Goal: Task Accomplishment & Management: Manage account settings

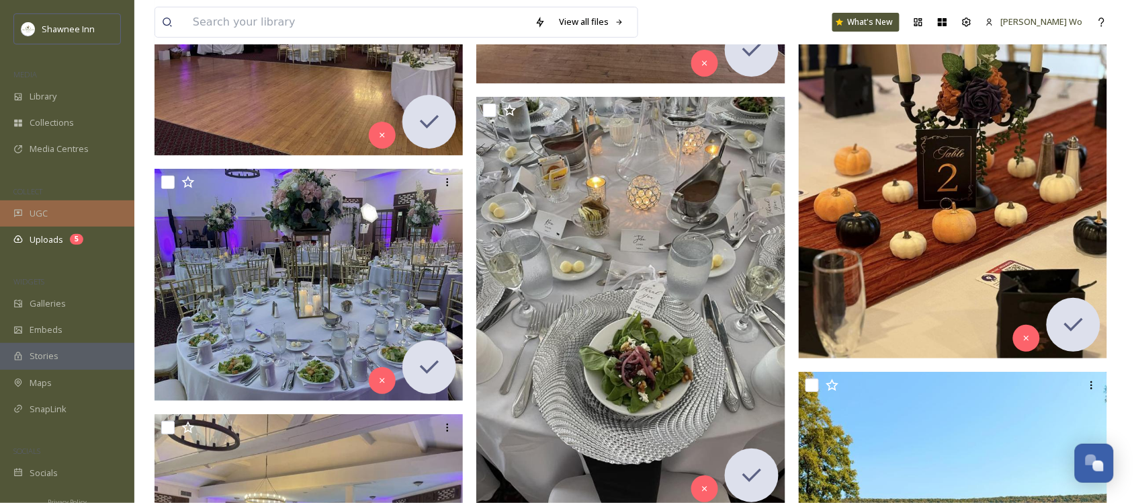
scroll to position [1361, 0]
click at [48, 230] on div "Uploads 5" at bounding box center [67, 239] width 134 height 26
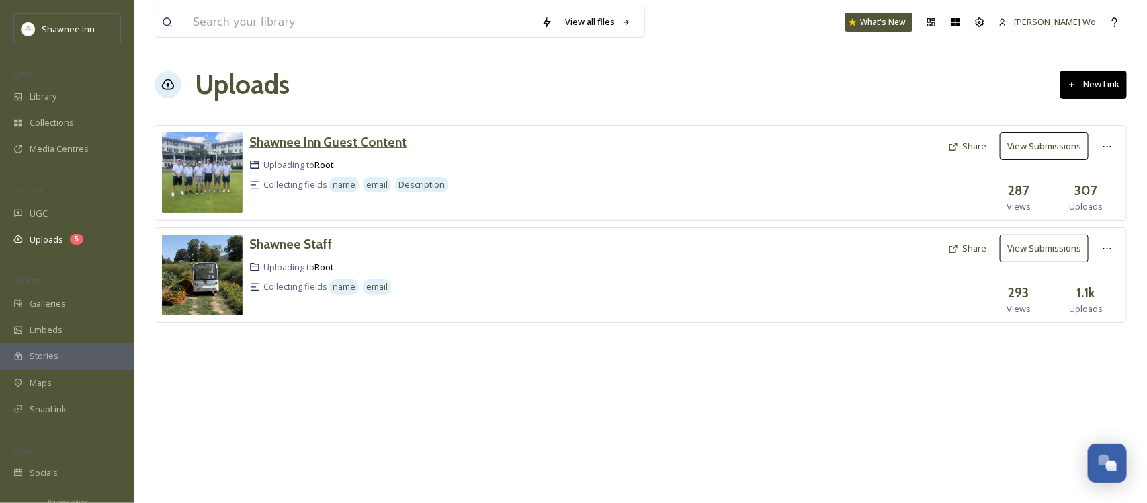
click at [320, 144] on h3 "Shawnee Inn Guest Content" at bounding box center [327, 142] width 157 height 16
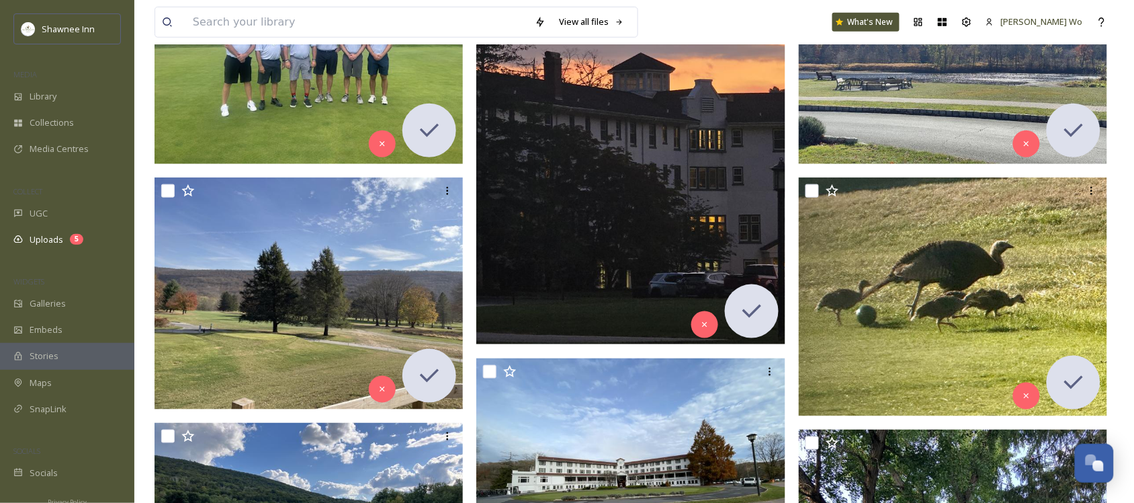
scroll to position [336, 0]
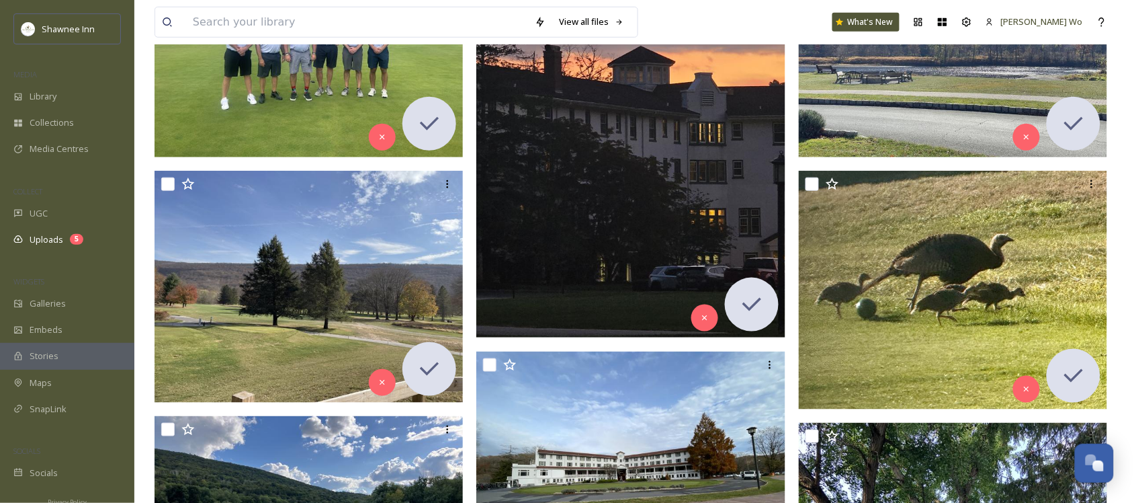
click at [579, 181] on img at bounding box center [630, 131] width 309 height 412
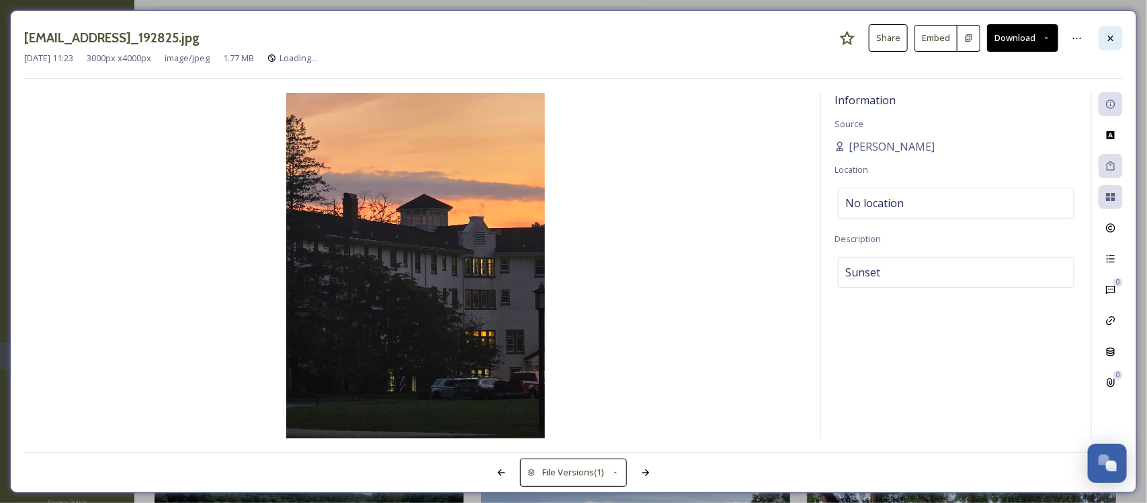
click at [1107, 36] on icon at bounding box center [1110, 38] width 11 height 11
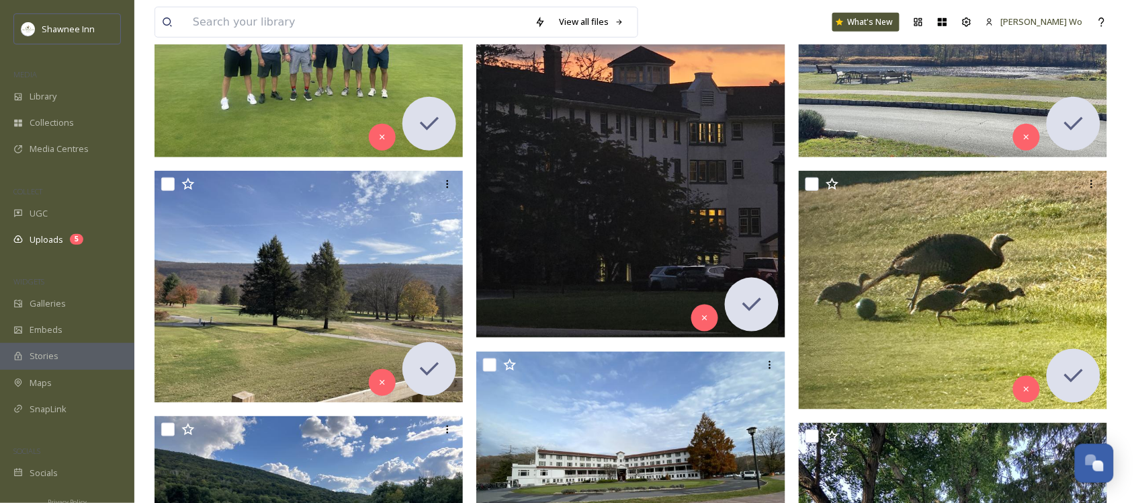
click at [934, 109] on img at bounding box center [953, 41] width 309 height 232
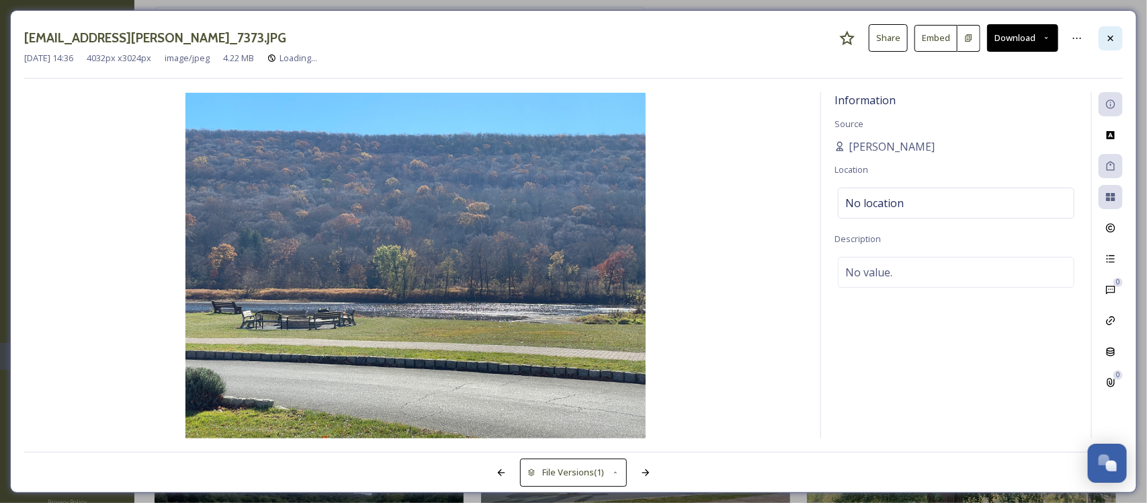
click at [1117, 38] on div at bounding box center [1110, 38] width 24 height 24
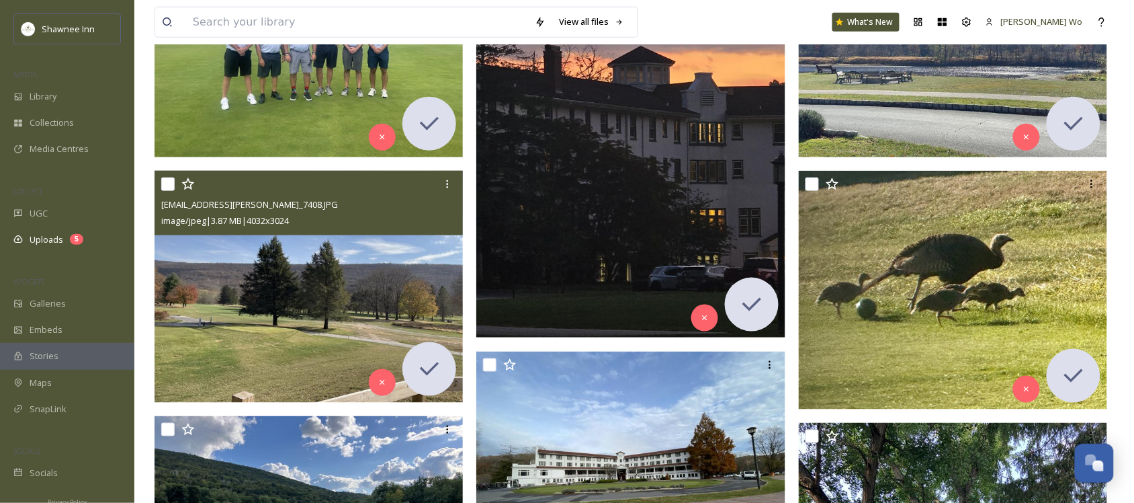
click at [328, 300] on img at bounding box center [309, 287] width 309 height 232
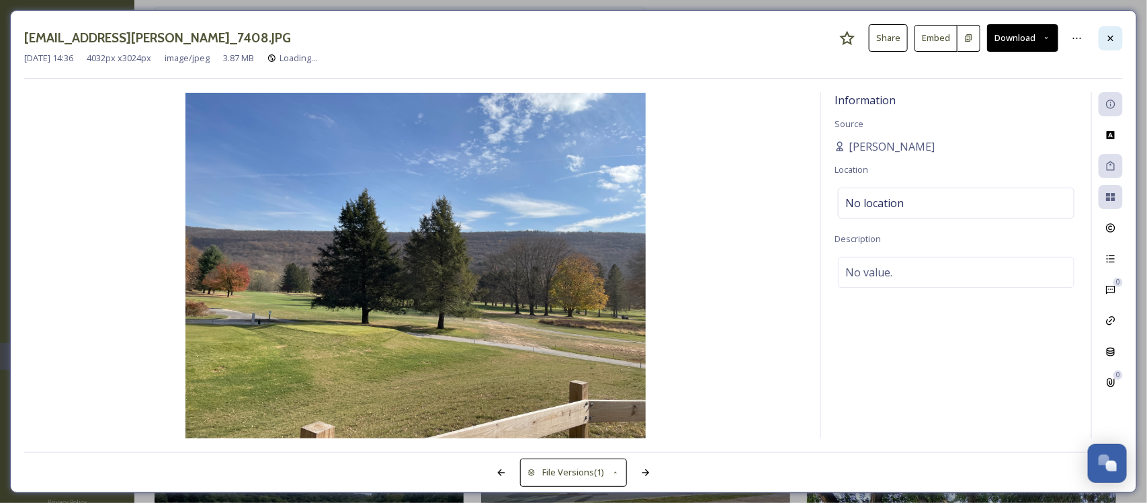
click at [1110, 35] on icon at bounding box center [1110, 38] width 11 height 11
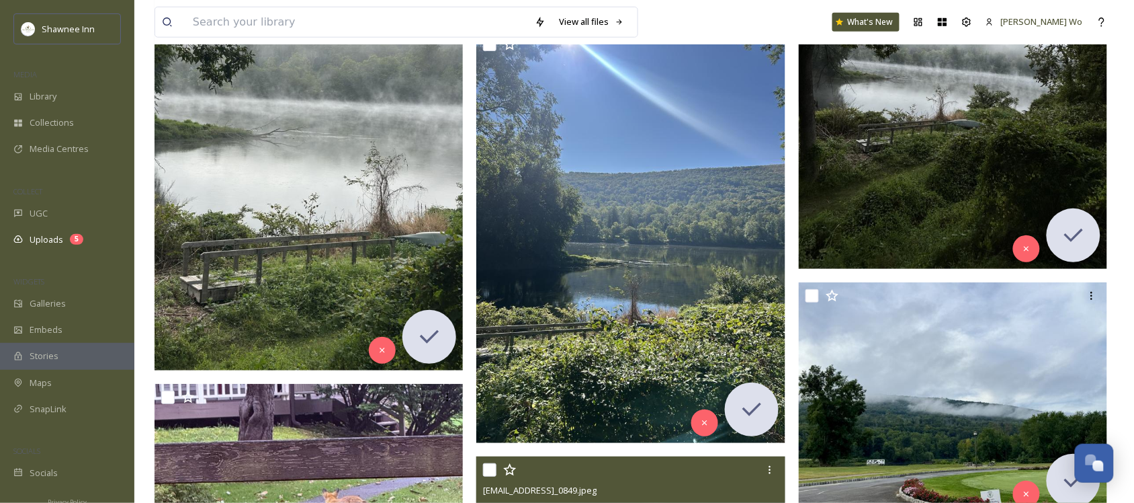
scroll to position [2939, 0]
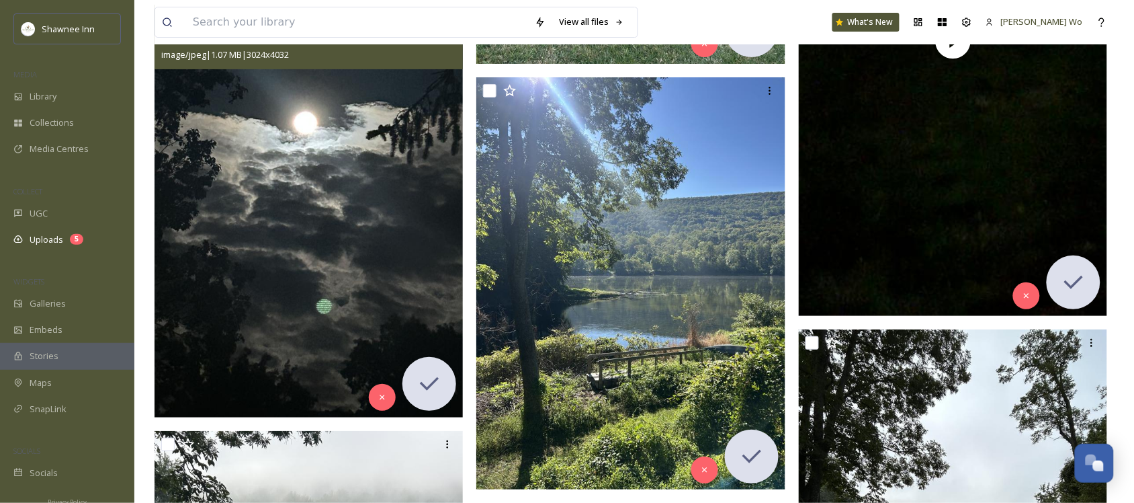
click at [267, 138] on img at bounding box center [309, 211] width 309 height 412
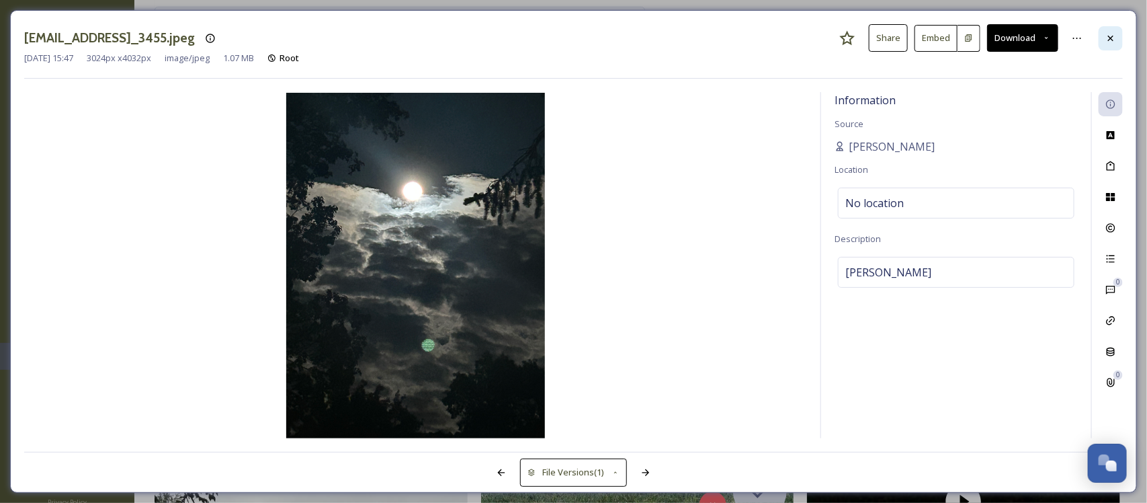
click at [1110, 34] on icon at bounding box center [1110, 38] width 11 height 11
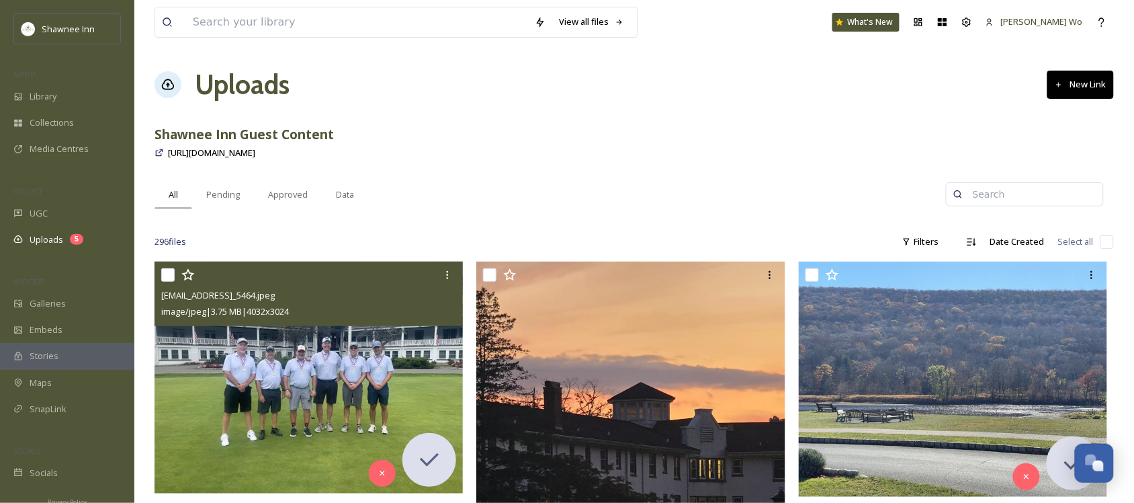
click at [274, 397] on img at bounding box center [309, 377] width 309 height 232
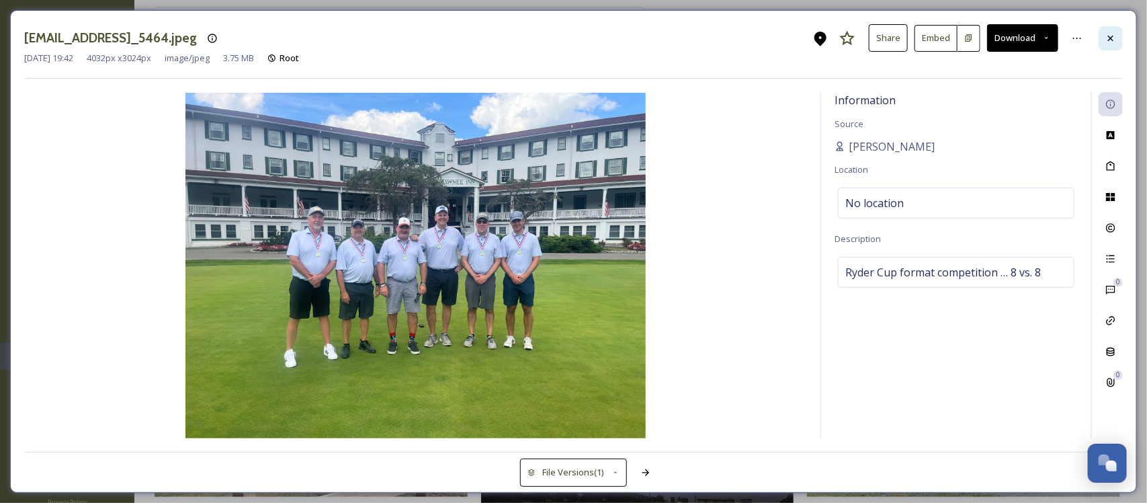
click at [1116, 28] on div at bounding box center [1110, 38] width 24 height 24
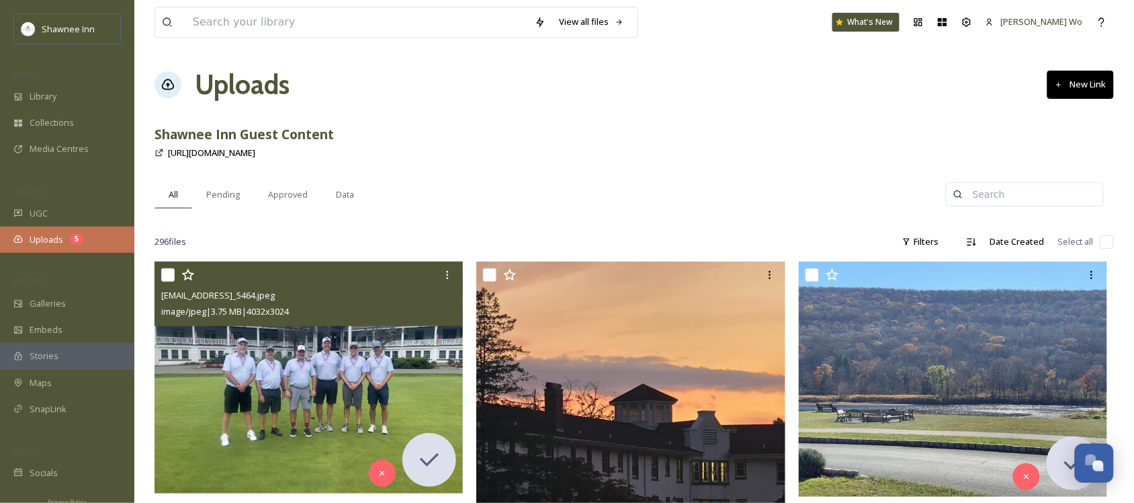
click at [54, 230] on div "Uploads 5" at bounding box center [67, 239] width 134 height 26
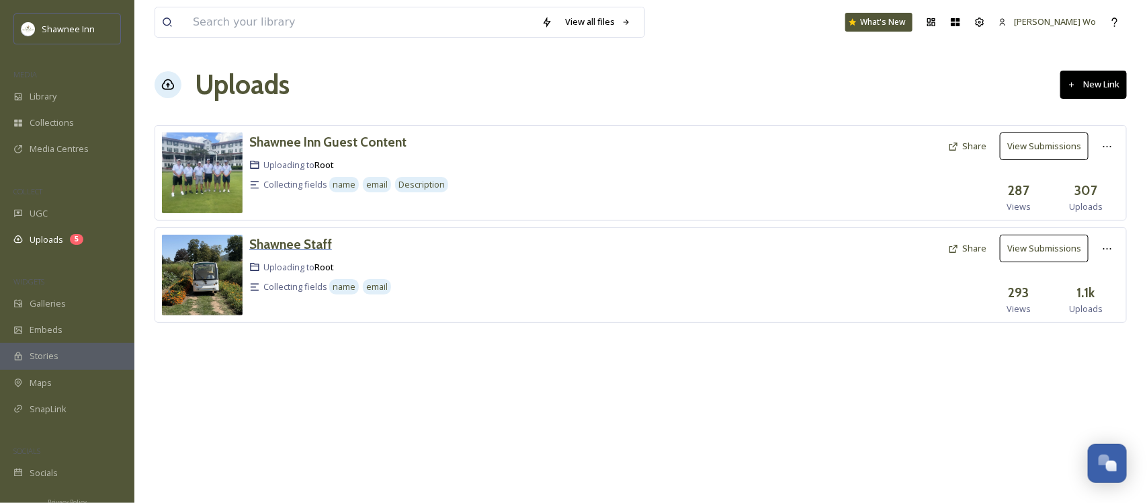
click at [276, 236] on h3 "Shawnee Staff" at bounding box center [290, 244] width 83 height 16
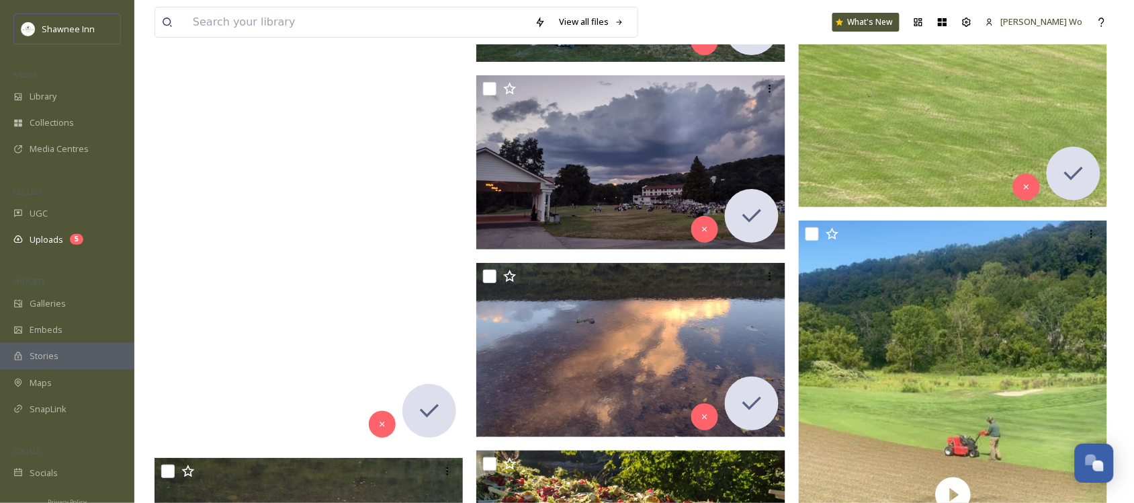
scroll to position [4787, 0]
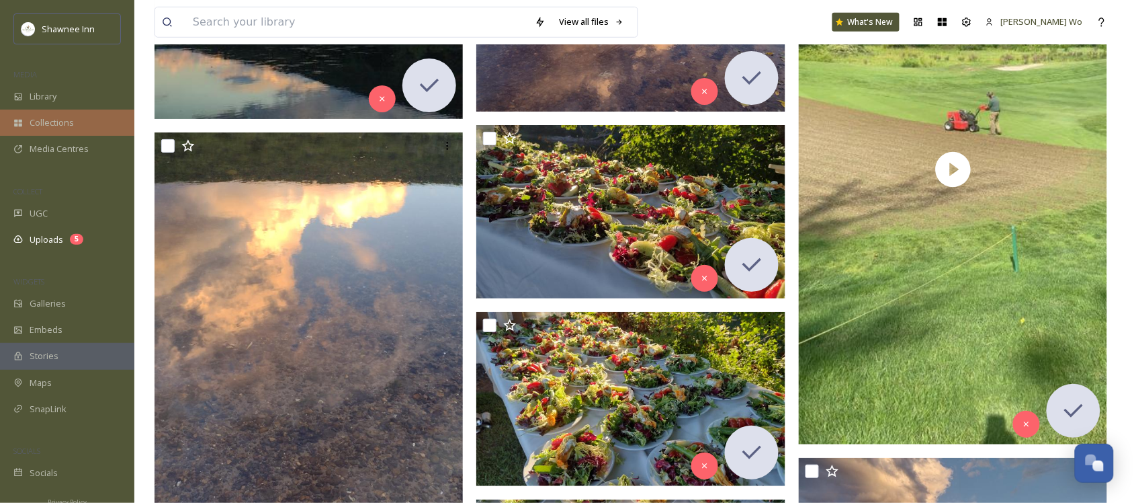
click at [41, 132] on div "Collections" at bounding box center [67, 123] width 134 height 26
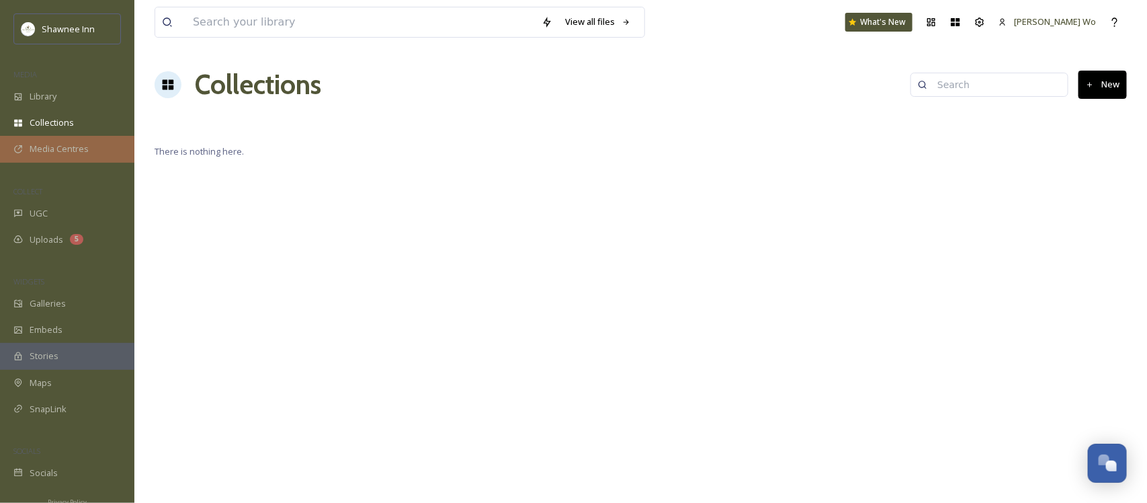
click at [58, 159] on div "Media Centres" at bounding box center [67, 149] width 134 height 26
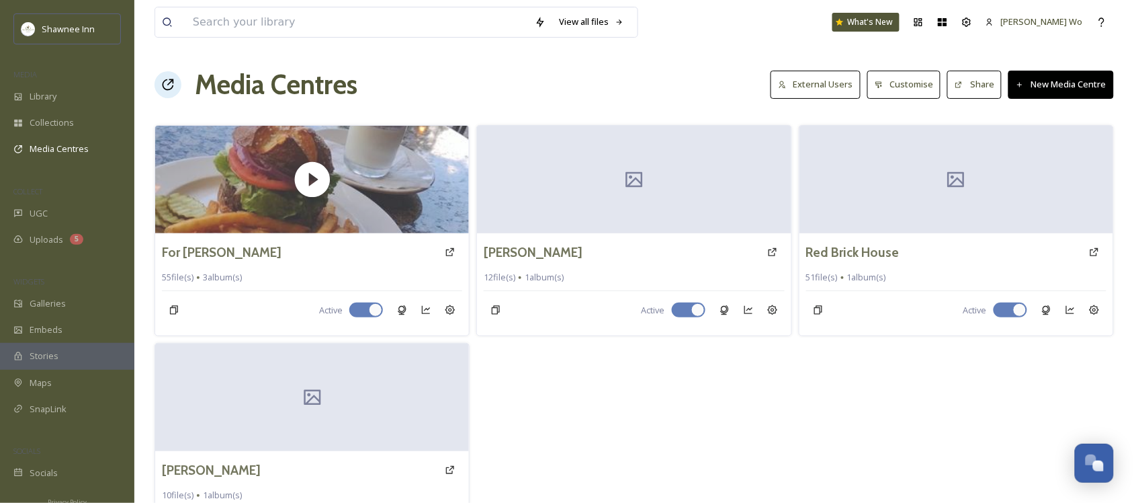
click at [1076, 92] on button "New Media Centre" at bounding box center [1060, 85] width 105 height 28
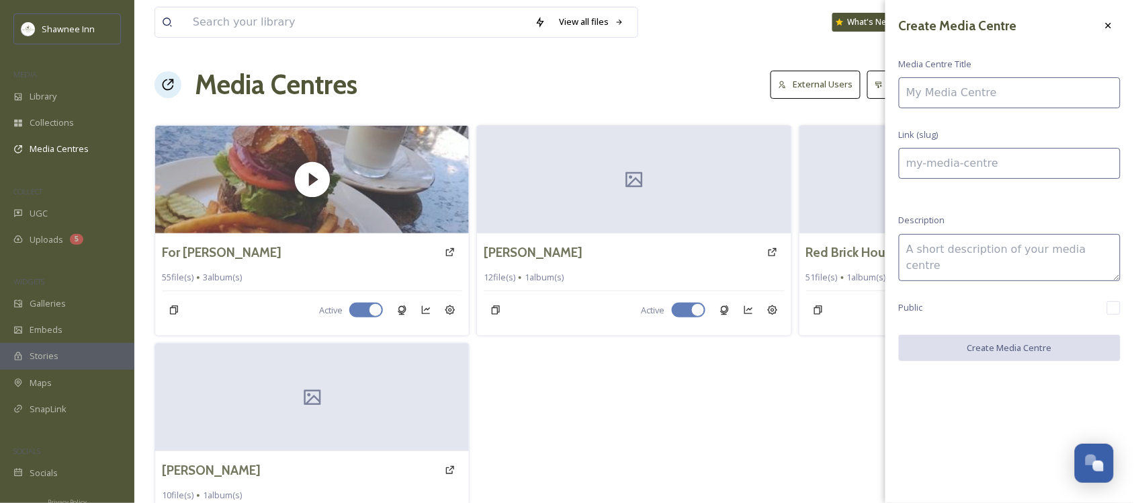
click at [1005, 99] on input at bounding box center [1010, 92] width 222 height 31
type input "P"
type input "p"
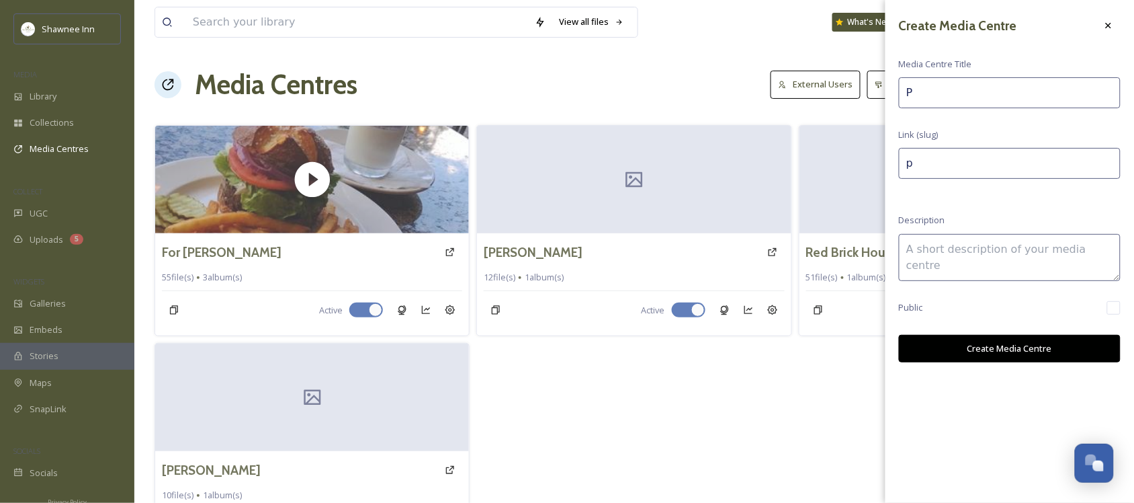
type input "PM"
type input "pm"
type input "PMV"
type input "pmv"
type input "PMVB"
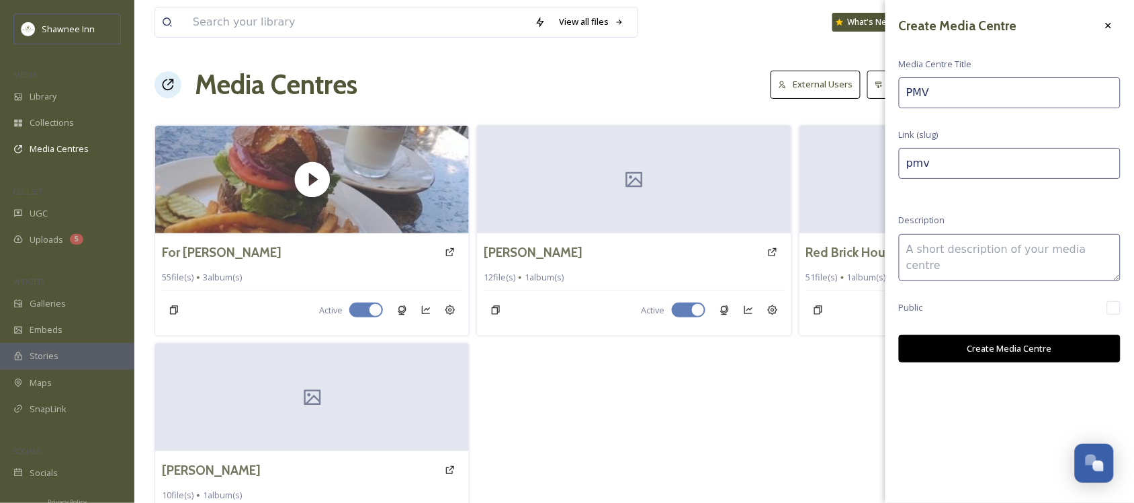
type input "pmvb"
type input "PMVB"
click at [1028, 351] on button "Create Media Centre" at bounding box center [1010, 349] width 222 height 28
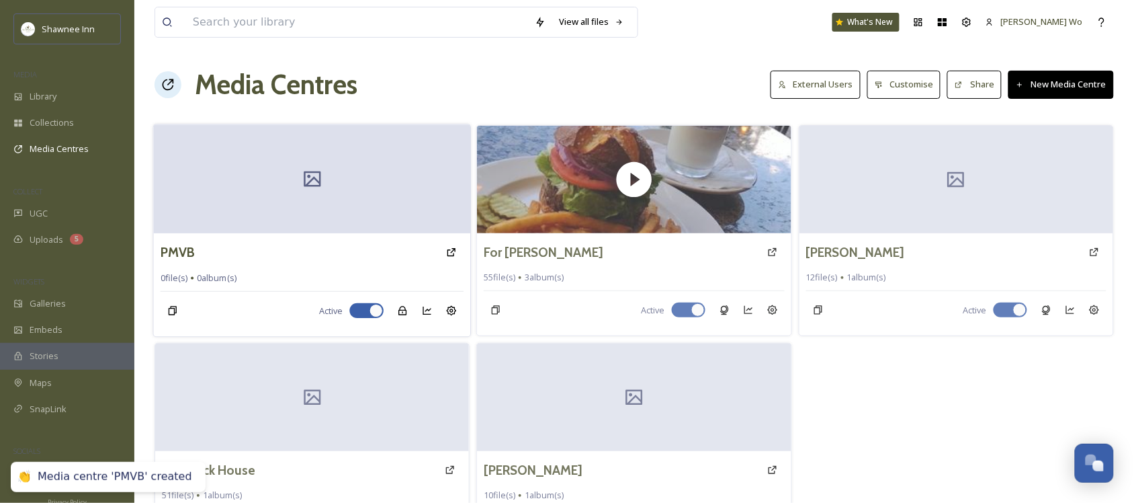
click at [282, 193] on div at bounding box center [312, 178] width 317 height 109
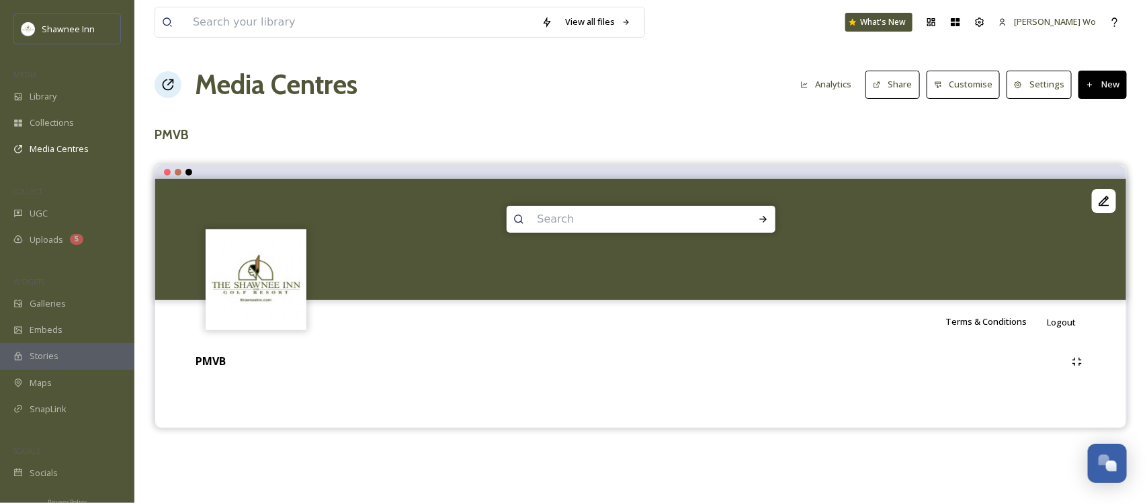
click at [1108, 85] on button "New" at bounding box center [1102, 85] width 48 height 28
click at [1090, 150] on div "Add Album" at bounding box center [1097, 142] width 57 height 26
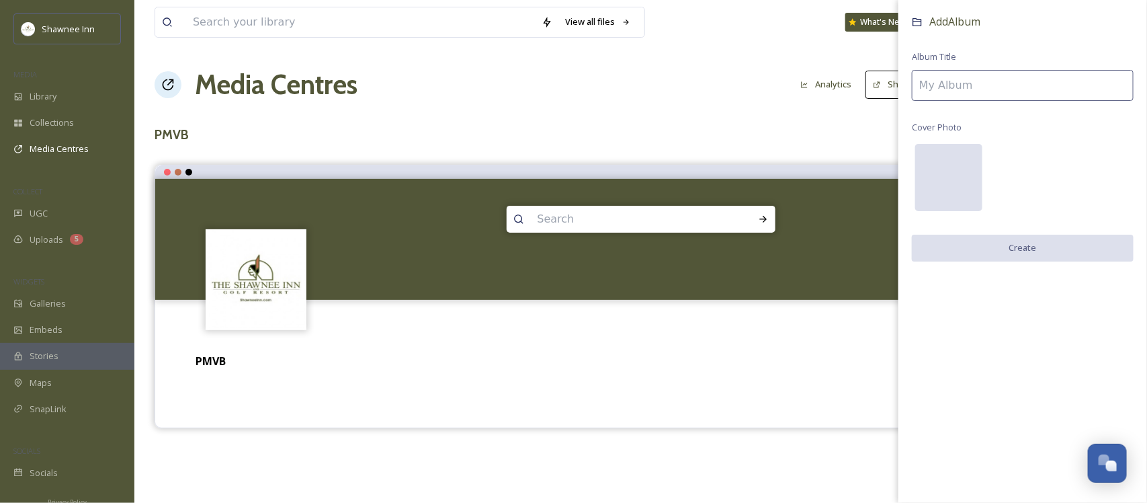
click at [939, 179] on div at bounding box center [948, 177] width 67 height 67
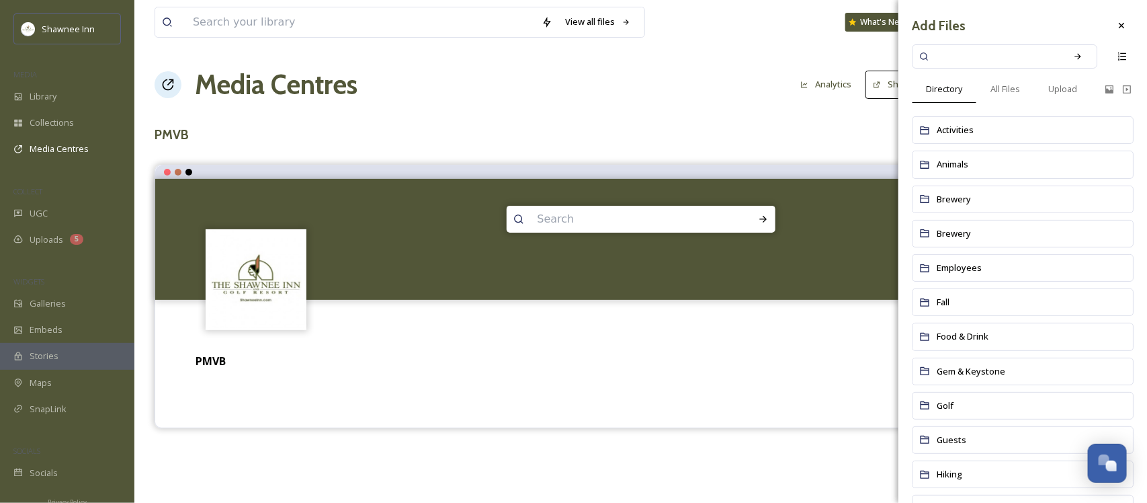
click at [975, 61] on input at bounding box center [995, 57] width 127 height 30
click at [1116, 25] on icon at bounding box center [1121, 25] width 11 height 11
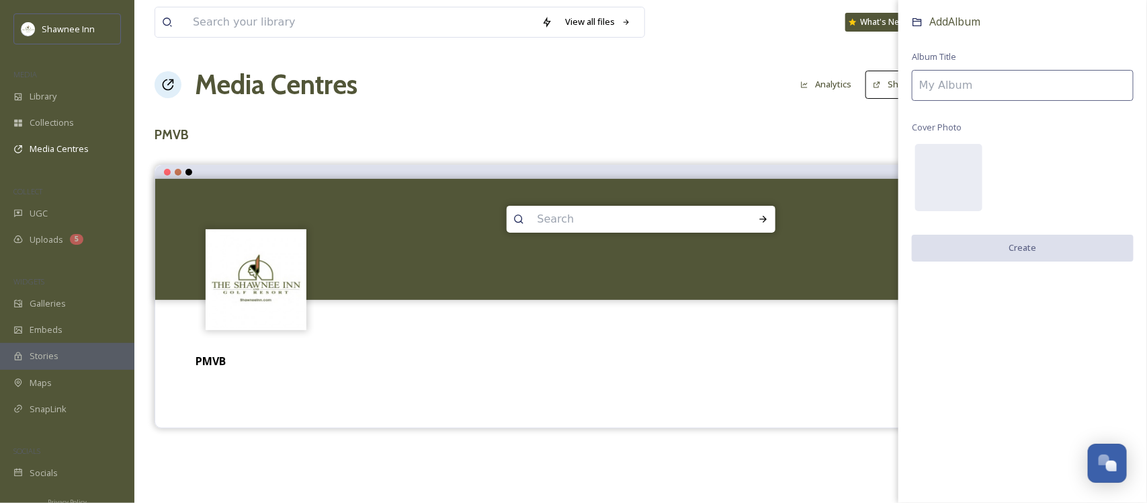
click at [815, 144] on h3 "PMVB" at bounding box center [641, 134] width 972 height 19
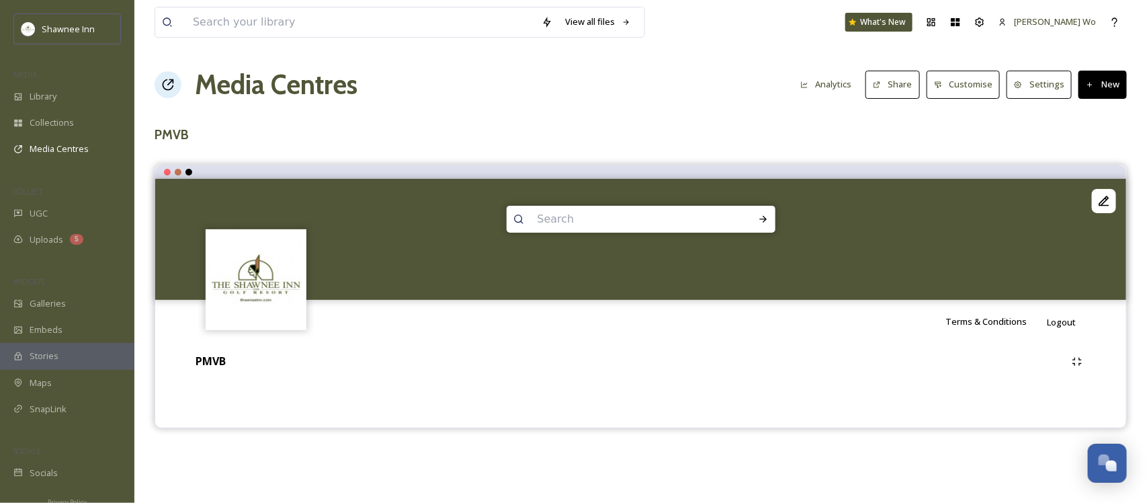
click at [1100, 81] on button "New" at bounding box center [1102, 85] width 48 height 28
click at [1092, 112] on span "Add Files" at bounding box center [1094, 116] width 36 height 13
click at [837, 148] on div "View all files What's New [PERSON_NAME] Wo Media Centres Analytics Share Custom…" at bounding box center [640, 251] width 1012 height 503
click at [334, 380] on div "PMVB" at bounding box center [640, 375] width 951 height 64
click at [1108, 205] on icon at bounding box center [1103, 200] width 13 height 13
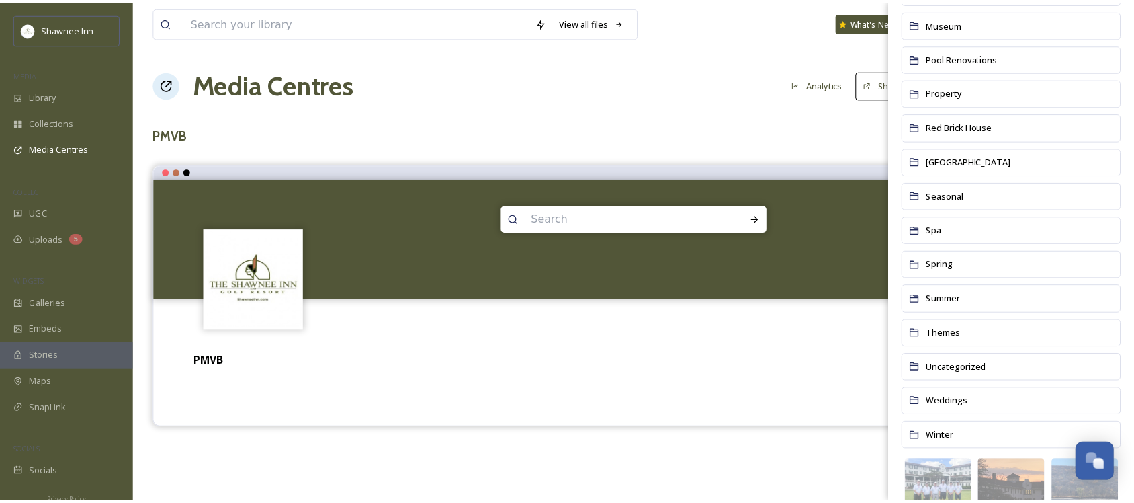
scroll to position [168, 0]
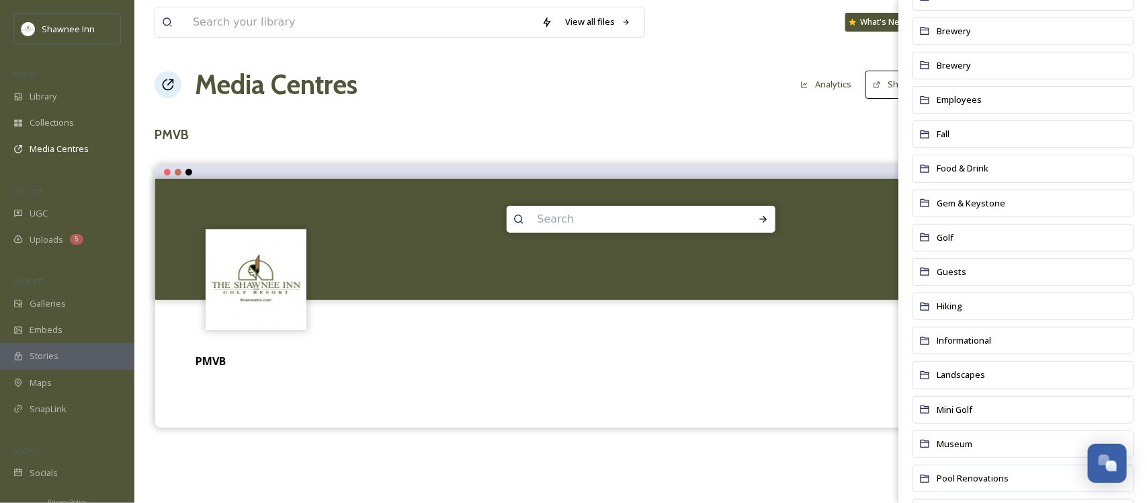
click at [471, 101] on div "Media Centres Analytics Share Customise Settings New" at bounding box center [641, 84] width 972 height 40
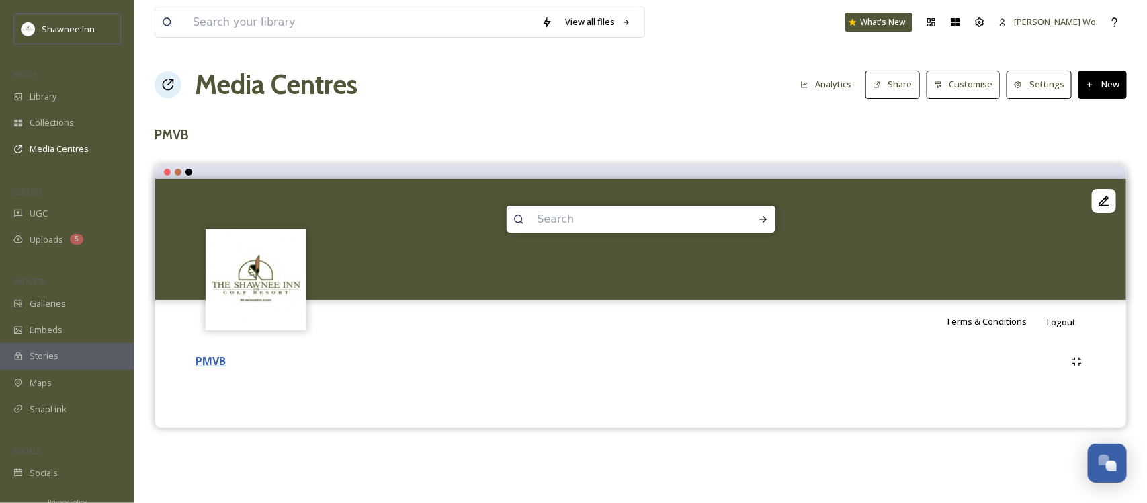
click at [224, 356] on strong "PMVB" at bounding box center [210, 360] width 30 height 15
click at [38, 244] on span "Uploads" at bounding box center [47, 239] width 34 height 13
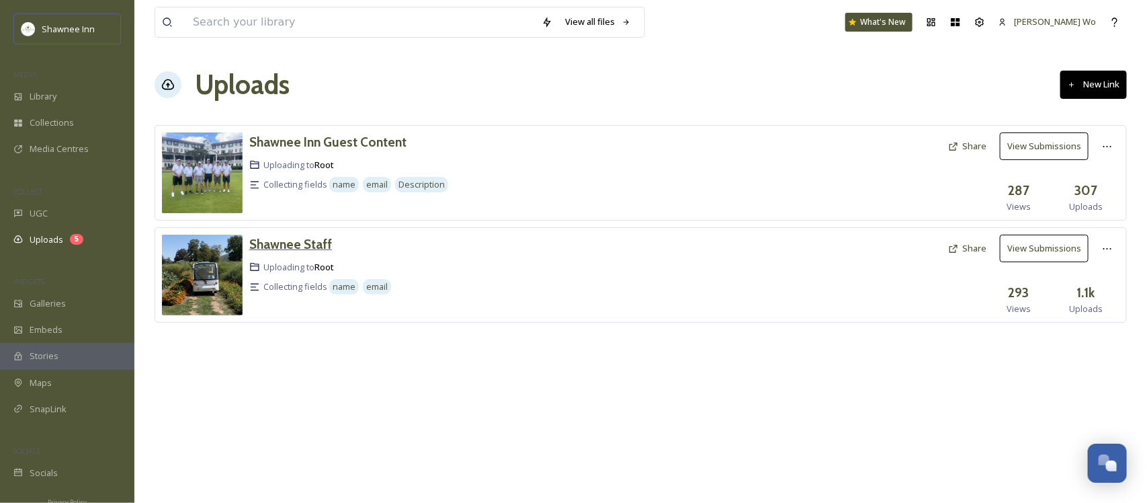
click at [253, 249] on h3 "Shawnee Staff" at bounding box center [290, 244] width 83 height 16
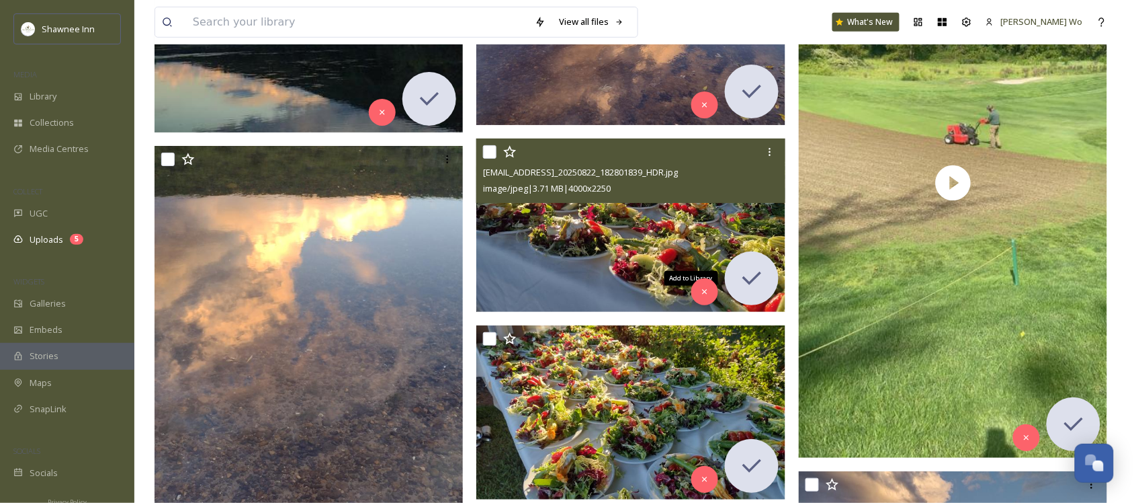
scroll to position [4619, 0]
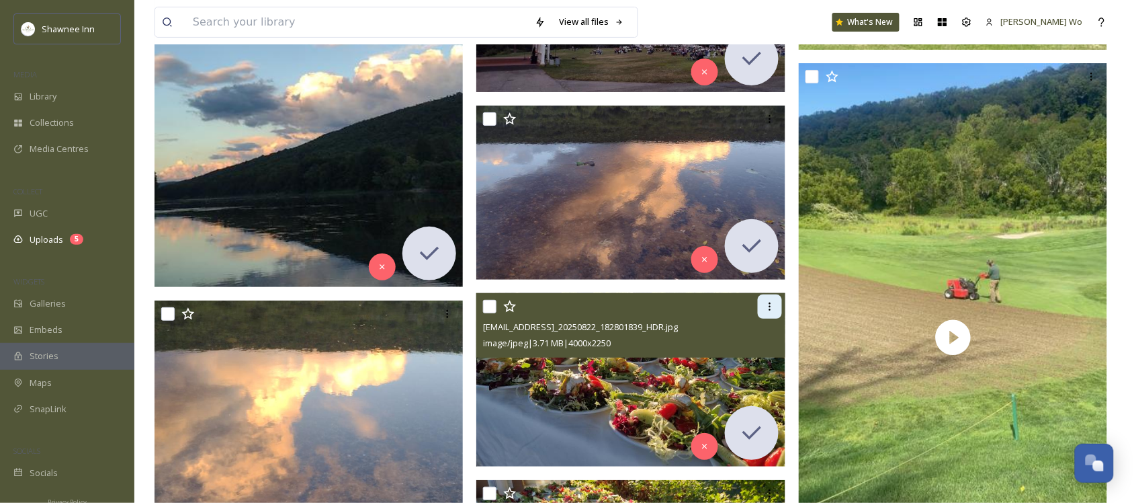
click at [767, 306] on icon at bounding box center [770, 306] width 11 height 11
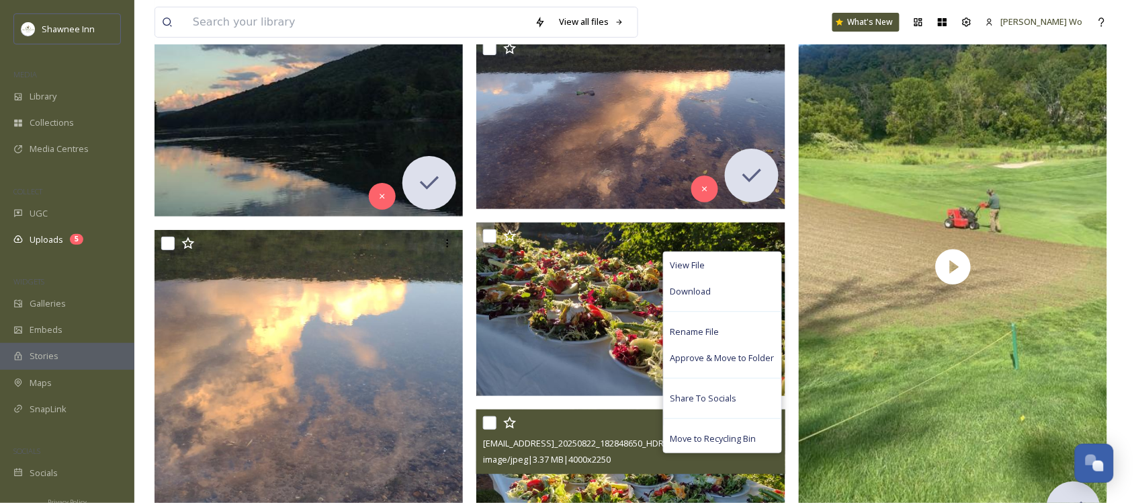
scroll to position [4787, 0]
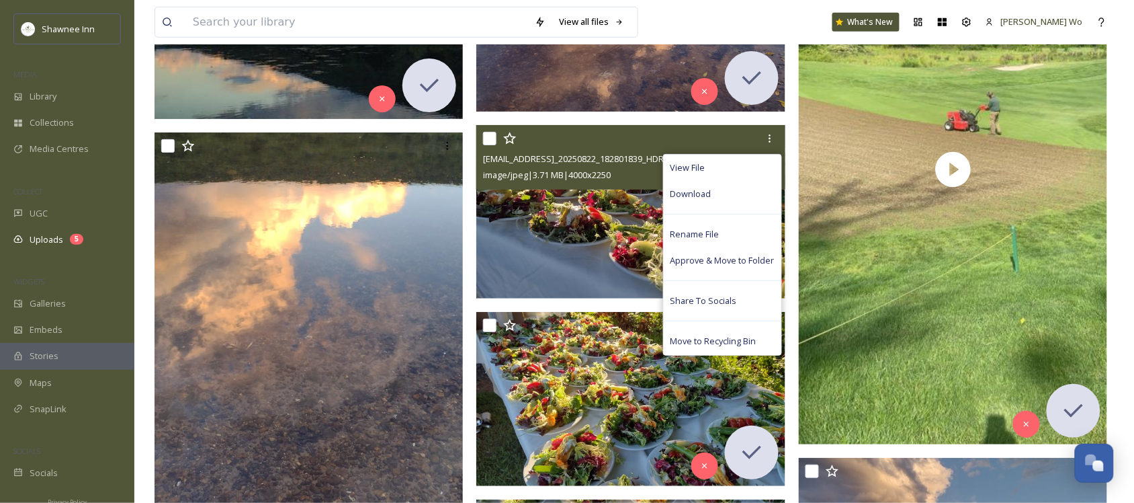
click at [580, 267] on img at bounding box center [630, 211] width 309 height 174
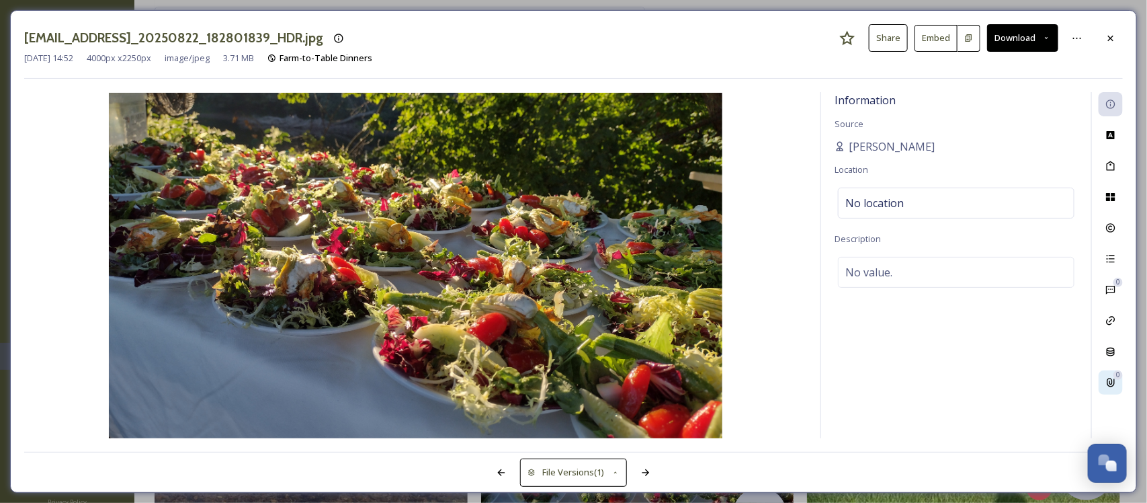
drag, startPoint x: 1116, startPoint y: 353, endPoint x: 1119, endPoint y: 390, distance: 36.4
drag, startPoint x: 1119, startPoint y: 390, endPoint x: 1035, endPoint y: 408, distance: 86.1
click at [1035, 410] on div "Information Source Mackenzie Location No location Description No value." at bounding box center [956, 265] width 270 height 346
click at [1103, 189] on div "File Usage" at bounding box center [1110, 197] width 24 height 24
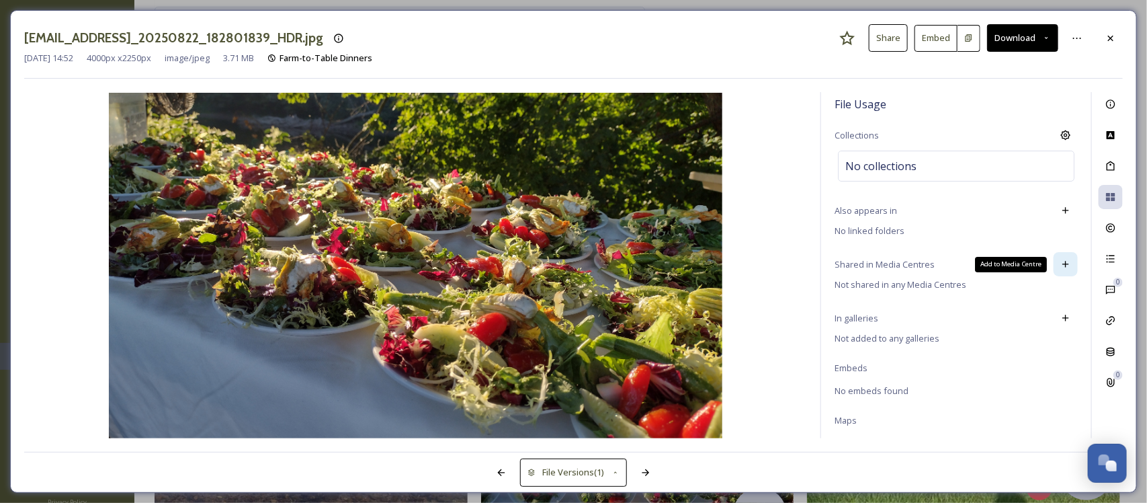
click at [1060, 266] on icon at bounding box center [1065, 264] width 11 height 11
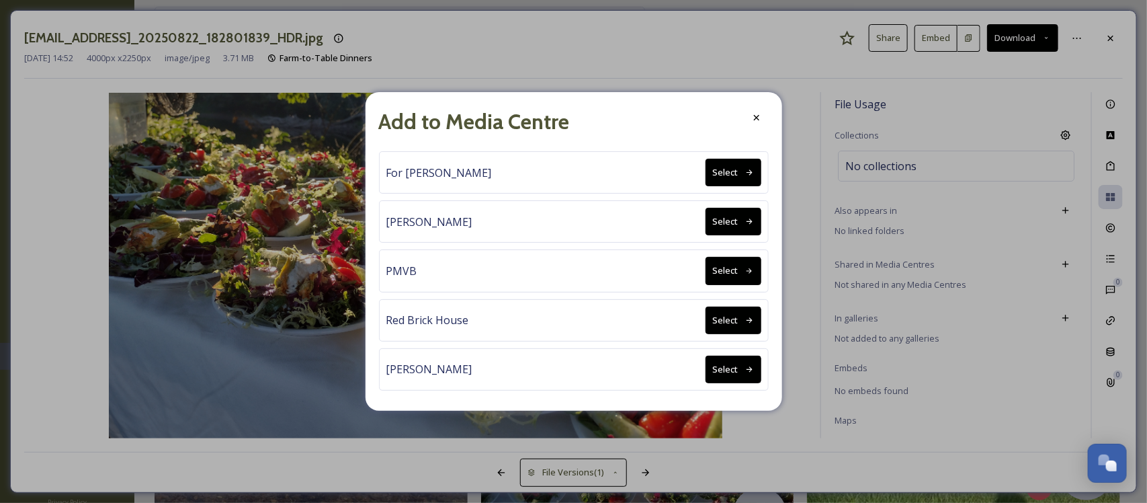
click at [746, 274] on icon at bounding box center [749, 271] width 9 height 9
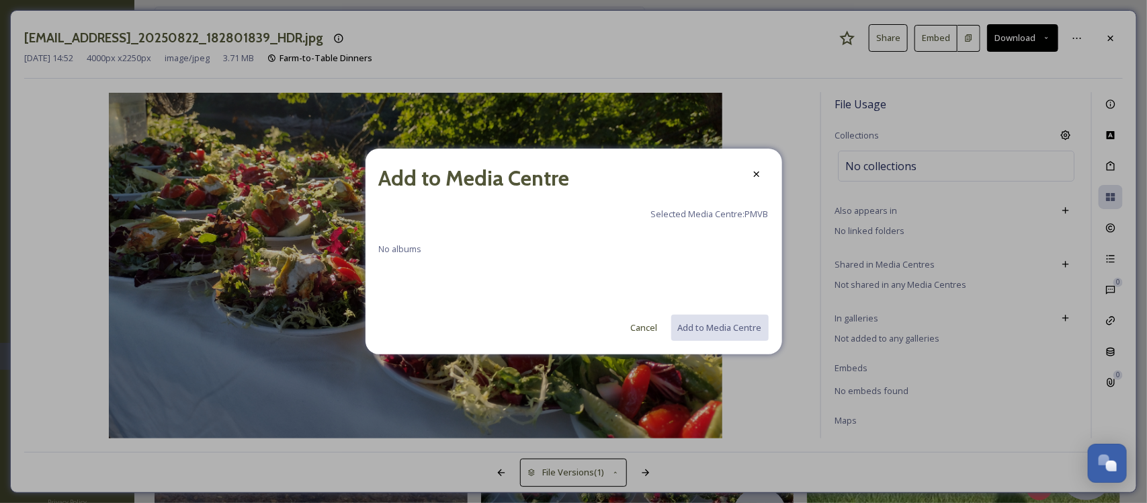
click at [742, 202] on div "Add to Media Centre Selected Media Centre: PMVB No albums Cancel Add to Media C…" at bounding box center [573, 251] width 417 height 206
click at [756, 172] on icon at bounding box center [756, 174] width 11 height 11
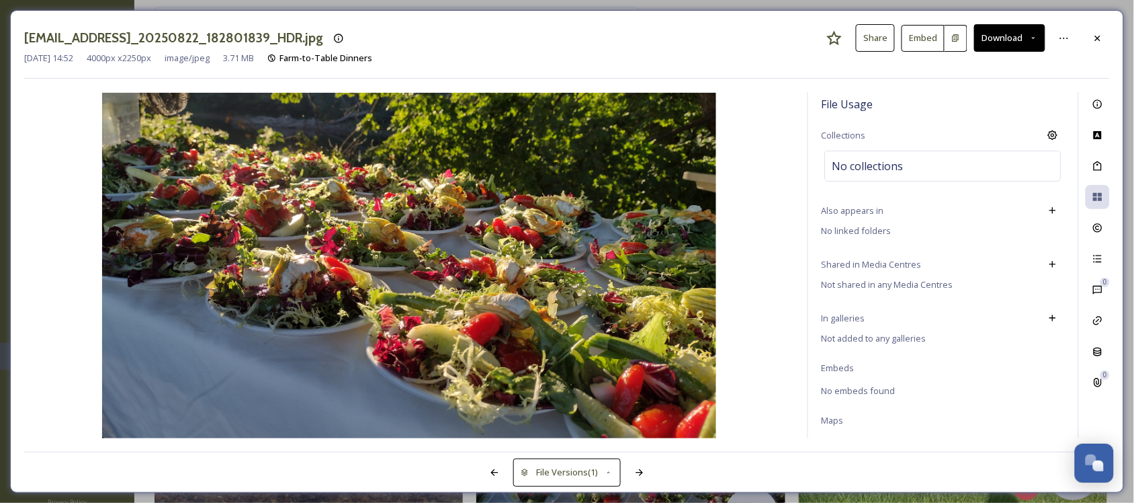
click at [1104, 34] on div at bounding box center [1098, 38] width 24 height 24
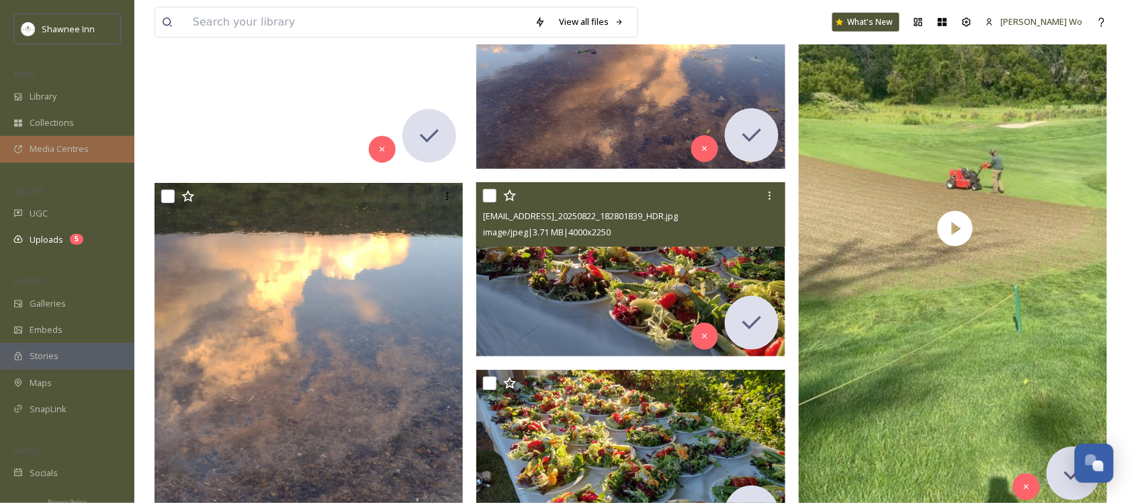
click at [66, 142] on div "Media Centres" at bounding box center [67, 149] width 134 height 26
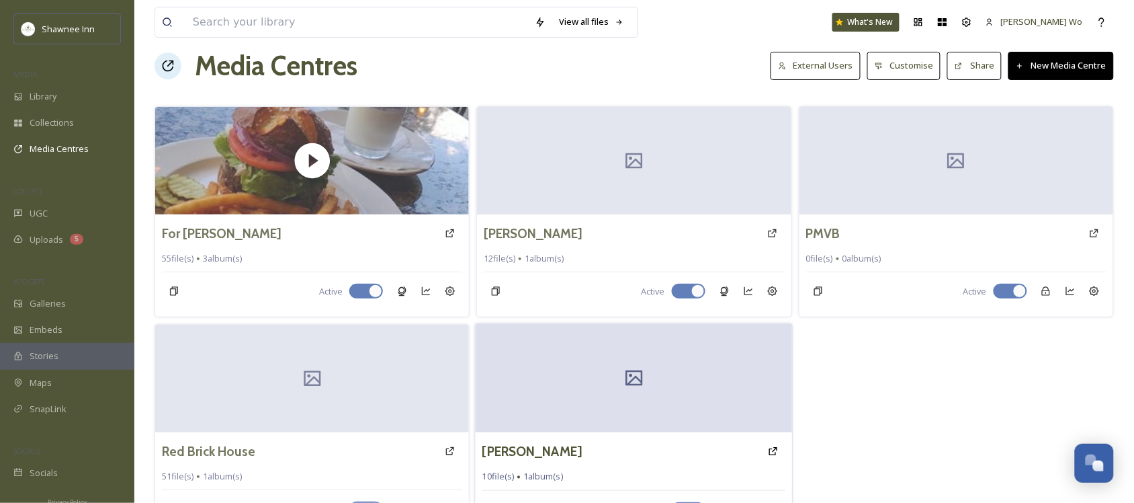
scroll to position [52, 0]
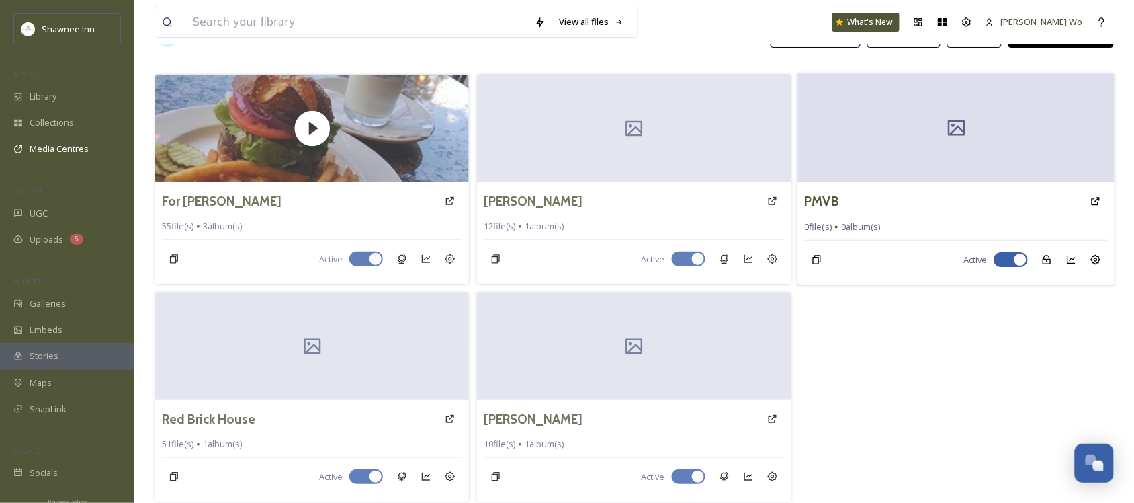
click at [1033, 215] on div "PMVB 0 file(s) 0 album(s) Active" at bounding box center [955, 233] width 317 height 103
click at [1025, 152] on div at bounding box center [955, 127] width 317 height 109
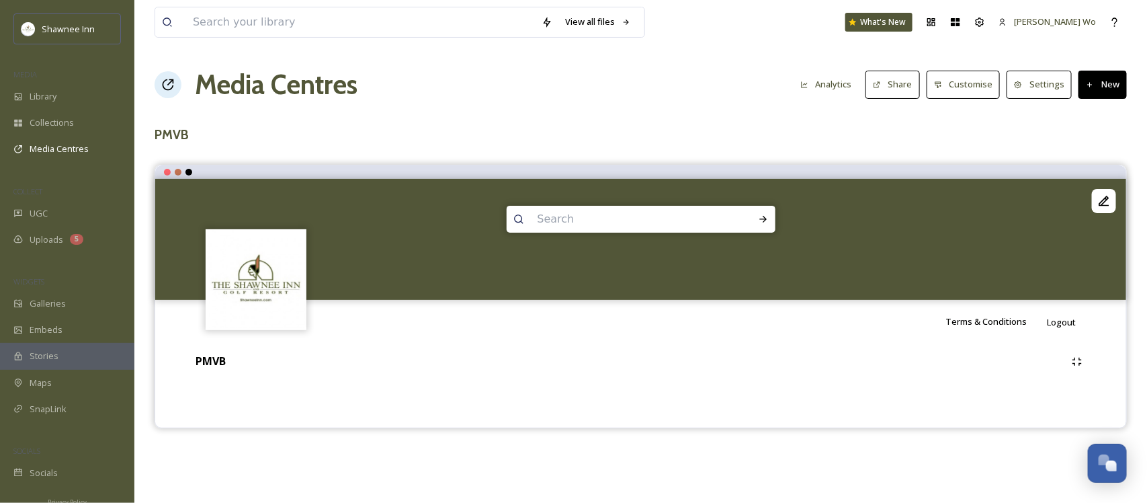
click at [1105, 87] on button "New" at bounding box center [1102, 85] width 48 height 28
click at [1092, 148] on span "Add Album" at bounding box center [1098, 142] width 44 height 13
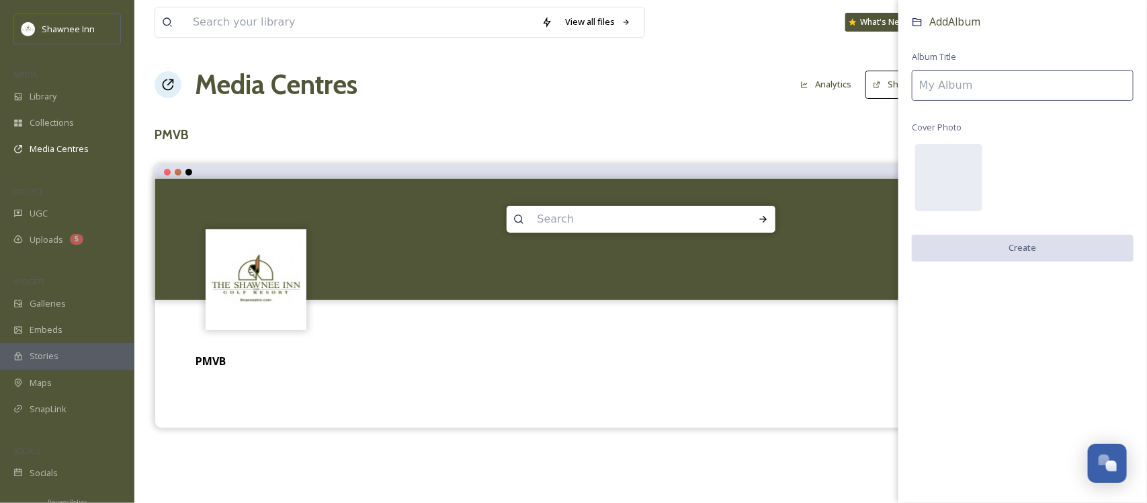
click at [983, 82] on input at bounding box center [1023, 85] width 222 height 31
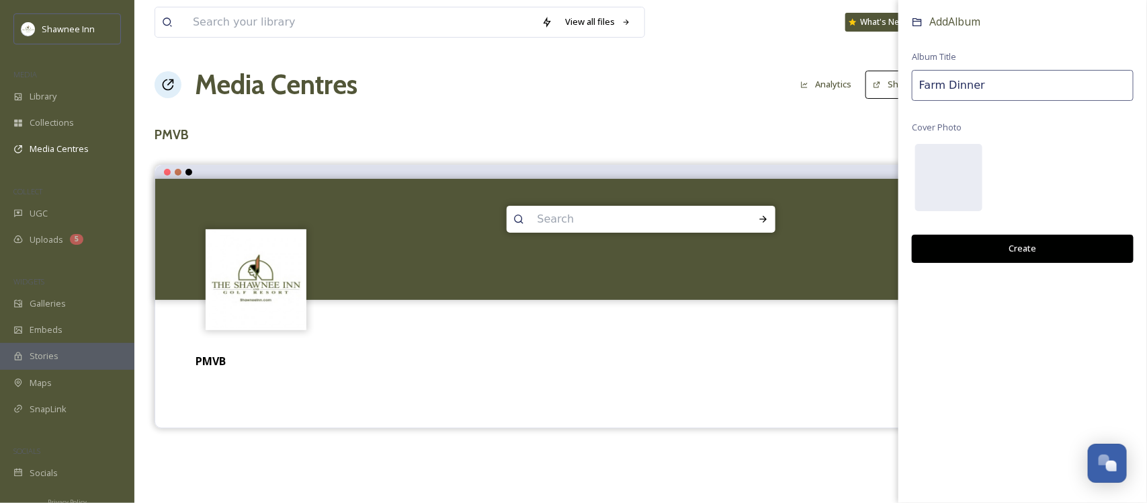
type input "Farm Dinner"
click at [1026, 245] on button "Create" at bounding box center [1023, 248] width 222 height 28
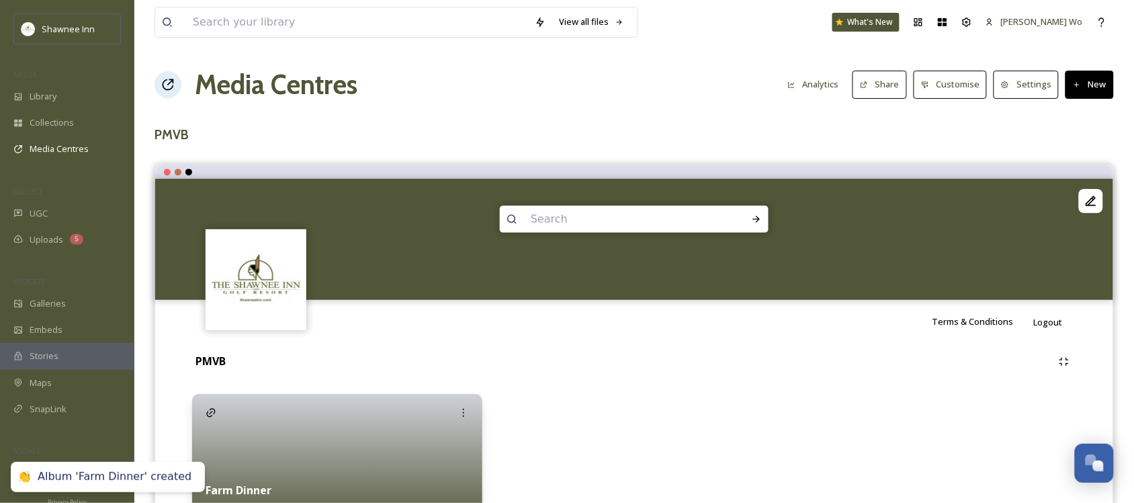
scroll to position [79, 0]
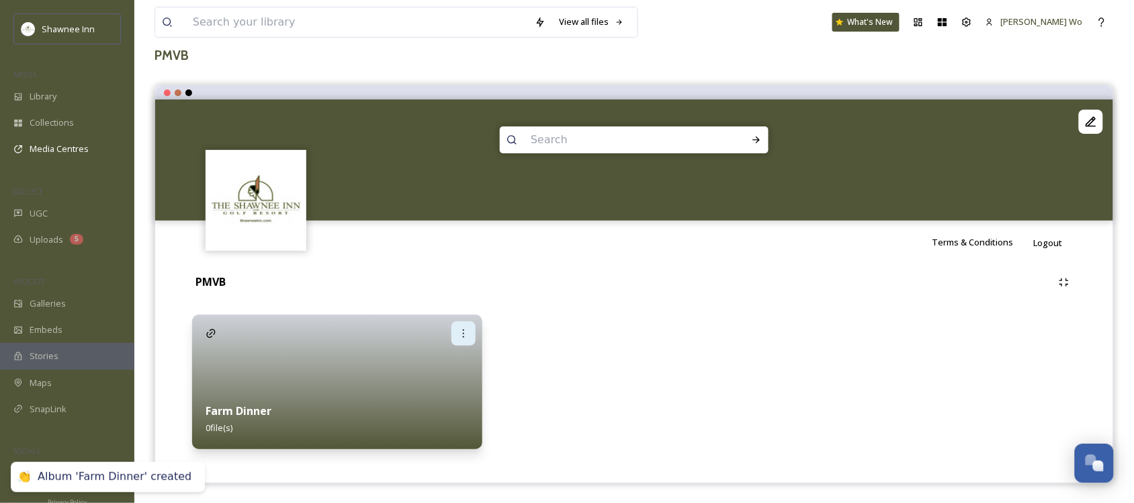
click at [466, 330] on icon at bounding box center [463, 333] width 11 height 11
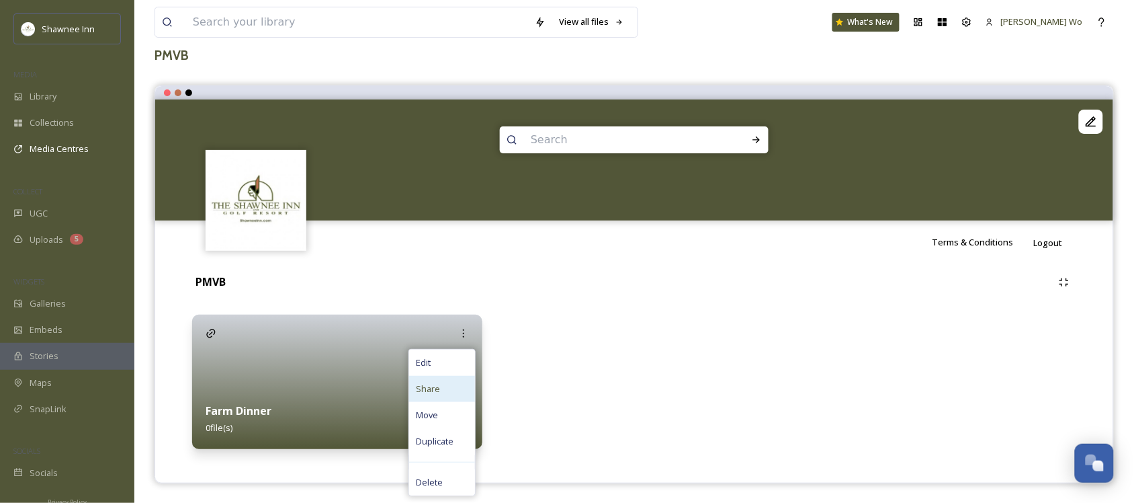
click at [437, 393] on span "Share" at bounding box center [428, 388] width 24 height 13
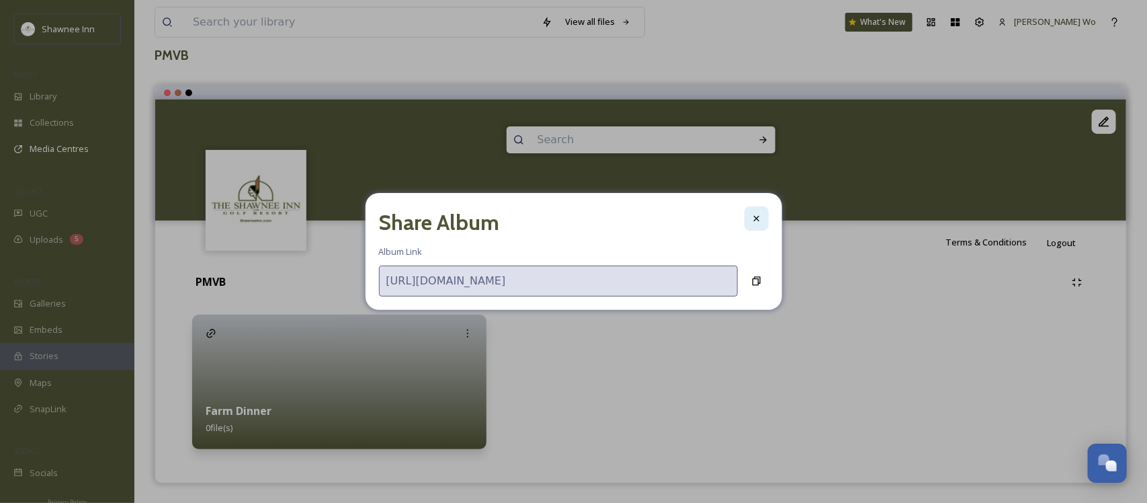
click at [750, 216] on div at bounding box center [756, 218] width 24 height 24
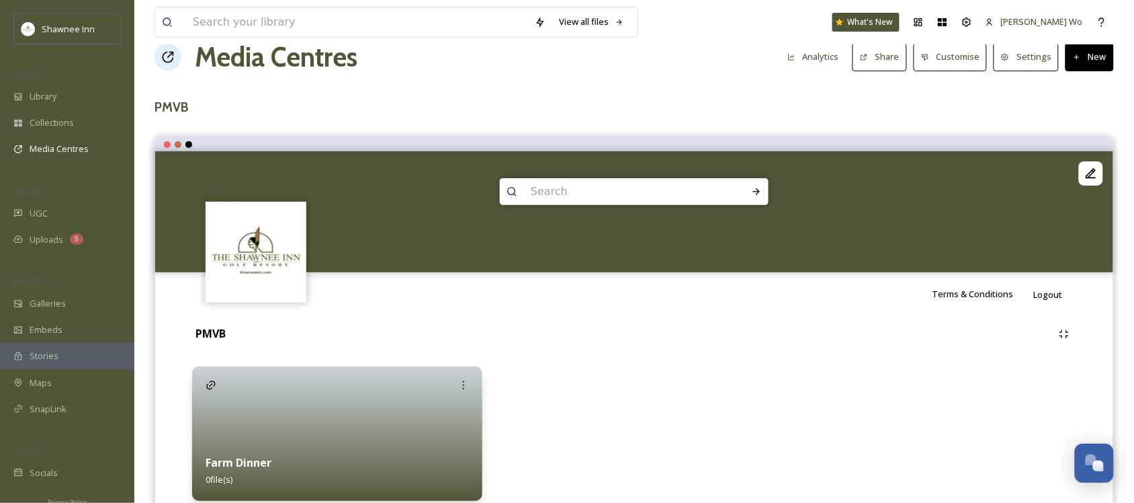
scroll to position [0, 0]
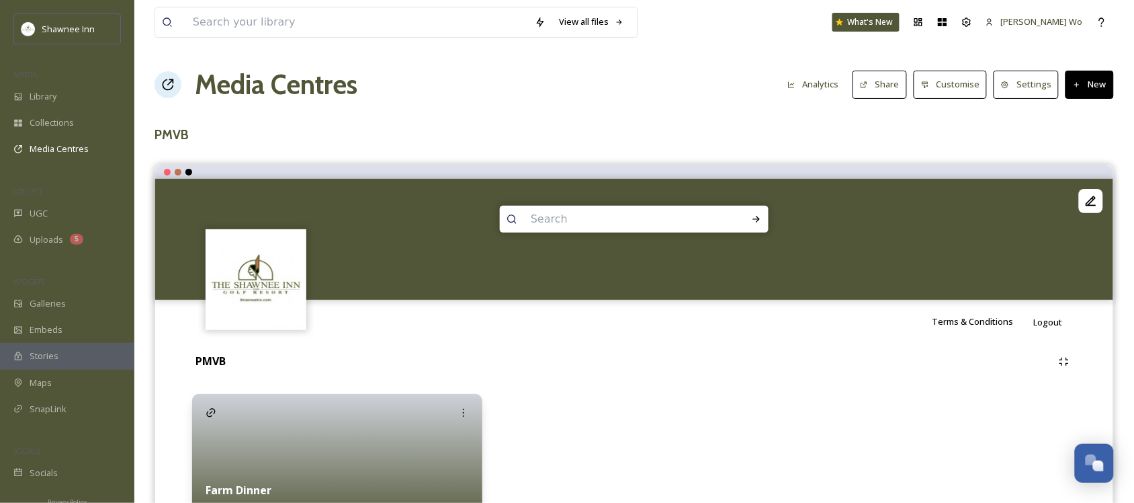
click at [1040, 89] on button "Settings" at bounding box center [1026, 85] width 65 height 28
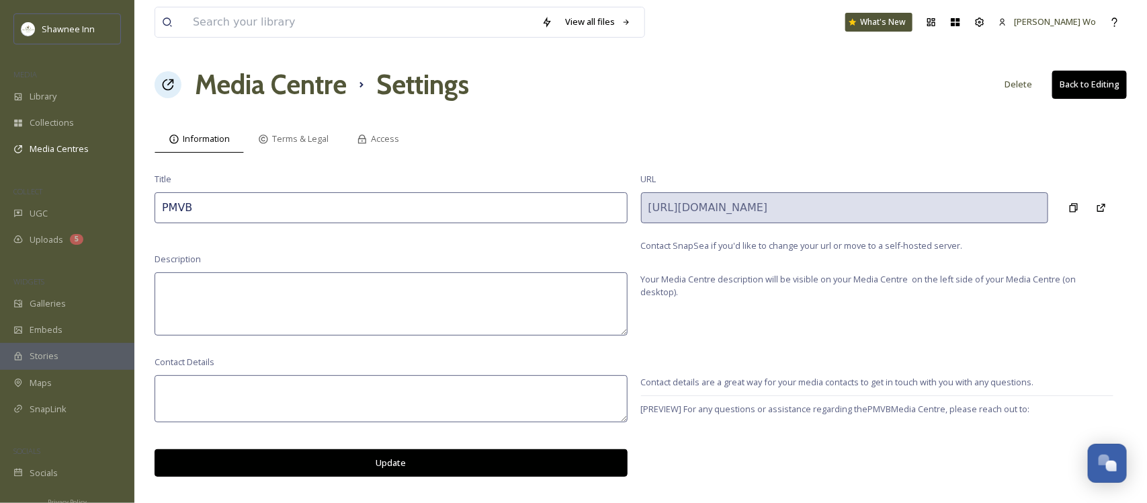
click at [381, 120] on div "View all files What's New [PERSON_NAME] Wo Media Centre Settings Delete Back to…" at bounding box center [640, 251] width 1012 height 503
click at [381, 131] on div "Access" at bounding box center [378, 139] width 71 height 28
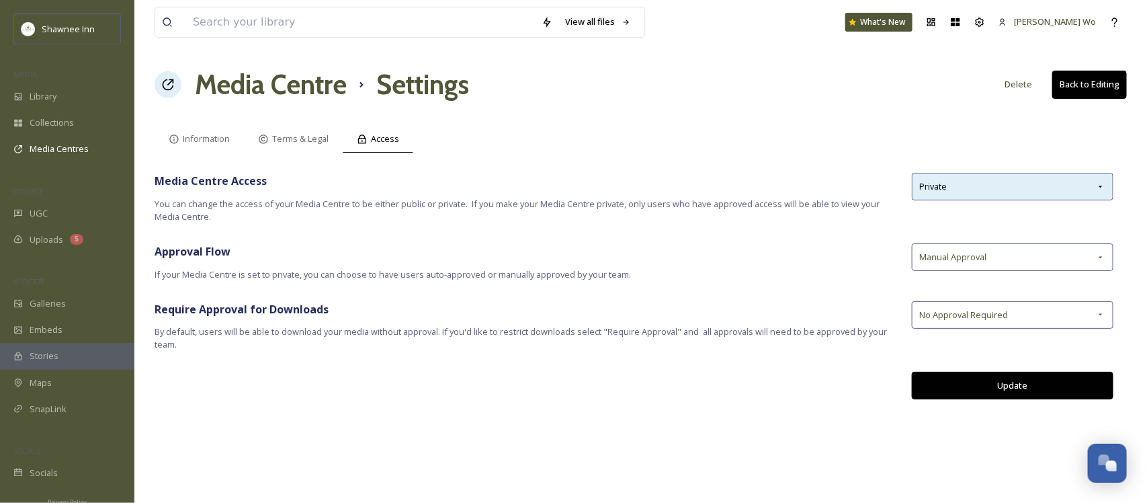
click at [962, 190] on div "Private" at bounding box center [1013, 187] width 202 height 28
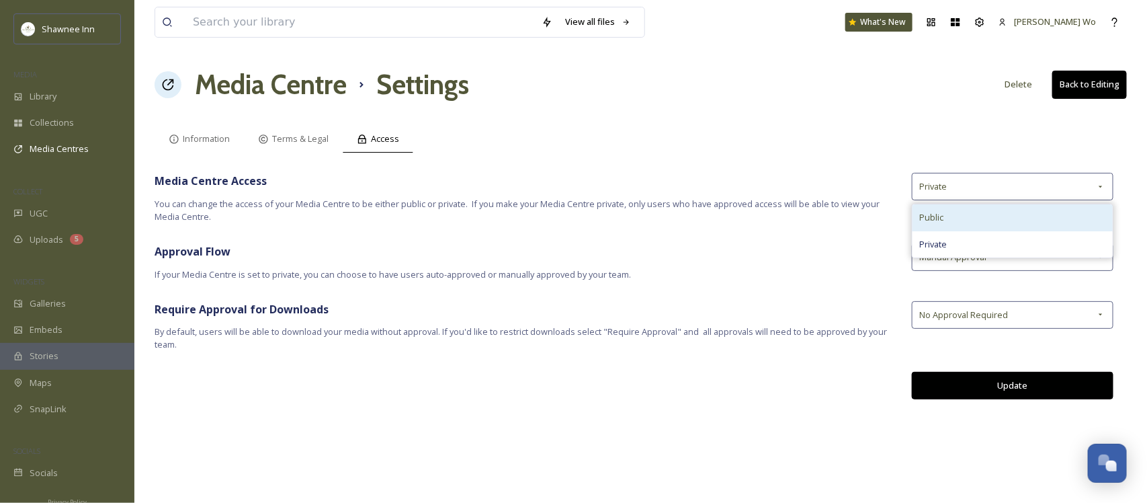
click at [965, 223] on div "Public" at bounding box center [1012, 217] width 200 height 26
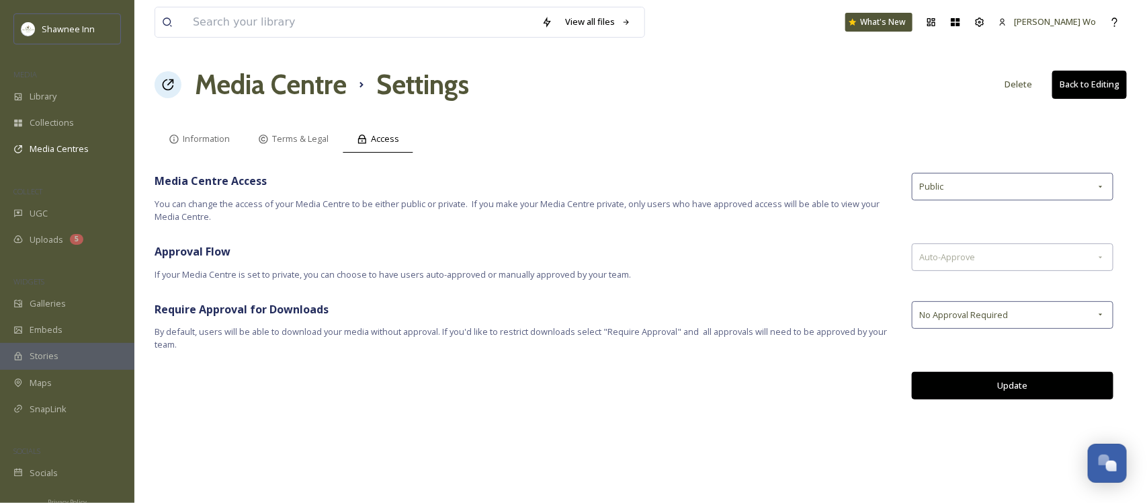
click at [983, 380] on button "Update" at bounding box center [1013, 386] width 202 height 28
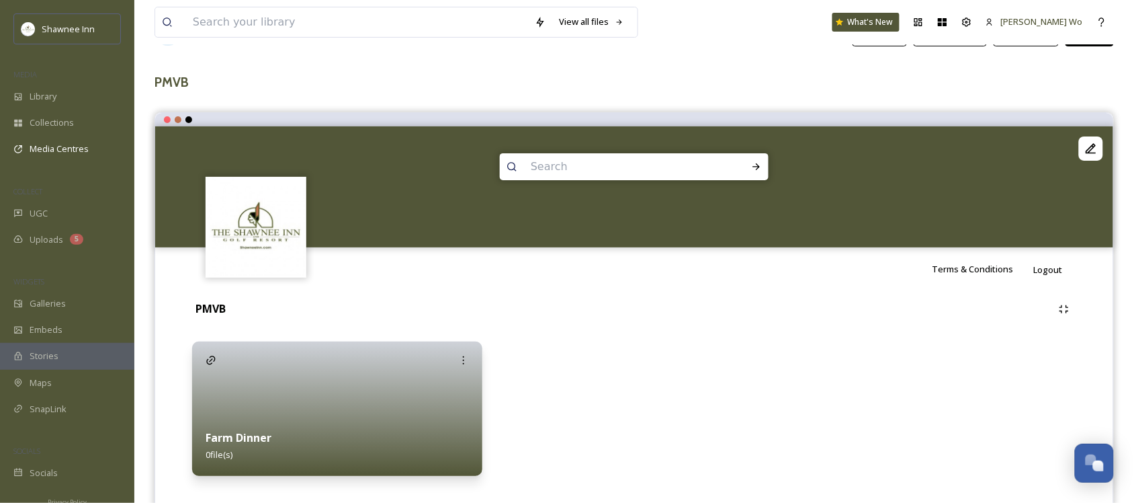
scroll to position [79, 0]
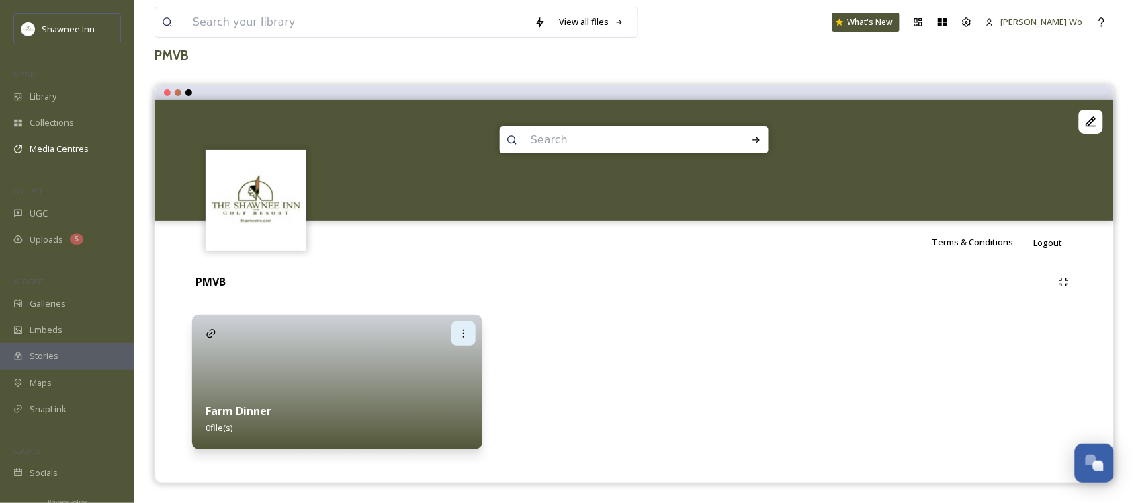
click at [472, 326] on div at bounding box center [463, 333] width 24 height 24
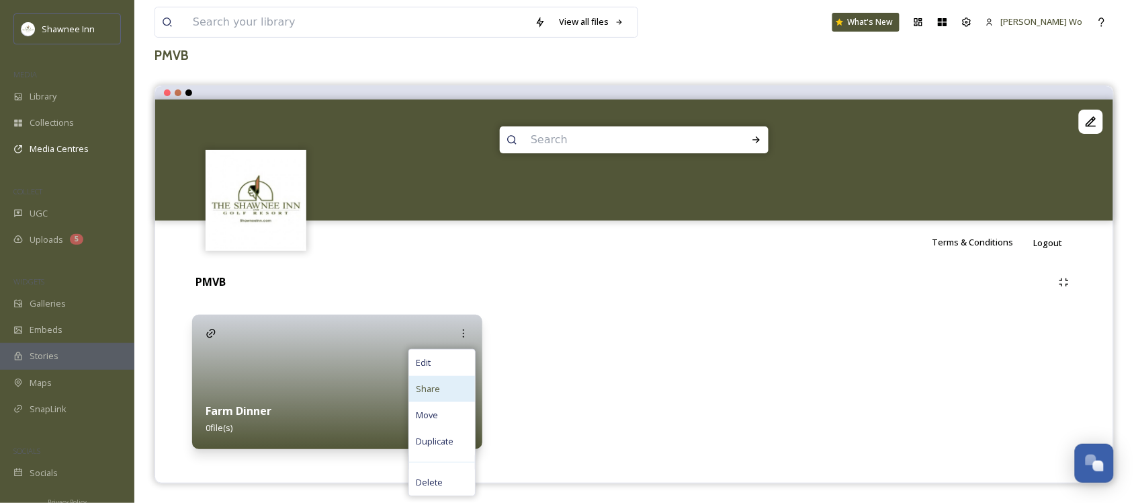
click at [441, 388] on div "Share" at bounding box center [442, 389] width 66 height 26
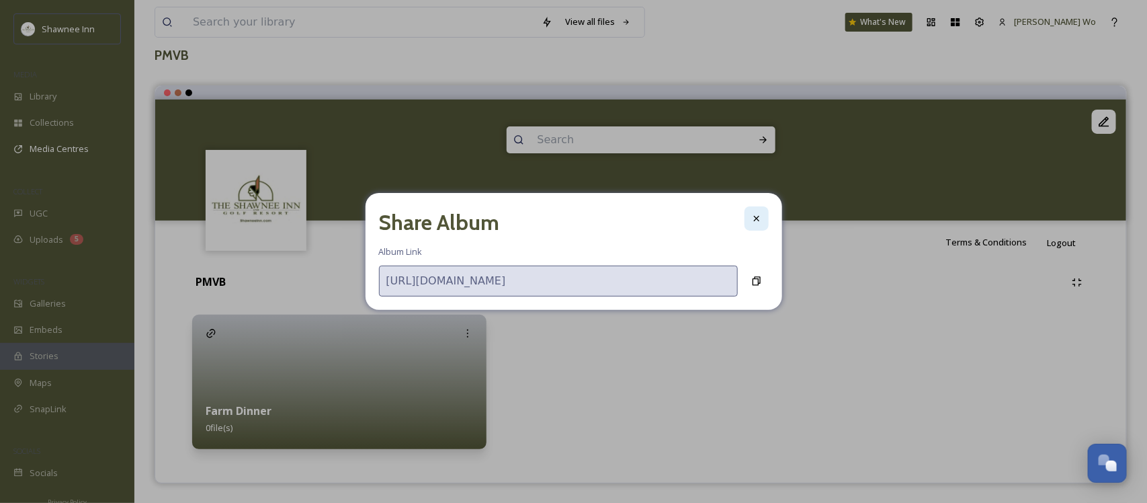
click at [760, 220] on icon at bounding box center [756, 218] width 11 height 11
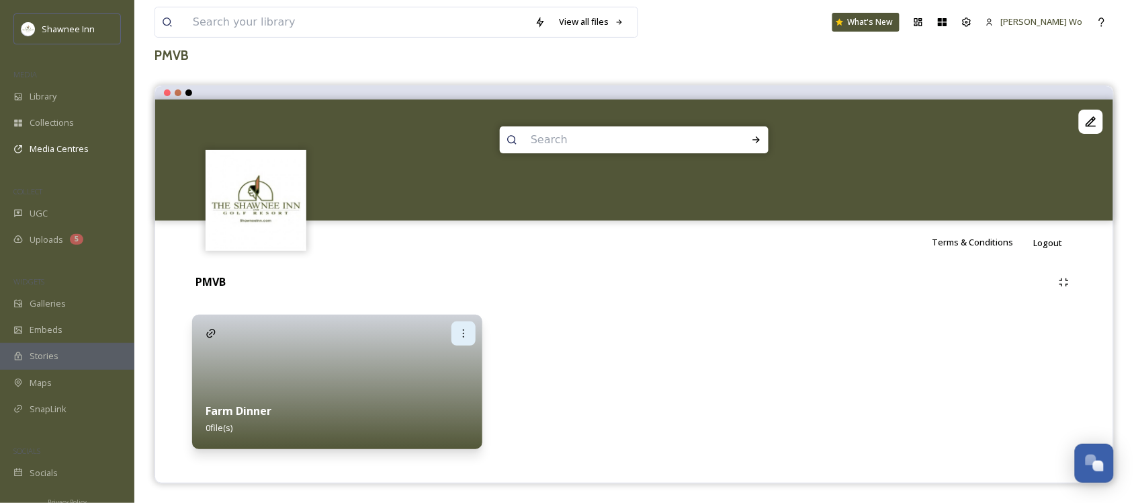
click at [462, 328] on icon at bounding box center [463, 333] width 11 height 11
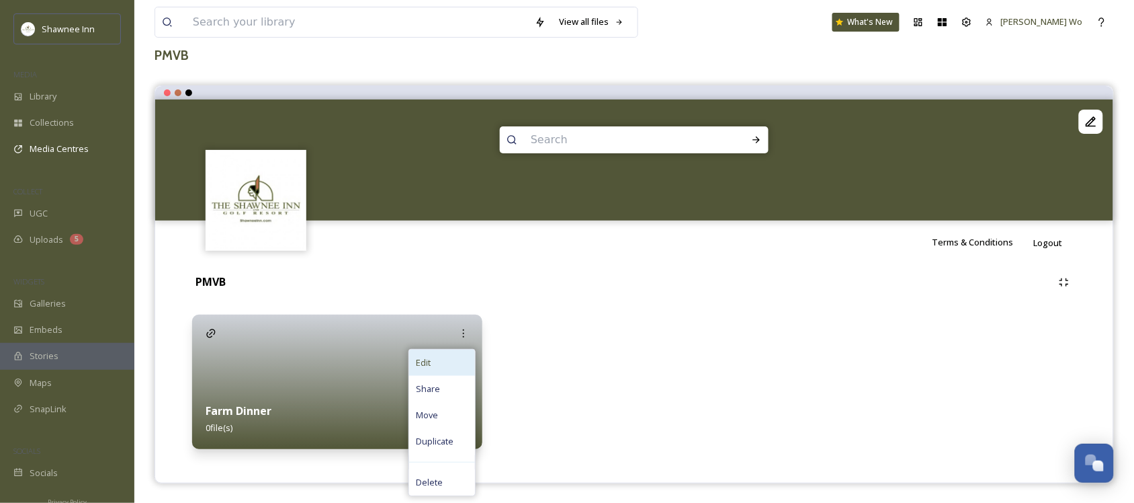
click at [437, 363] on div "Edit" at bounding box center [442, 362] width 66 height 26
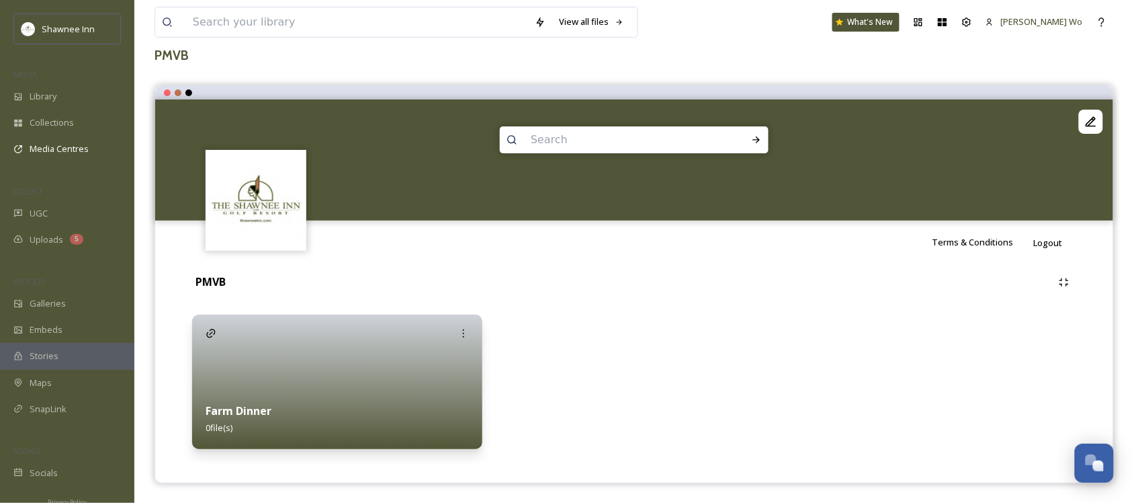
click at [768, 324] on div at bounding box center [634, 381] width 290 height 134
click at [343, 376] on div at bounding box center [337, 381] width 290 height 134
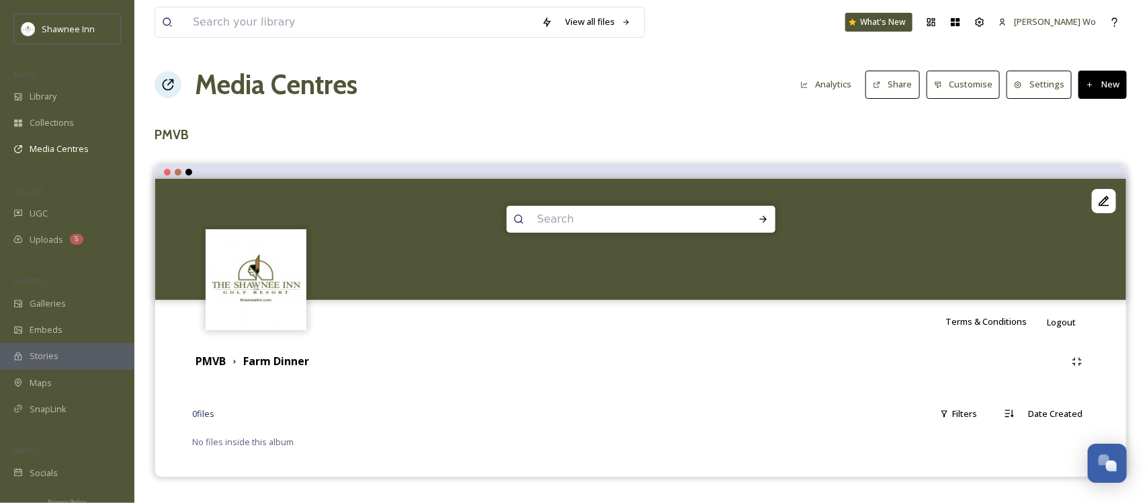
click at [1095, 89] on button "New" at bounding box center [1102, 85] width 48 height 28
click at [1096, 116] on span "Add Files" at bounding box center [1094, 116] width 36 height 13
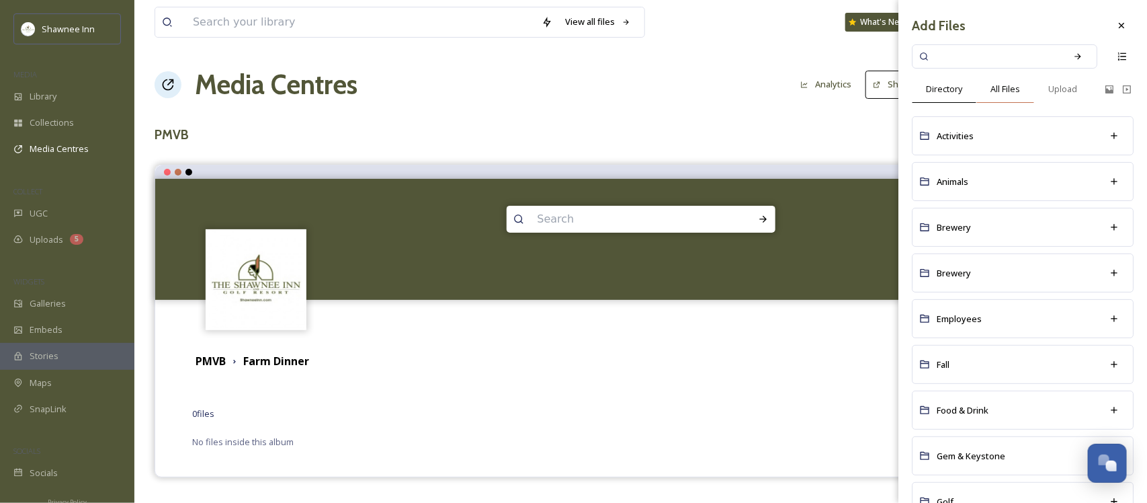
click at [1015, 85] on span "All Files" at bounding box center [1005, 89] width 30 height 13
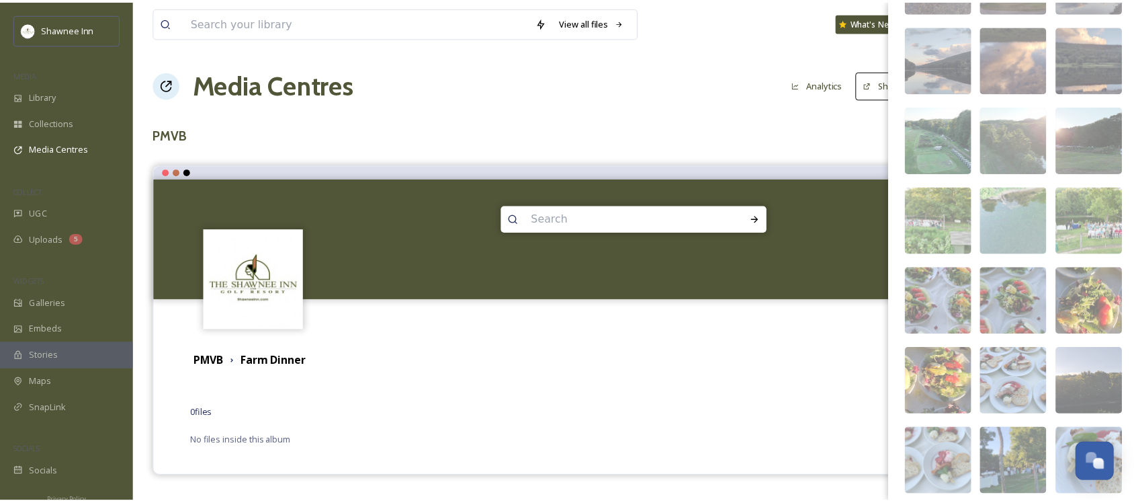
scroll to position [4154, 0]
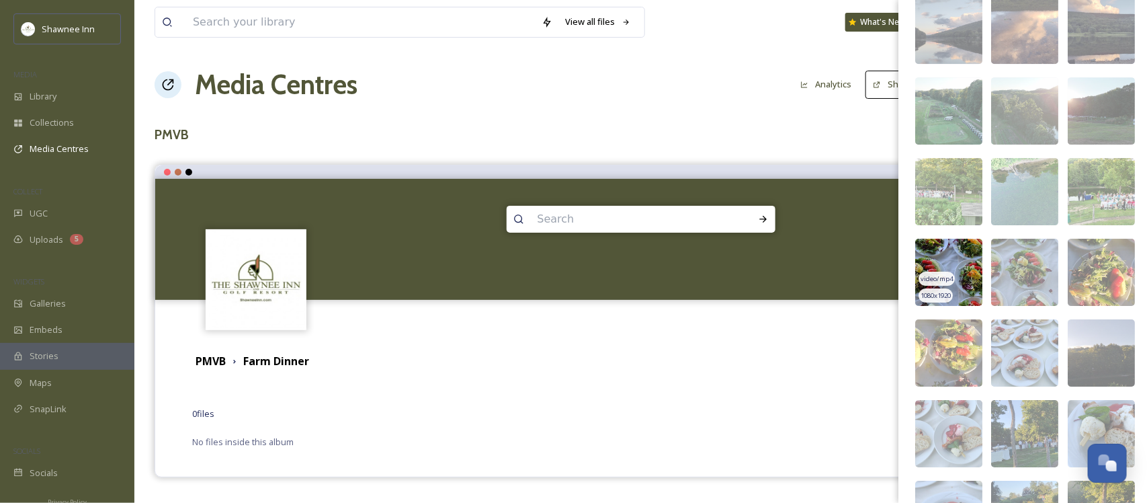
click at [945, 264] on img at bounding box center [948, 271] width 67 height 67
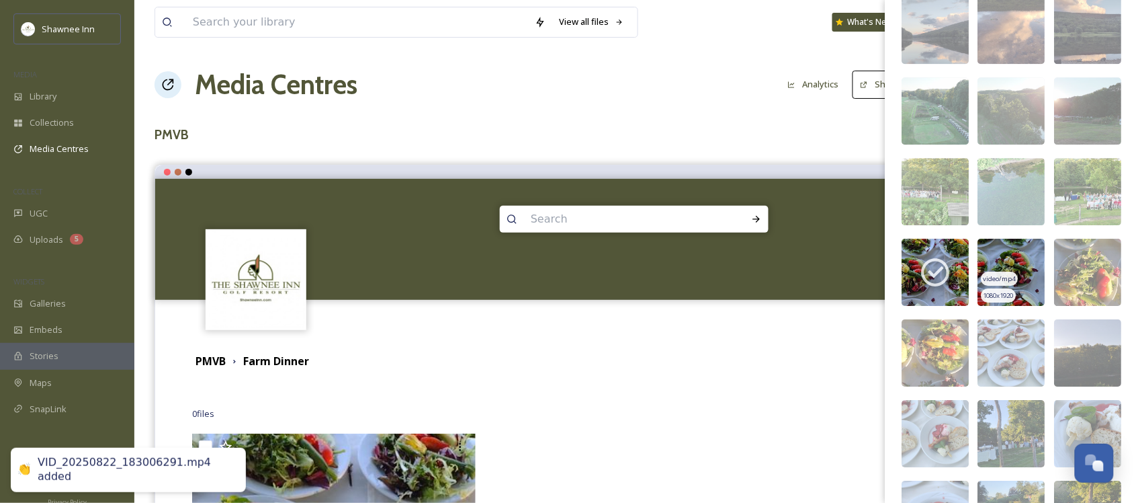
click at [1012, 277] on img at bounding box center [1011, 271] width 67 height 67
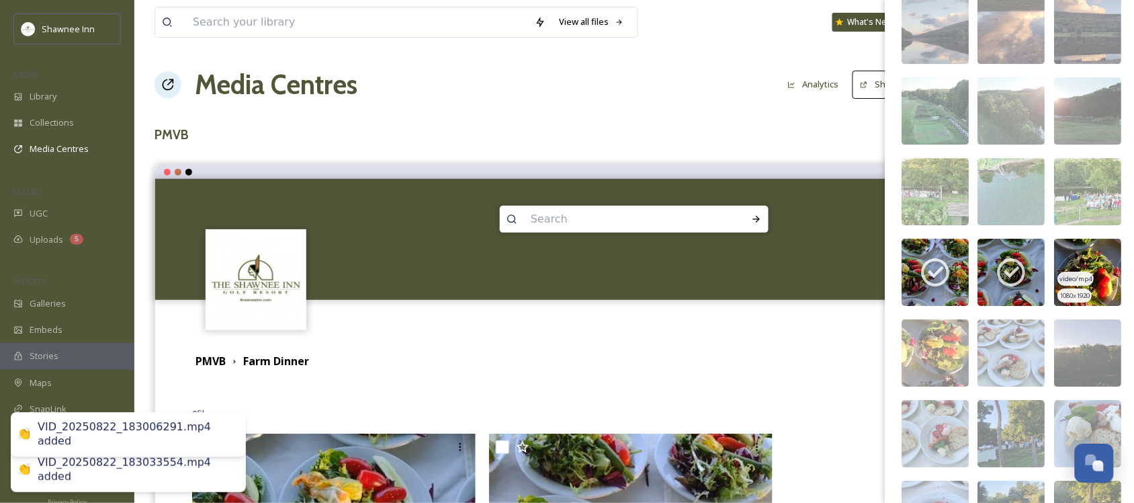
click at [1079, 283] on img at bounding box center [1088, 271] width 67 height 67
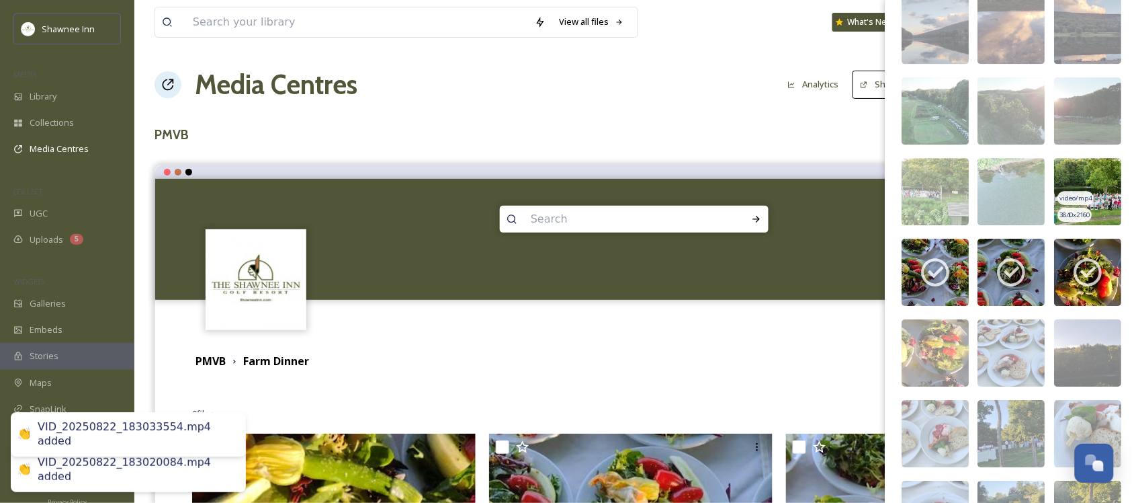
click at [1092, 192] on img at bounding box center [1088, 191] width 67 height 67
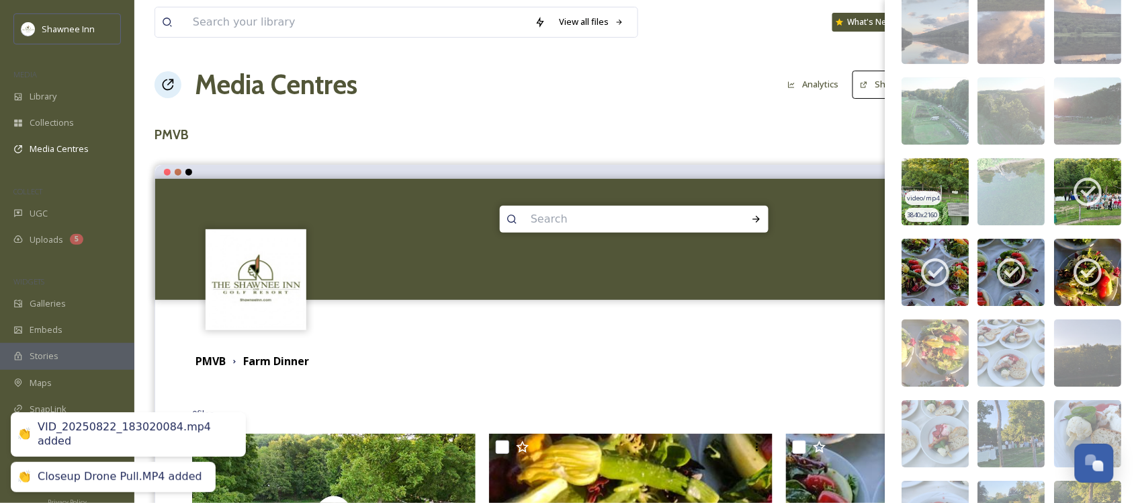
click at [928, 205] on div "video/mp4" at bounding box center [924, 198] width 36 height 14
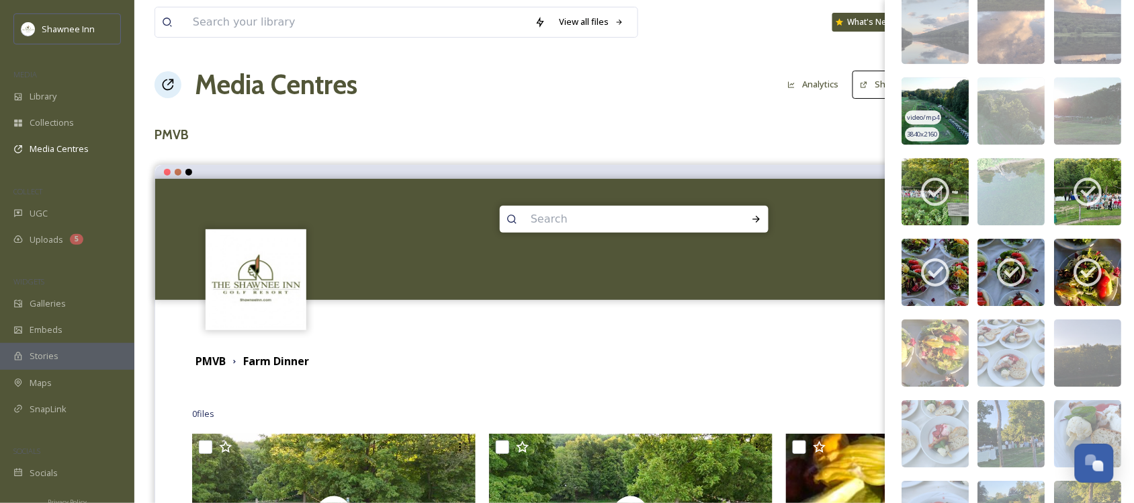
click at [948, 112] on img at bounding box center [935, 110] width 67 height 67
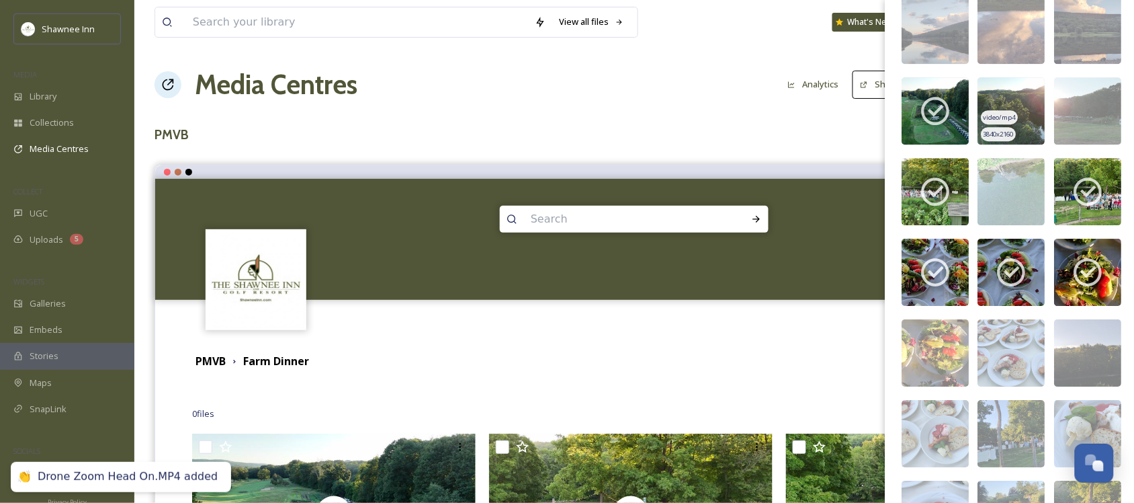
click at [1023, 122] on img at bounding box center [1011, 110] width 67 height 67
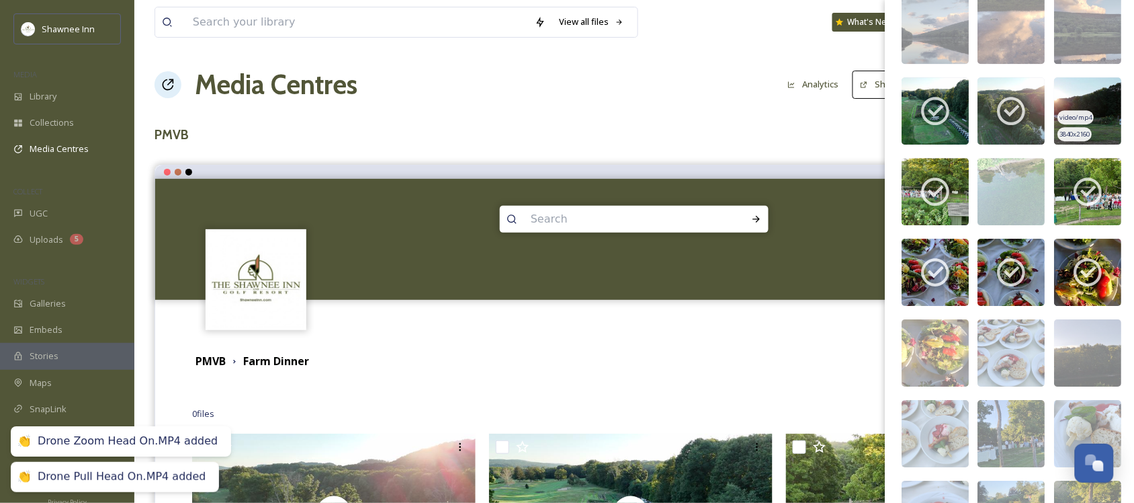
click at [1079, 122] on img at bounding box center [1088, 110] width 67 height 67
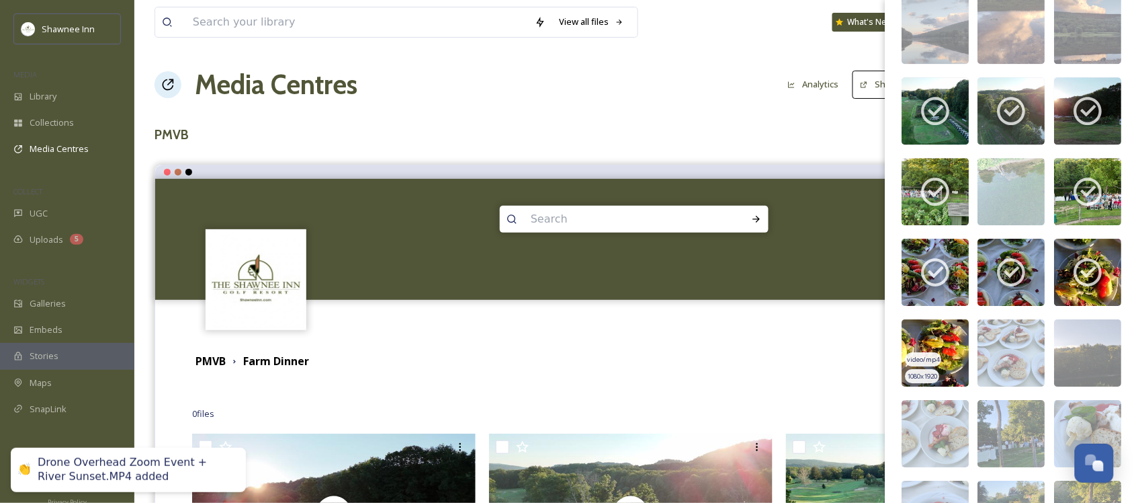
click at [918, 364] on span "video/mp4" at bounding box center [924, 359] width 32 height 9
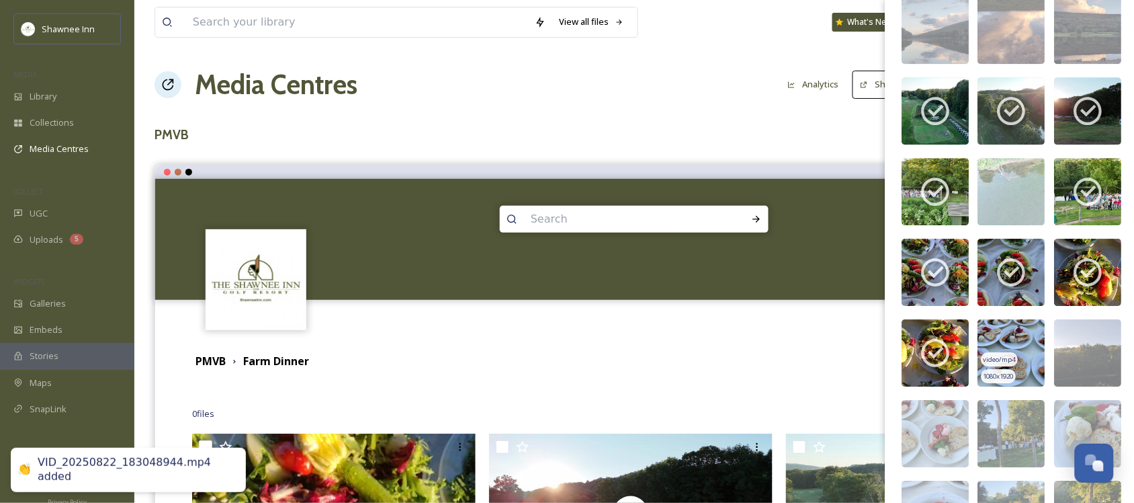
click at [1008, 345] on img at bounding box center [1011, 352] width 67 height 67
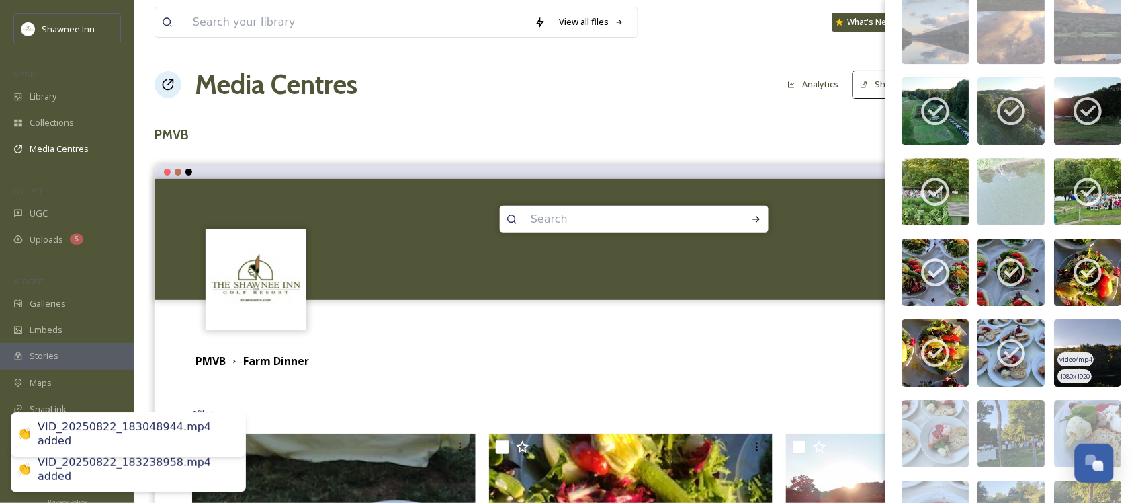
click at [1079, 355] on img at bounding box center [1088, 352] width 67 height 67
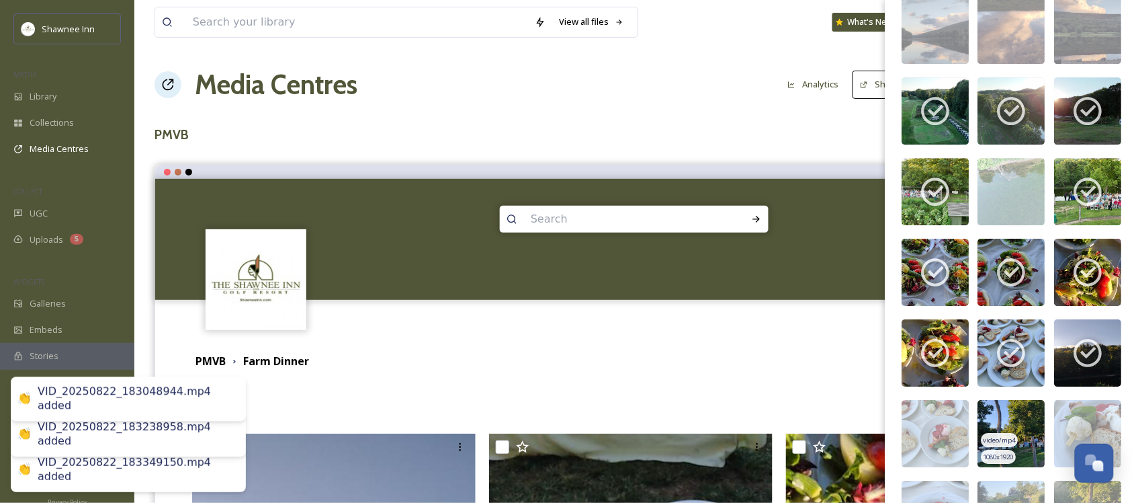
click at [996, 437] on img at bounding box center [1011, 433] width 67 height 67
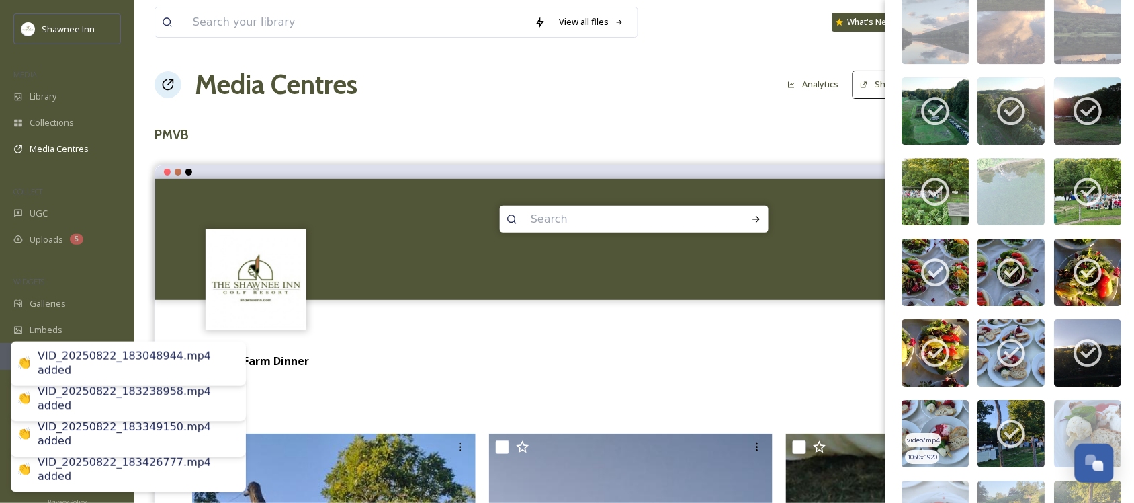
drag, startPoint x: 934, startPoint y: 442, endPoint x: 939, endPoint y: 435, distance: 8.2
click at [934, 441] on img at bounding box center [935, 433] width 67 height 67
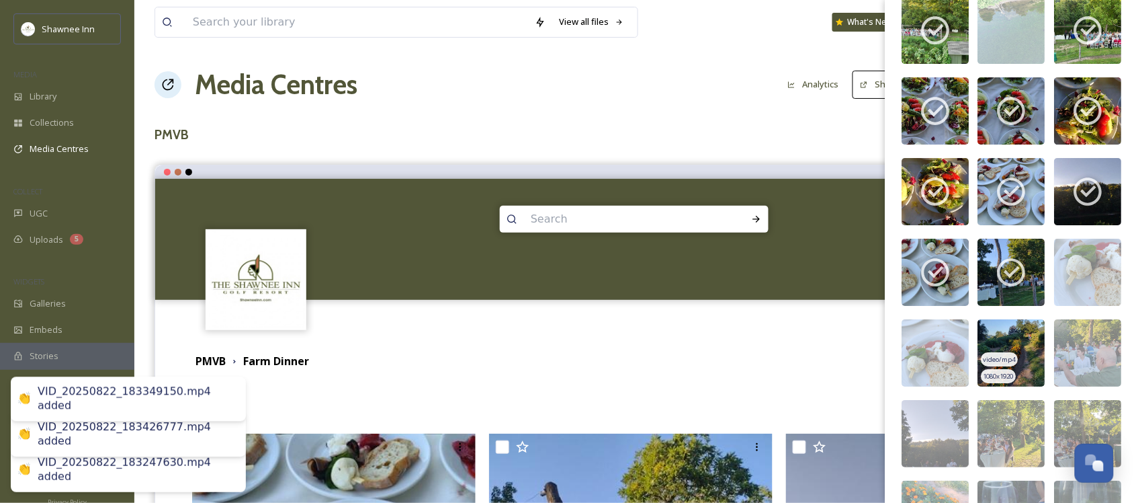
scroll to position [4322, 0]
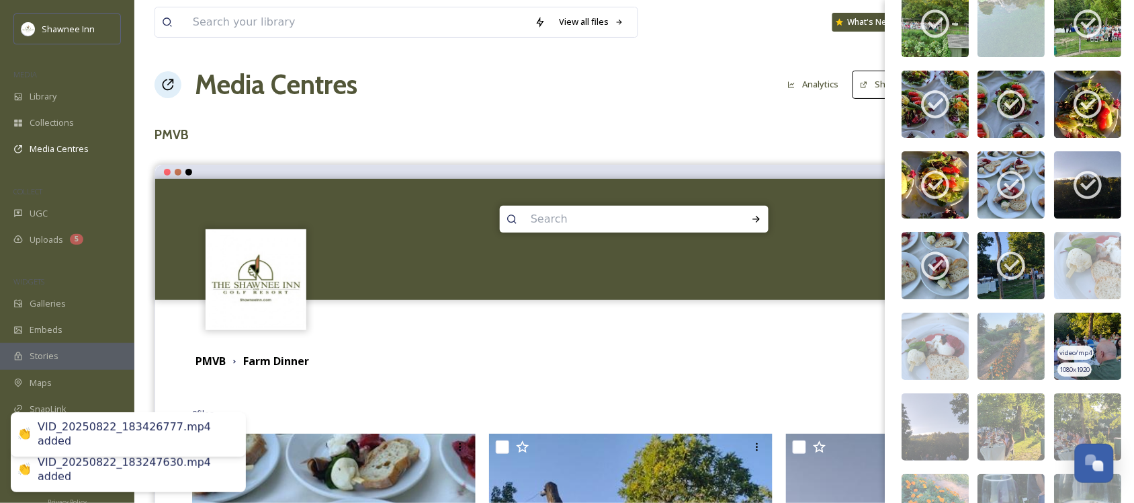
click at [1094, 344] on img at bounding box center [1088, 345] width 67 height 67
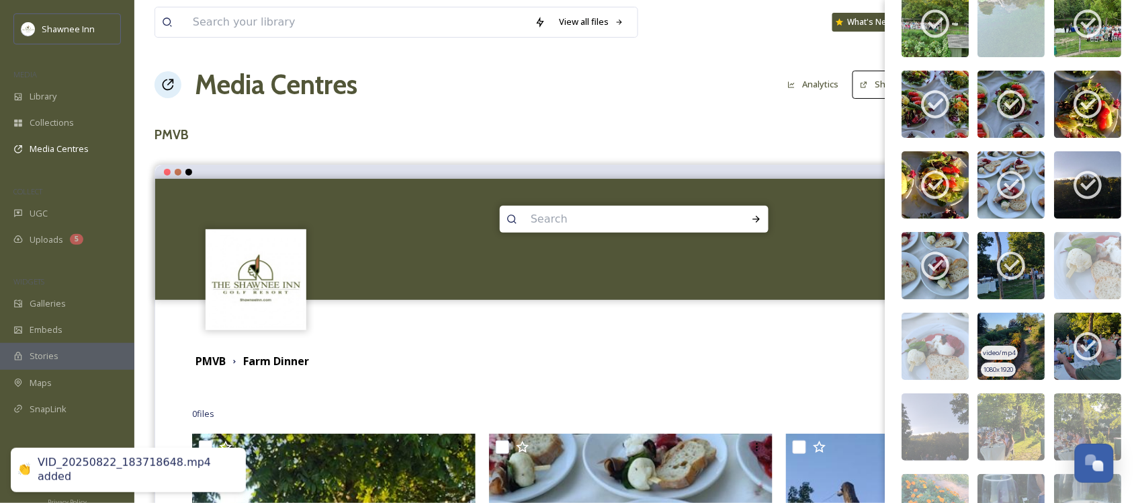
click at [1006, 357] on img at bounding box center [1011, 345] width 67 height 67
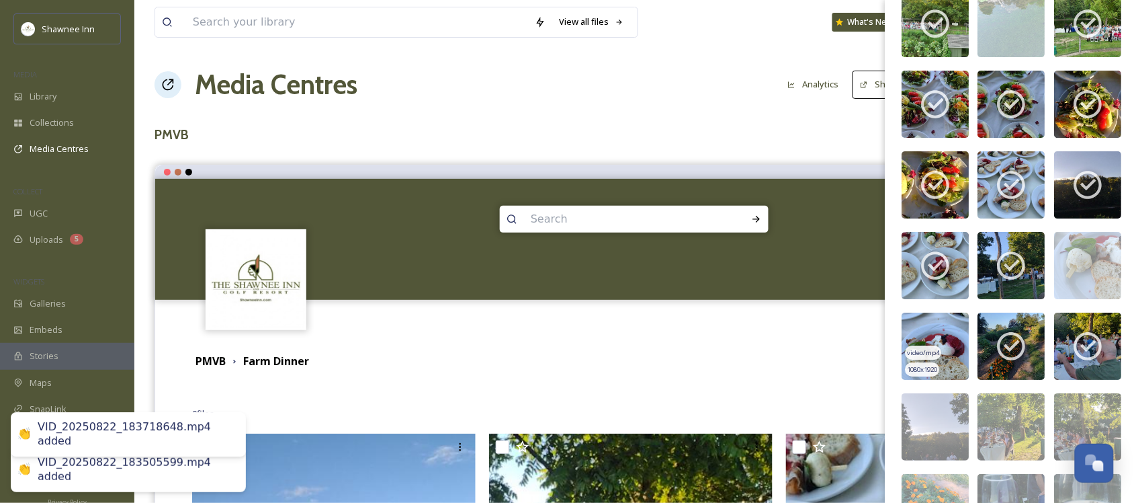
click at [937, 357] on span "video/mp4" at bounding box center [924, 352] width 32 height 9
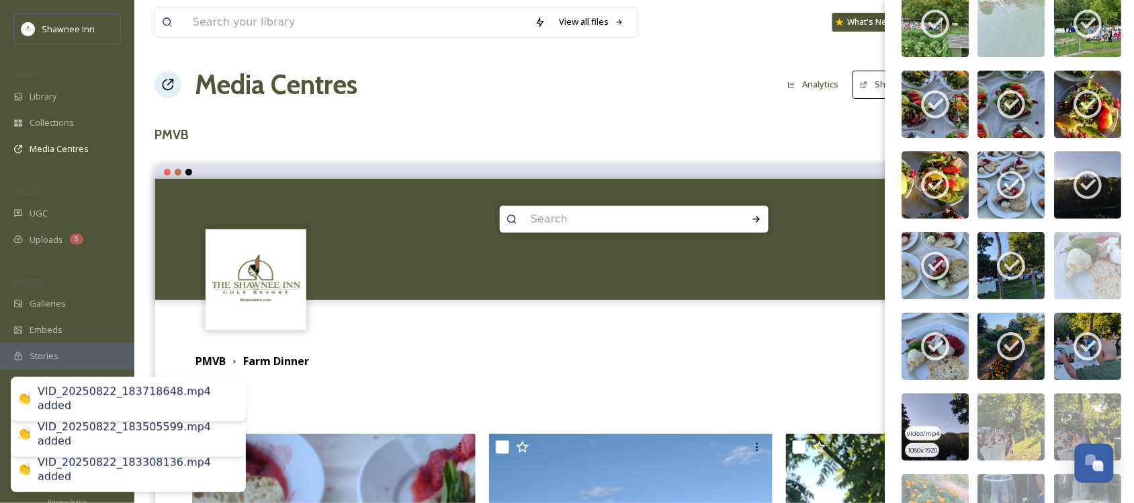
click at [921, 438] on span "video/mp4" at bounding box center [924, 433] width 32 height 9
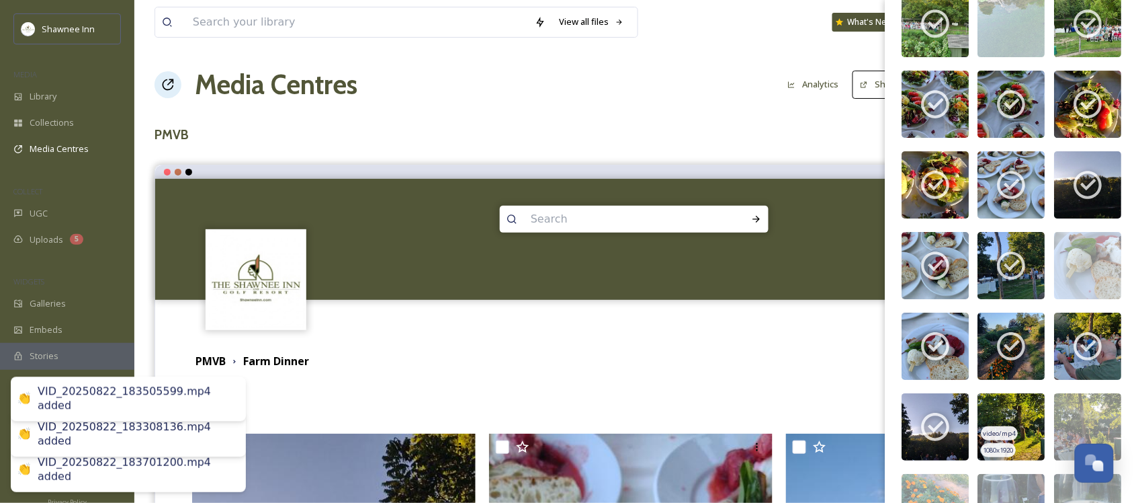
click at [998, 438] on span "video/mp4" at bounding box center [1000, 433] width 32 height 9
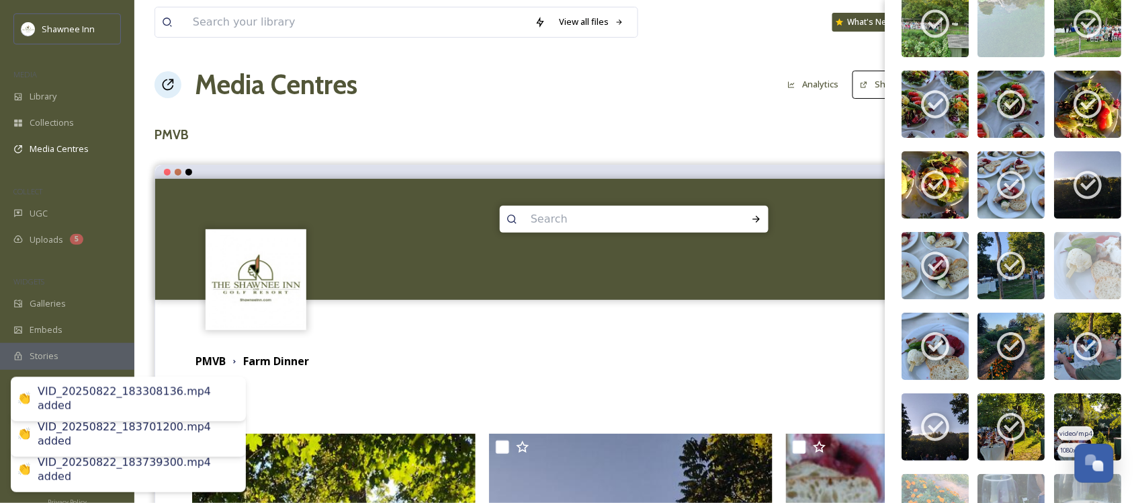
click at [1076, 419] on img at bounding box center [1088, 426] width 67 height 67
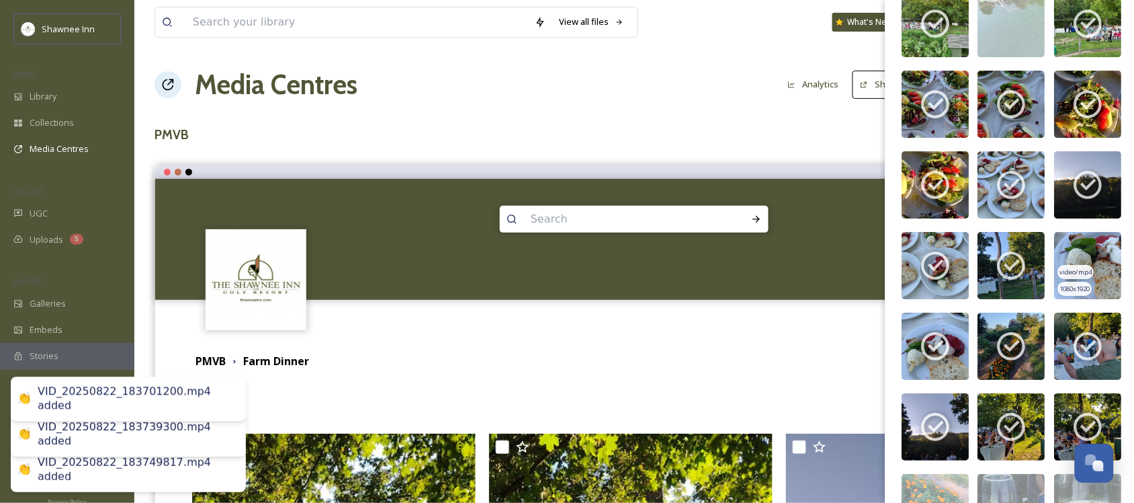
click at [1082, 252] on img at bounding box center [1088, 265] width 67 height 67
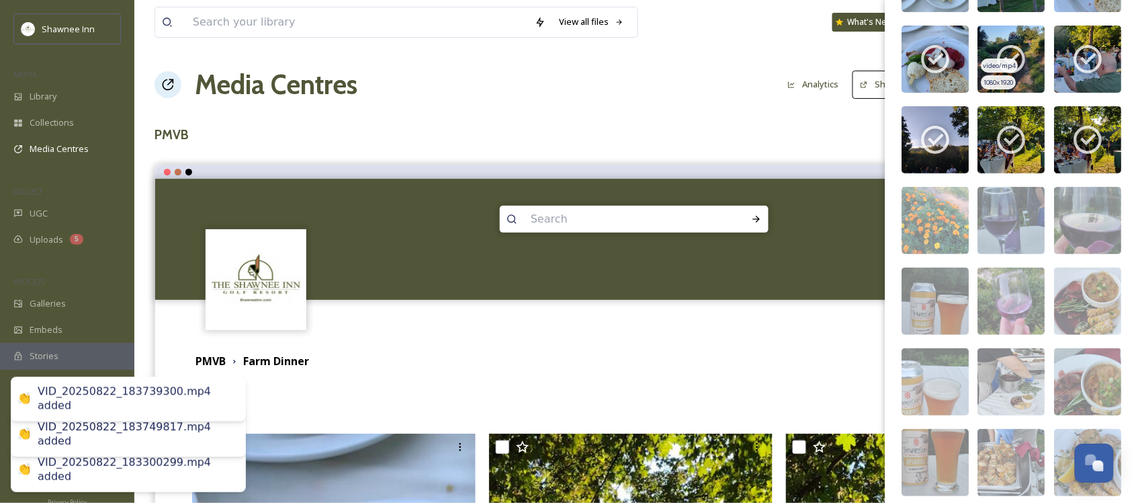
scroll to position [4658, 0]
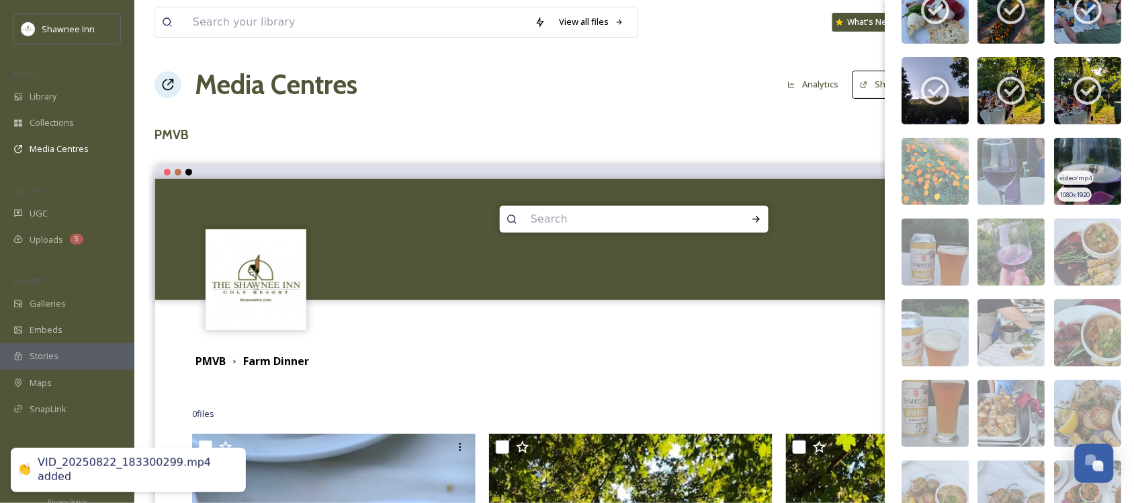
drag, startPoint x: 1090, startPoint y: 158, endPoint x: 1075, endPoint y: 168, distance: 18.4
click at [1090, 158] on img at bounding box center [1088, 171] width 67 height 67
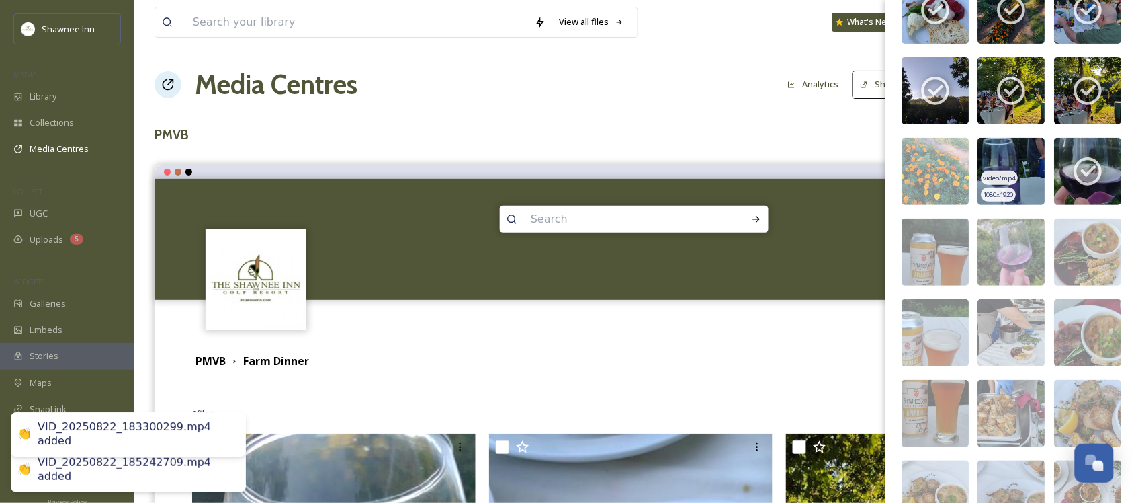
click at [1002, 172] on img at bounding box center [1011, 171] width 67 height 67
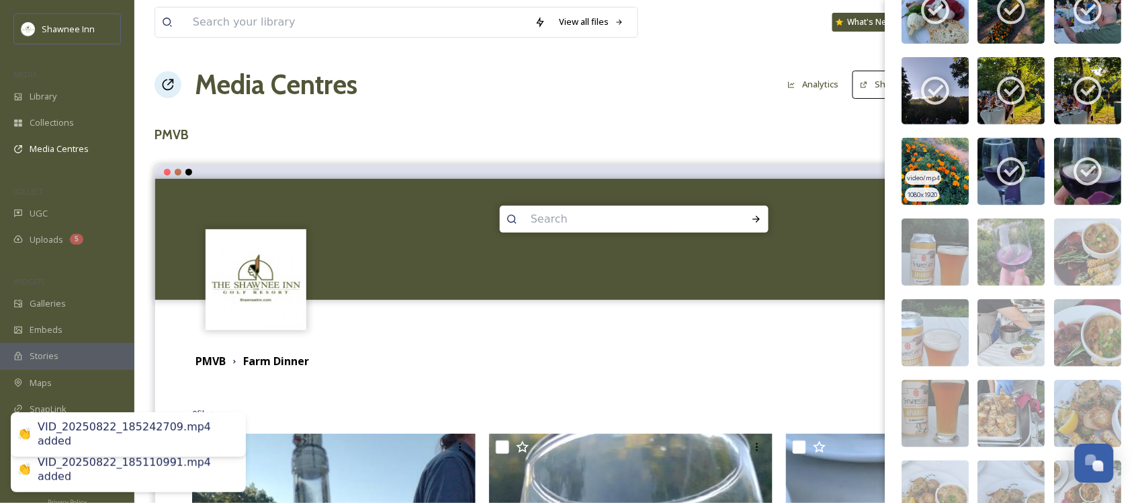
click at [931, 176] on img at bounding box center [935, 171] width 67 height 67
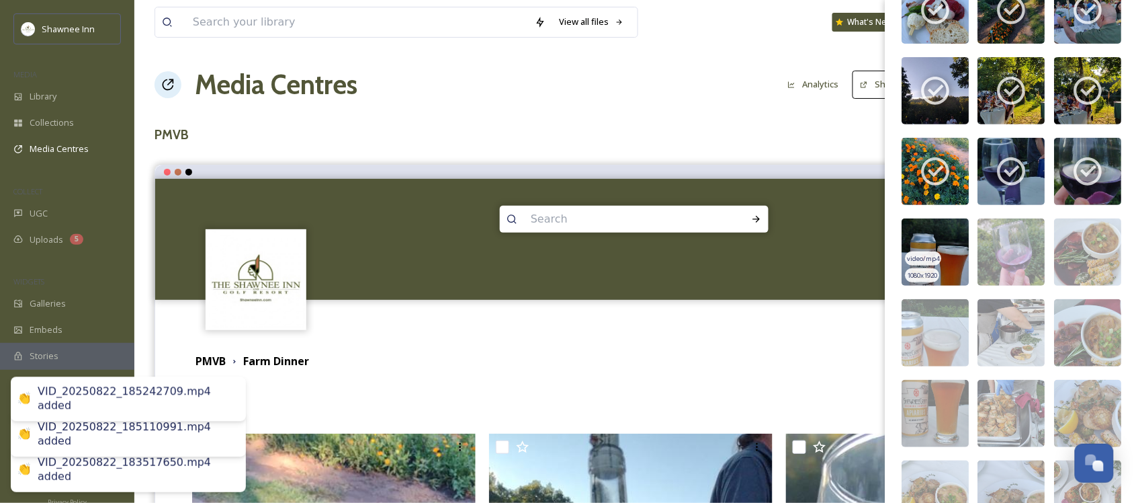
click at [924, 257] on img at bounding box center [935, 251] width 67 height 67
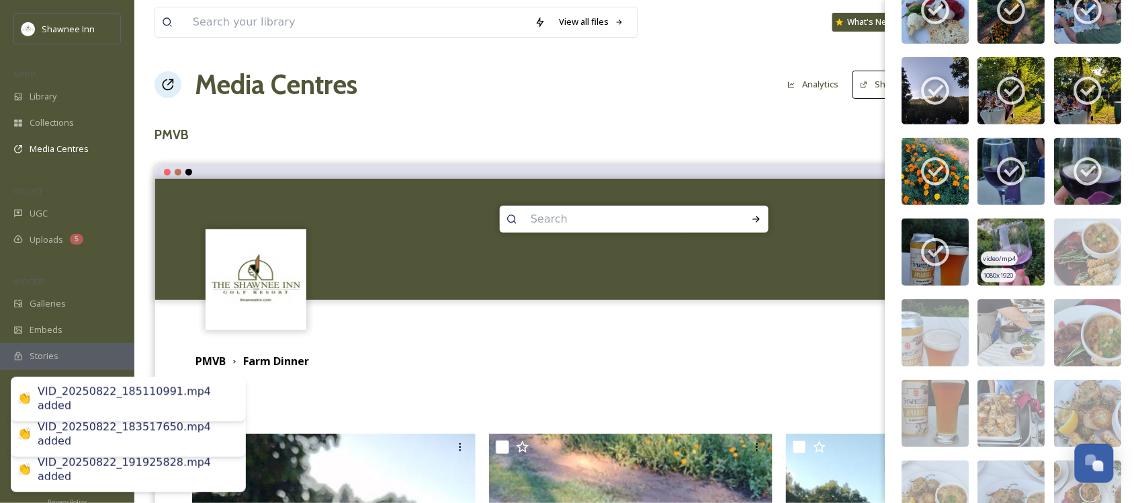
click at [1011, 250] on img at bounding box center [1011, 251] width 67 height 67
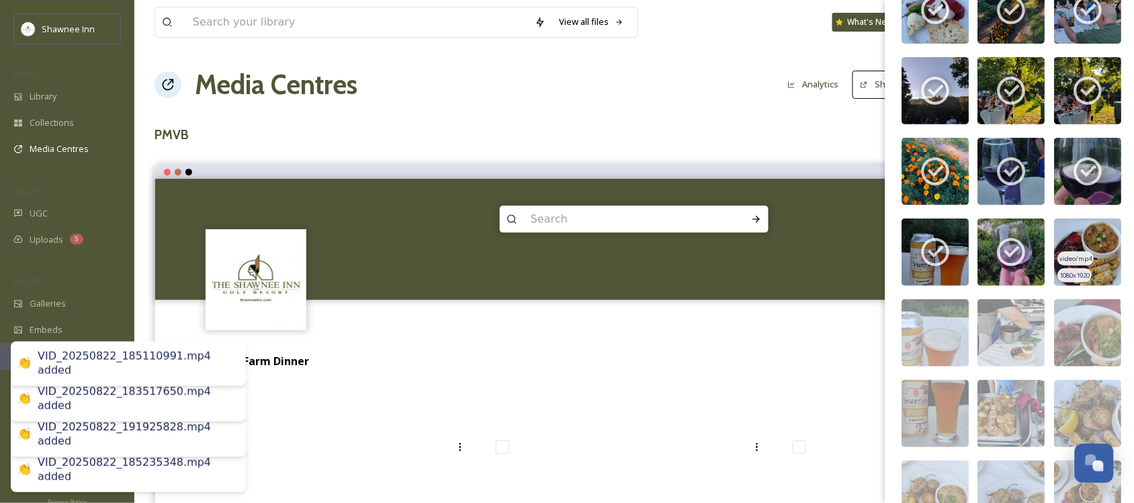
click at [1076, 251] on img at bounding box center [1088, 251] width 67 height 67
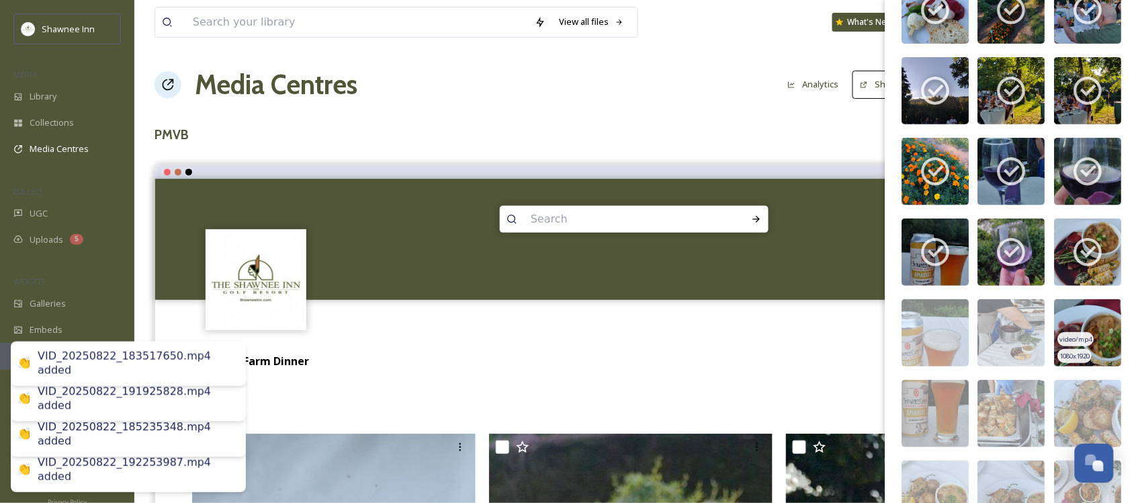
click at [1078, 344] on span "video/mp4" at bounding box center [1076, 339] width 32 height 9
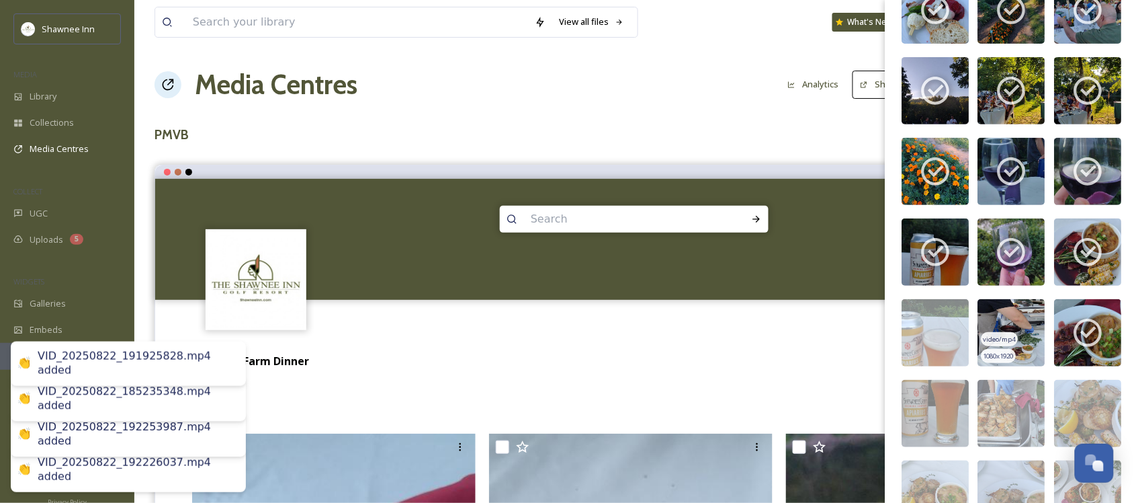
click at [1012, 338] on img at bounding box center [1011, 332] width 67 height 67
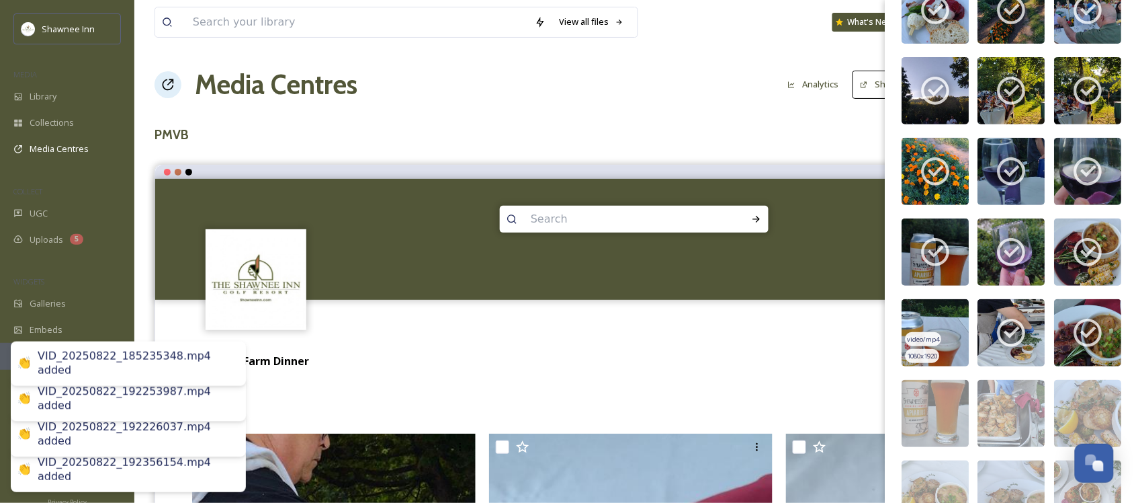
click at [919, 344] on span "video/mp4" at bounding box center [924, 339] width 32 height 9
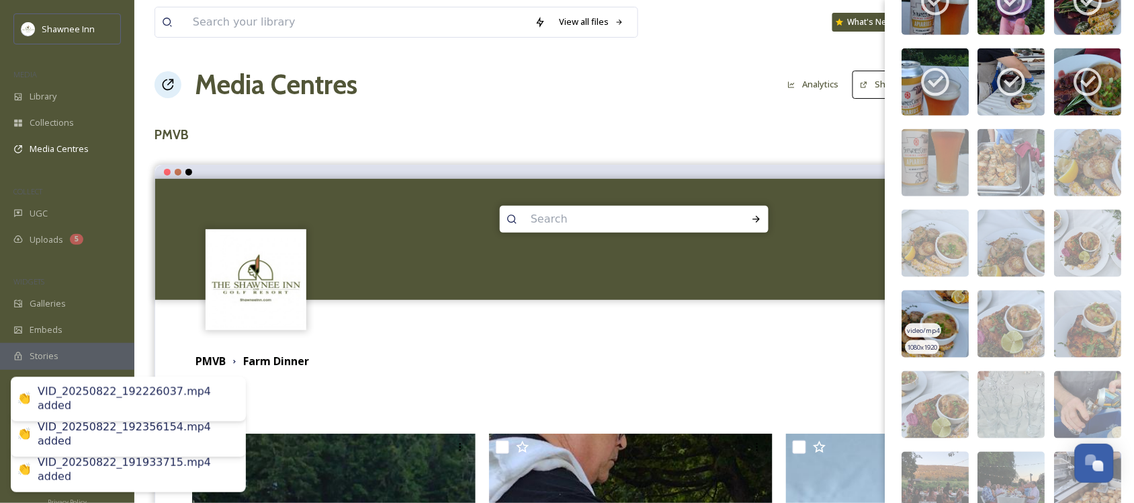
scroll to position [4910, 0]
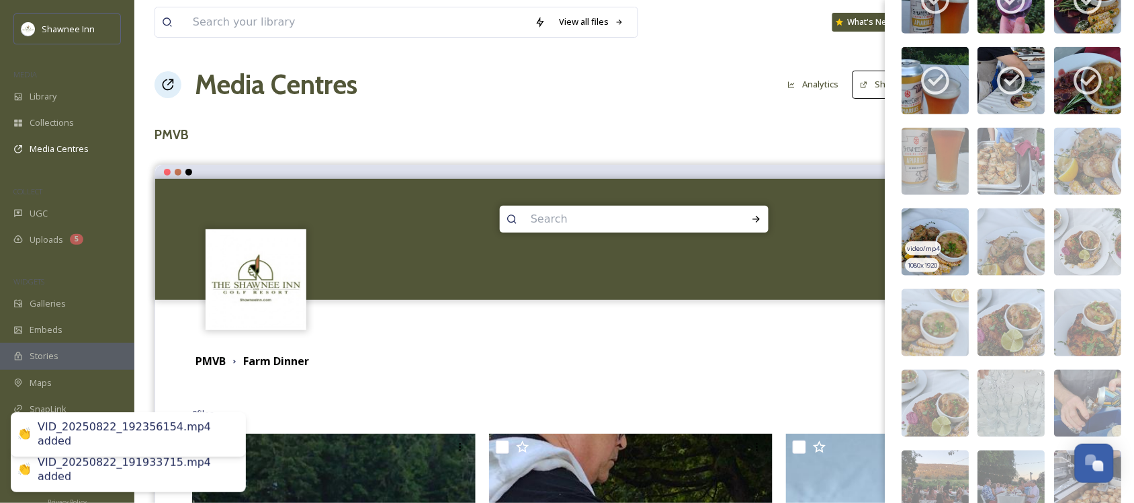
click at [925, 254] on div "video/mp4" at bounding box center [924, 248] width 36 height 14
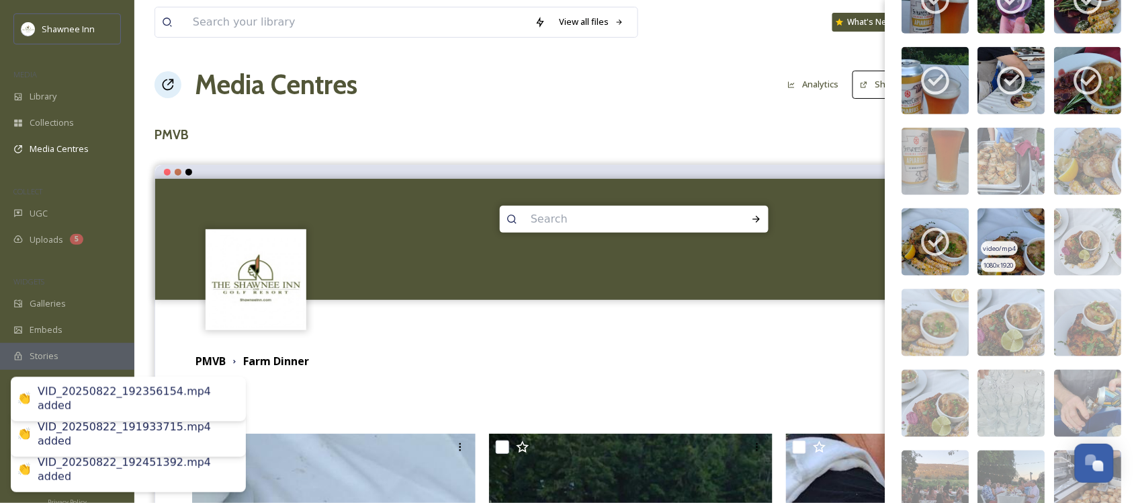
drag, startPoint x: 998, startPoint y: 247, endPoint x: 1030, endPoint y: 244, distance: 31.8
click at [999, 247] on img at bounding box center [1011, 241] width 67 height 67
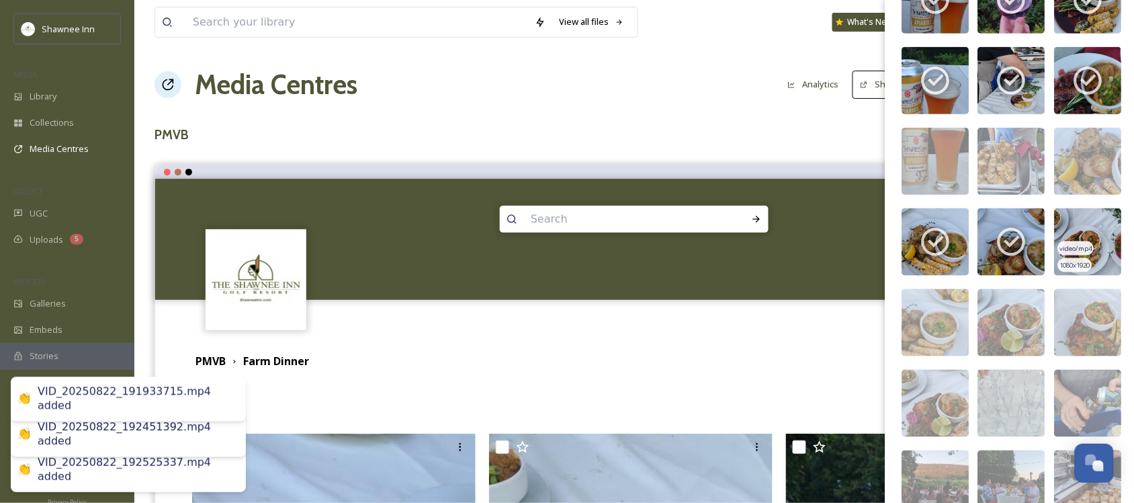
click at [1092, 229] on img at bounding box center [1088, 241] width 67 height 67
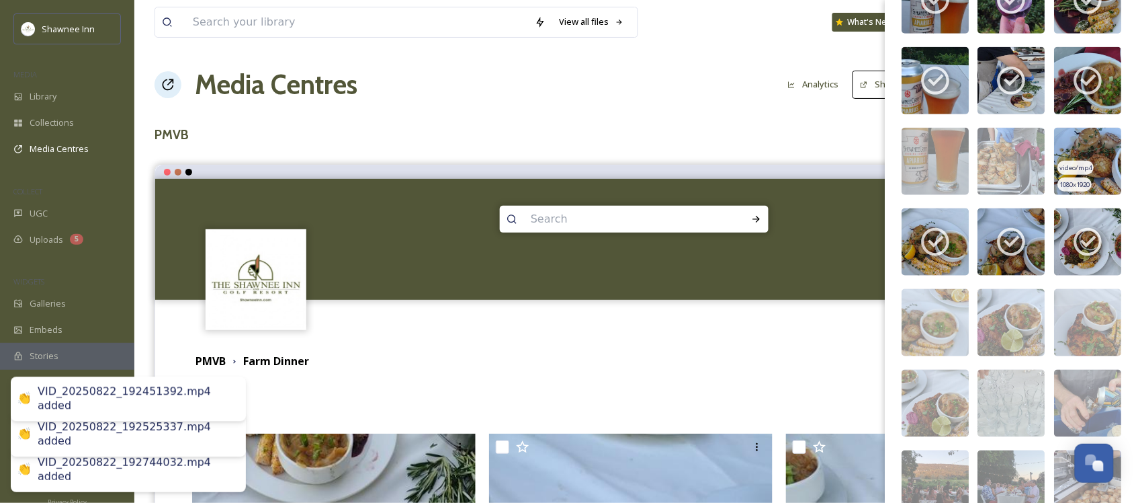
click at [1087, 160] on img at bounding box center [1088, 161] width 67 height 67
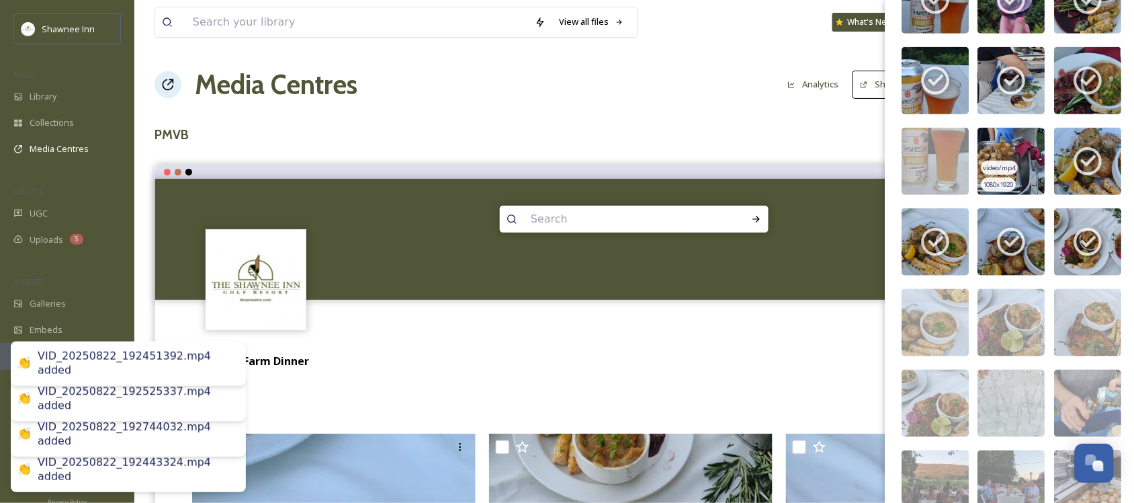
click at [996, 165] on img at bounding box center [1011, 161] width 67 height 67
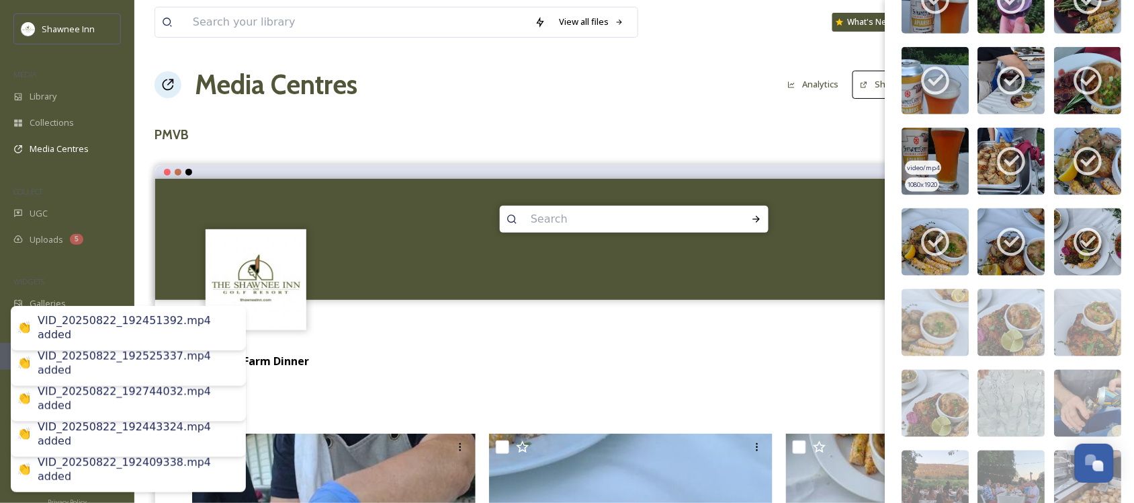
click at [905, 181] on img at bounding box center [935, 161] width 67 height 67
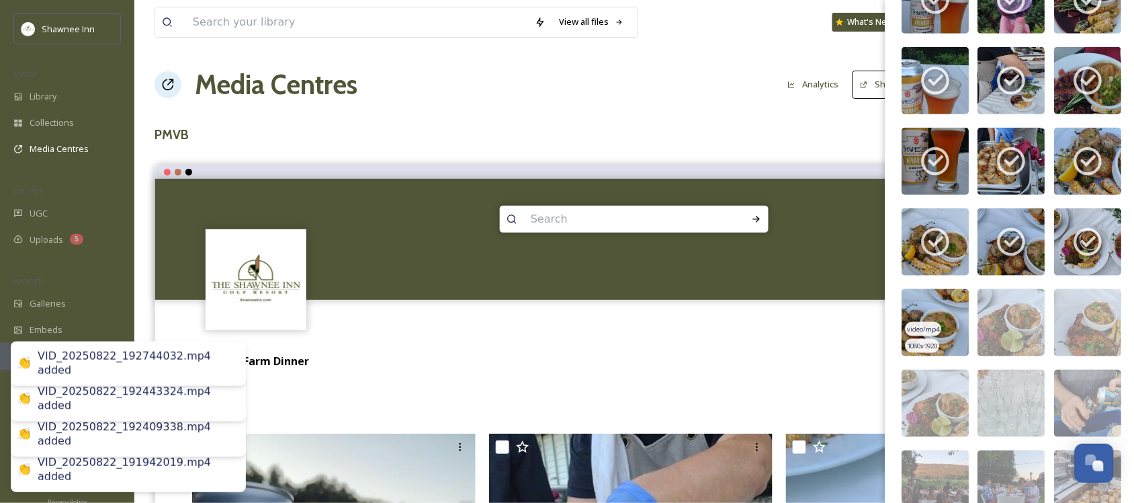
click at [941, 334] on img at bounding box center [935, 322] width 67 height 67
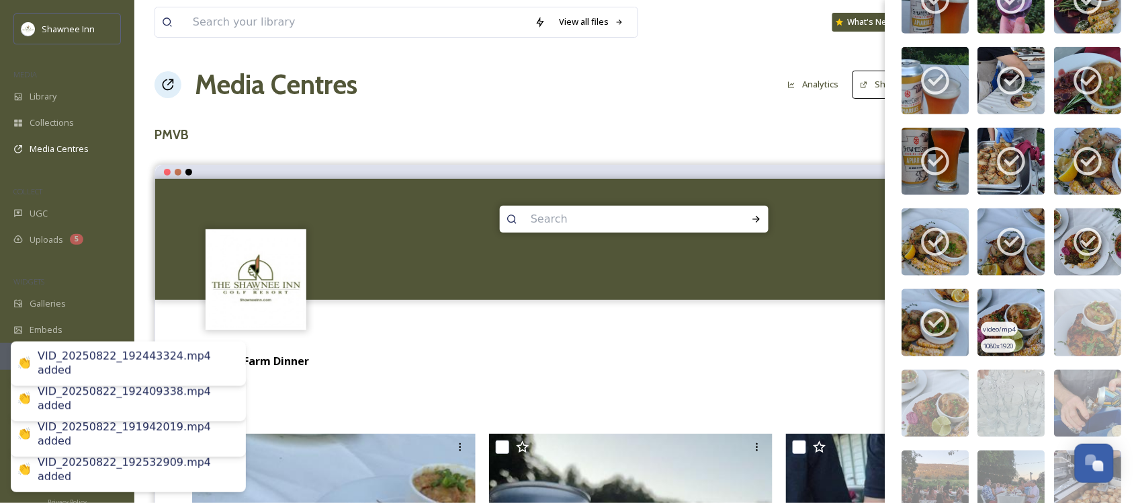
click at [1010, 333] on img at bounding box center [1011, 322] width 67 height 67
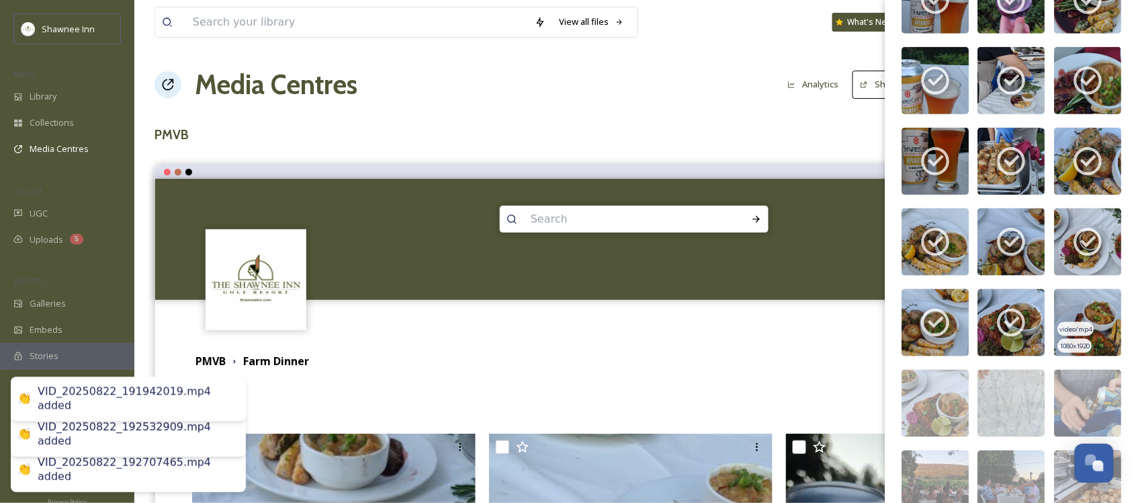
click at [1087, 316] on img at bounding box center [1088, 322] width 67 height 67
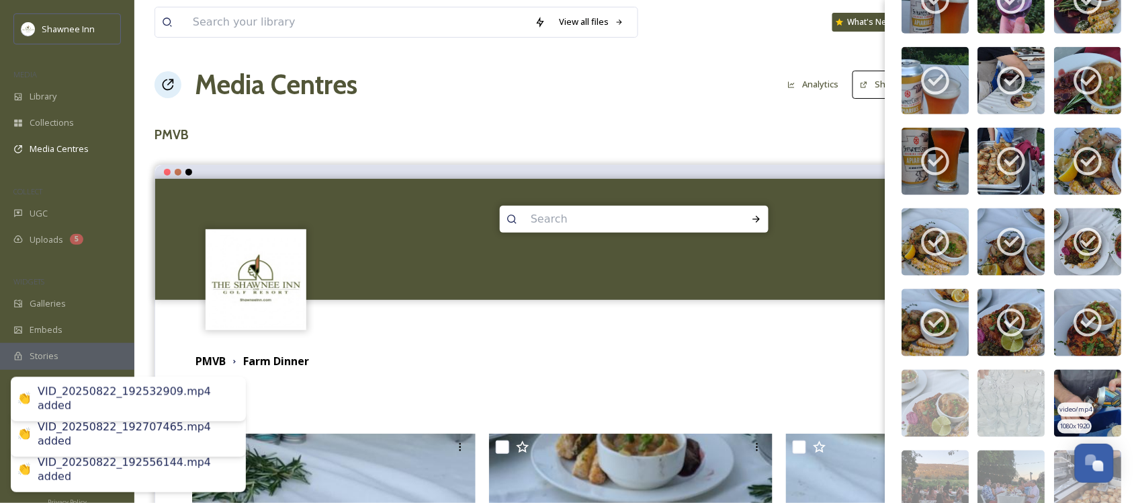
click at [1079, 415] on span "video/mp4" at bounding box center [1076, 409] width 32 height 9
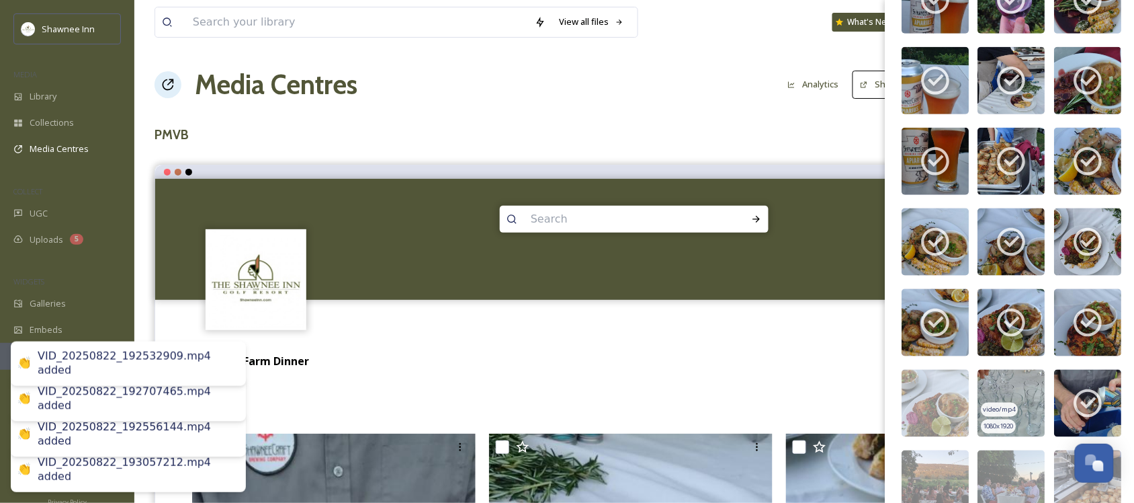
click at [996, 415] on span "video/mp4" at bounding box center [1000, 409] width 32 height 9
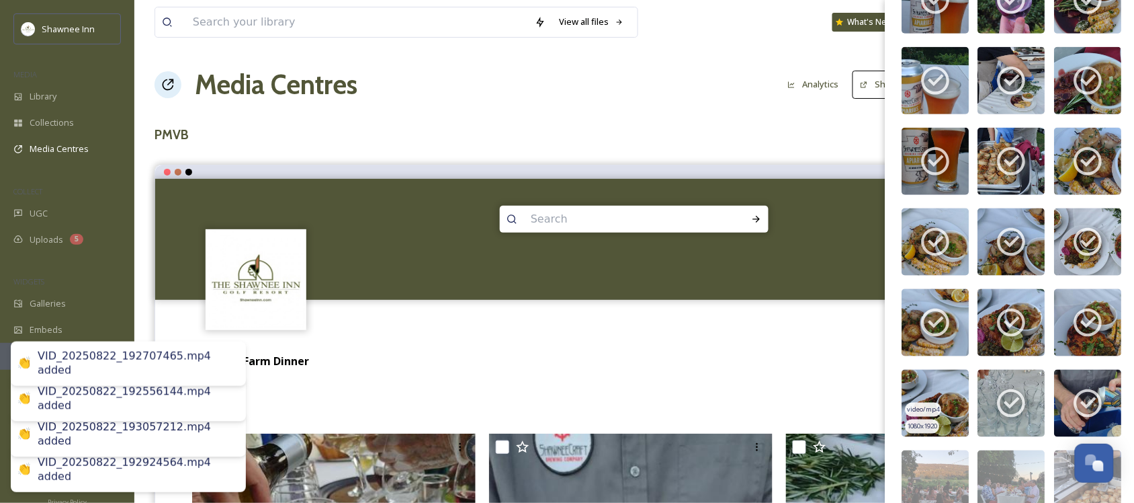
click at [929, 415] on span "video/mp4" at bounding box center [924, 409] width 32 height 9
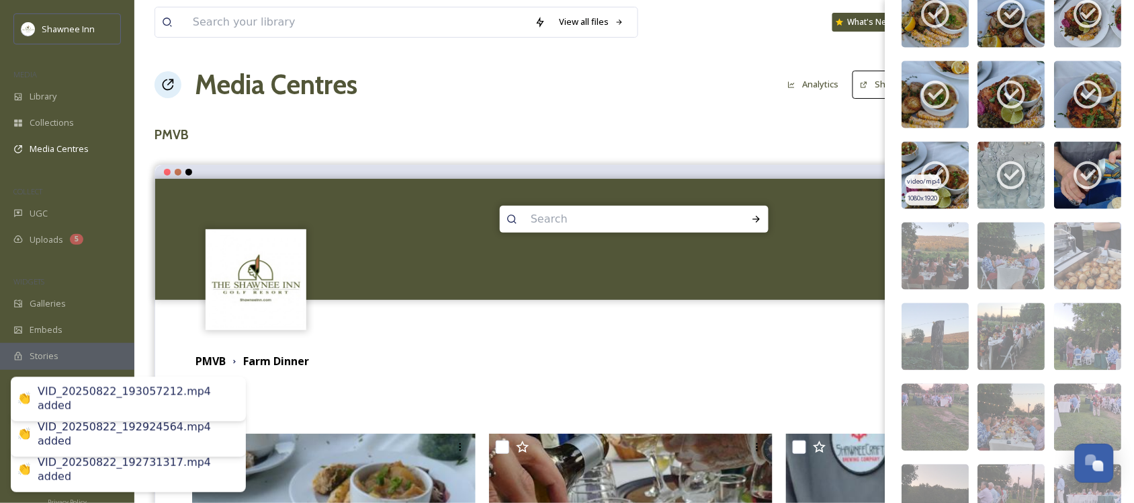
scroll to position [5161, 0]
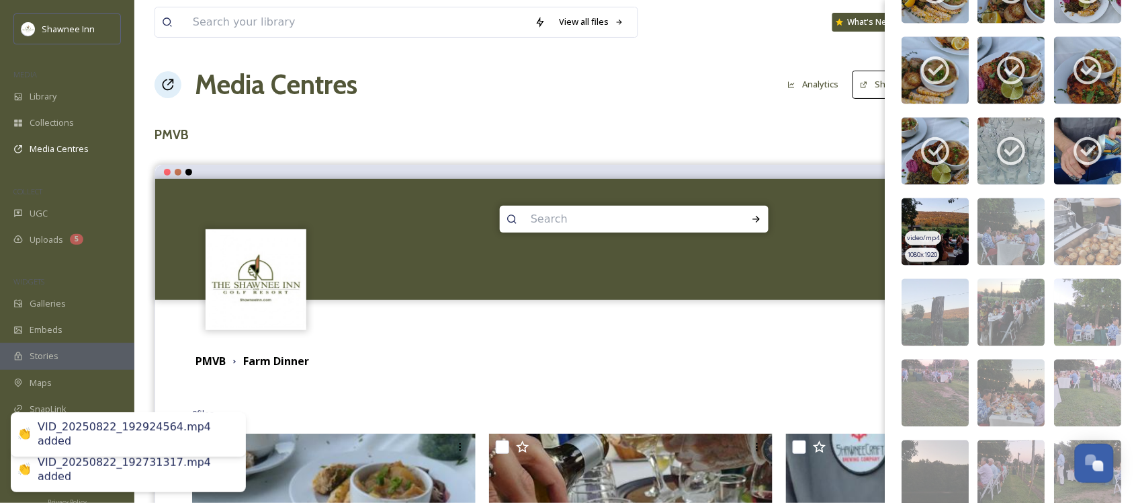
click at [931, 235] on img at bounding box center [935, 231] width 67 height 67
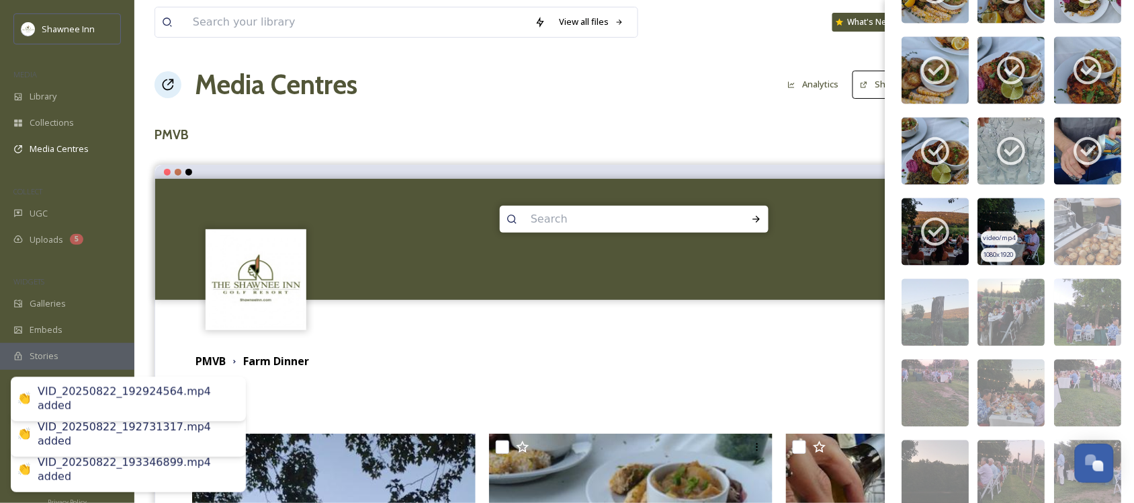
click at [1003, 242] on img at bounding box center [1011, 231] width 67 height 67
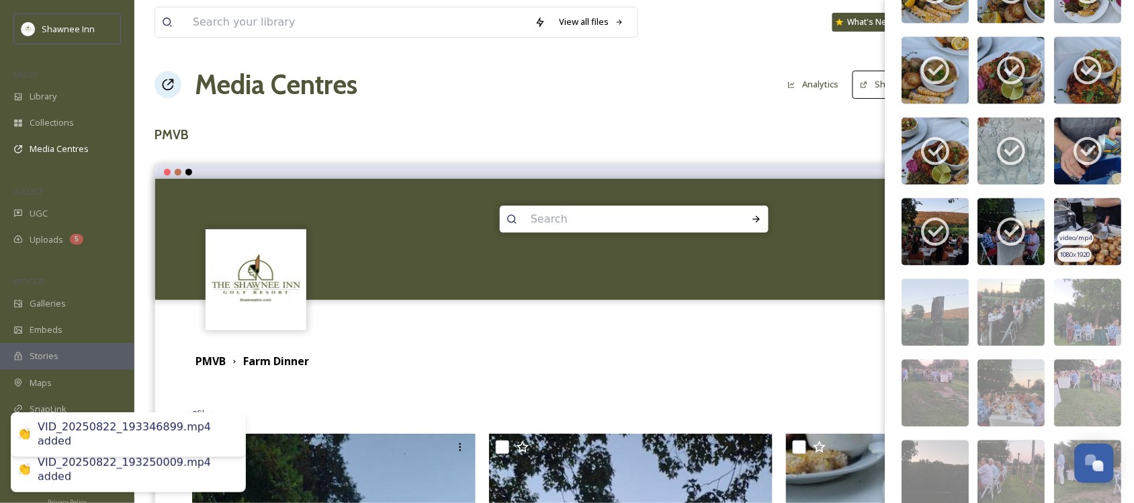
click at [1079, 233] on img at bounding box center [1088, 231] width 67 height 67
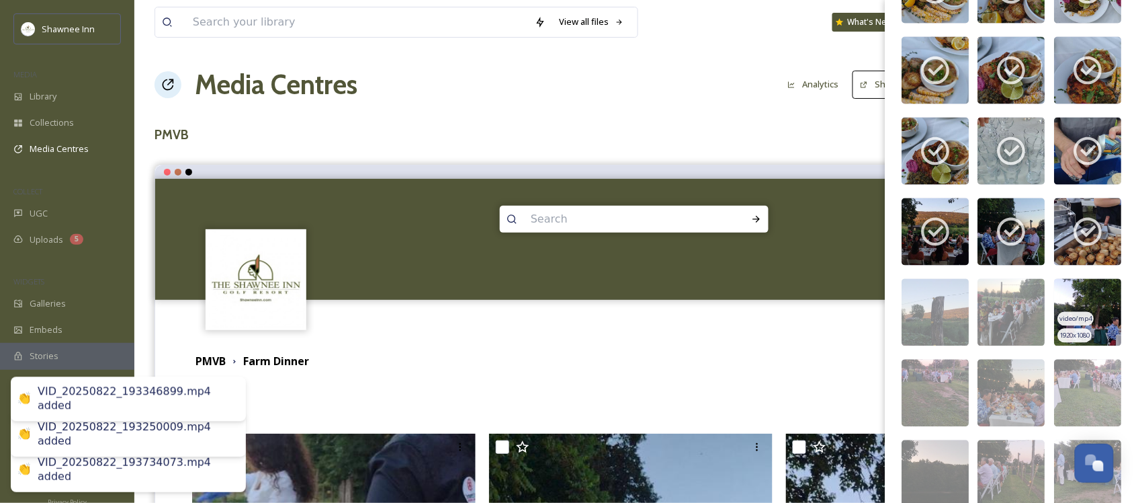
click at [1092, 330] on img at bounding box center [1088, 312] width 67 height 67
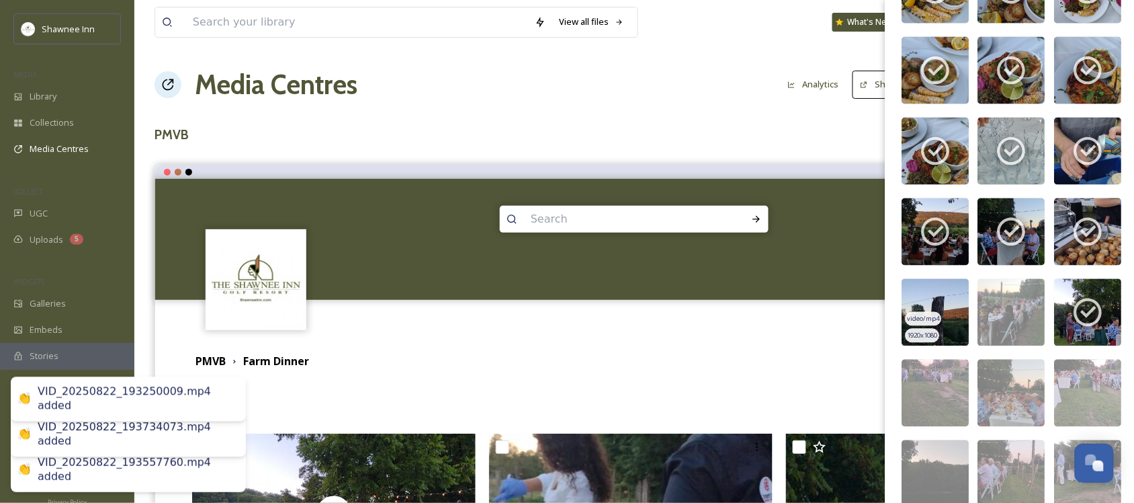
drag, startPoint x: 1006, startPoint y: 321, endPoint x: 964, endPoint y: 328, distance: 42.2
click at [1006, 320] on img at bounding box center [1011, 312] width 67 height 67
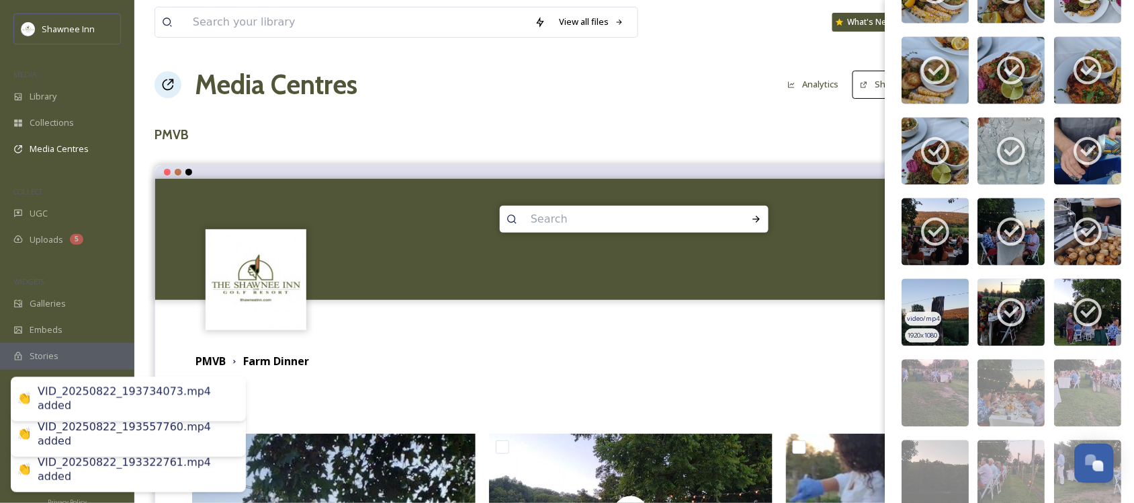
click at [941, 326] on div "video/mp4" at bounding box center [924, 319] width 36 height 14
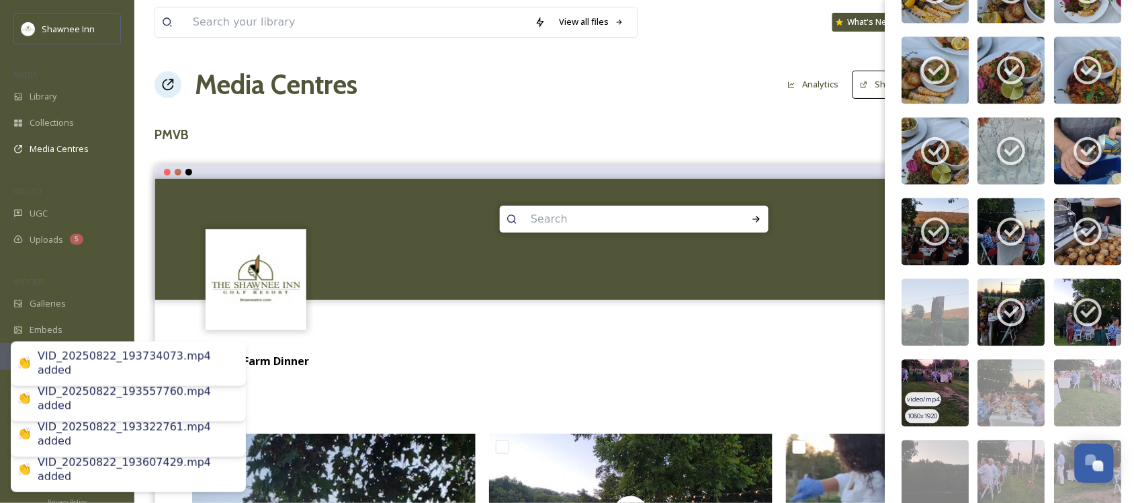
click at [930, 404] on span "video/mp4" at bounding box center [924, 399] width 32 height 9
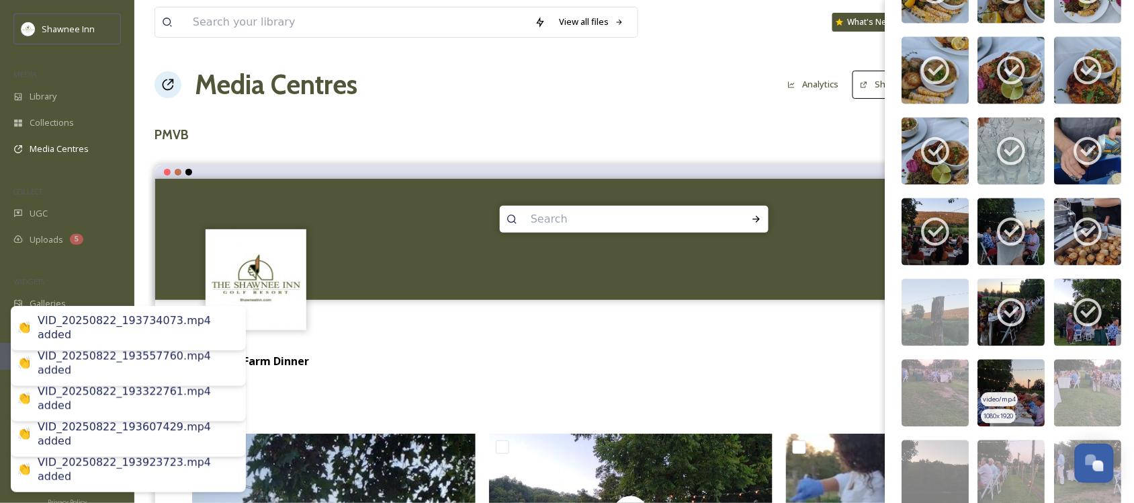
click at [1011, 405] on div "video/mp4" at bounding box center [1000, 399] width 36 height 14
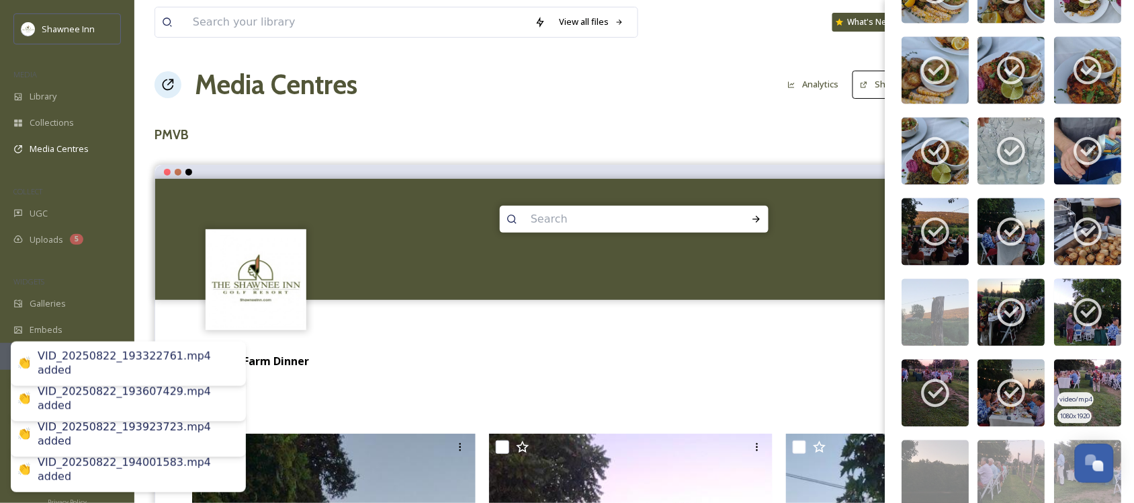
click at [1092, 397] on img at bounding box center [1088, 392] width 67 height 67
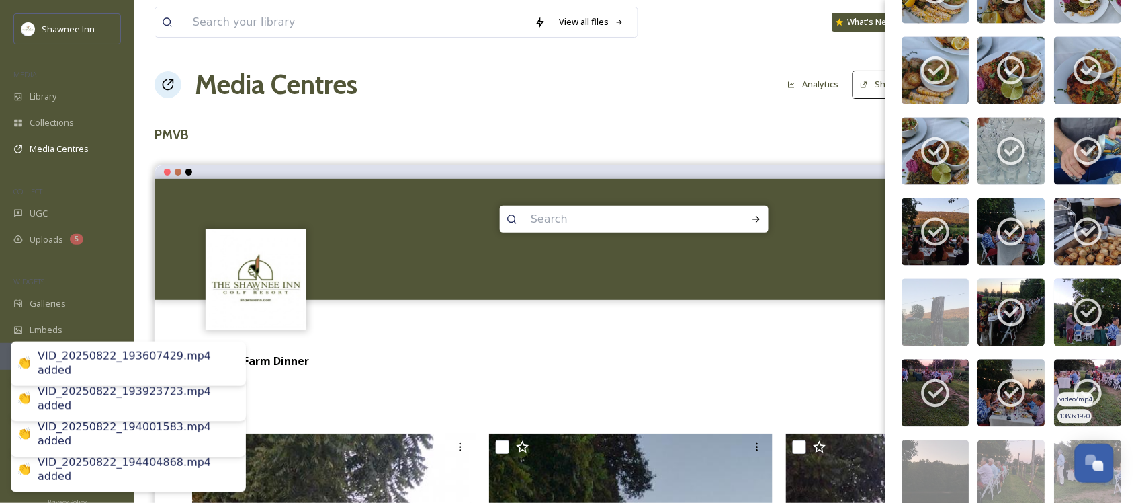
scroll to position [5413, 0]
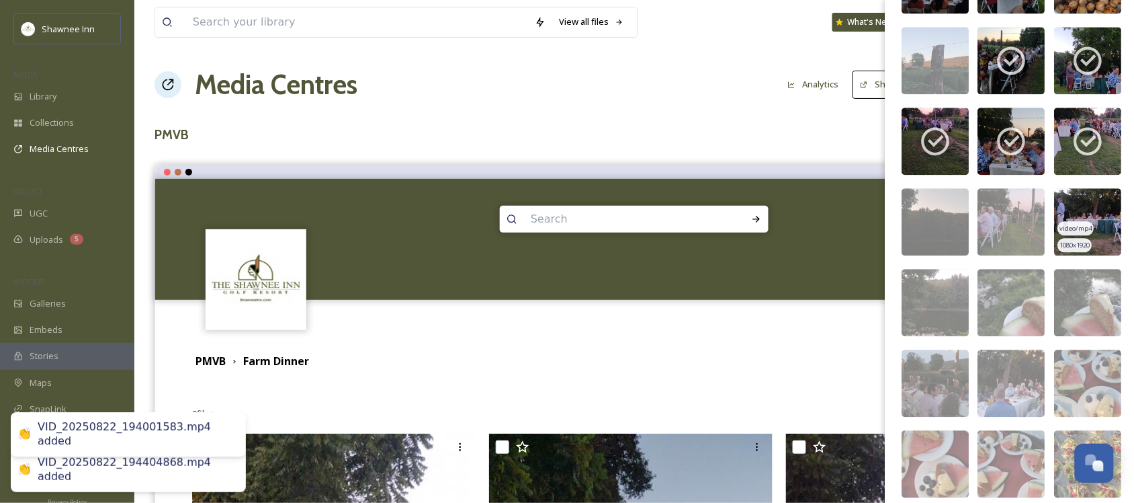
click at [1083, 233] on img at bounding box center [1088, 221] width 67 height 67
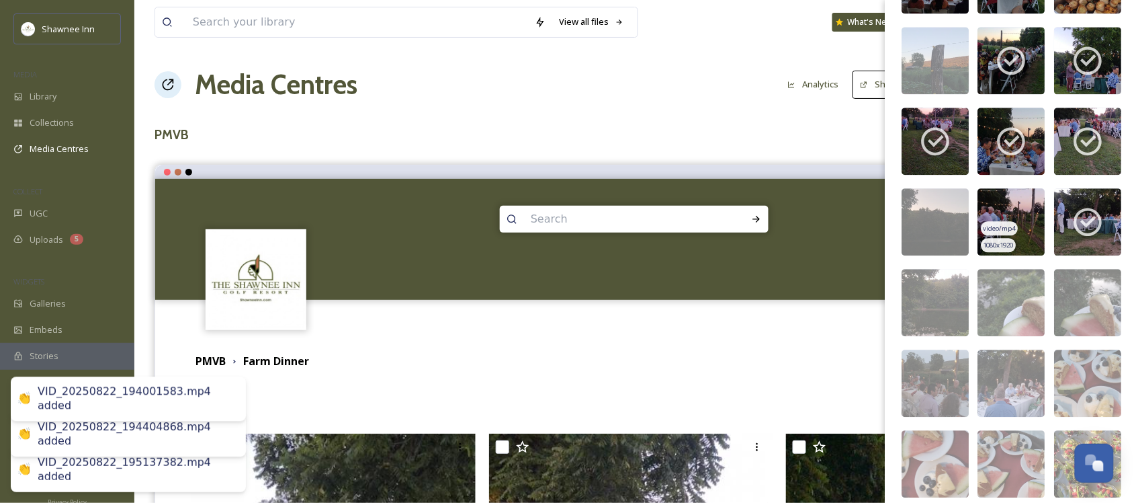
click at [991, 250] on span "1080 x 1920" at bounding box center [999, 245] width 30 height 9
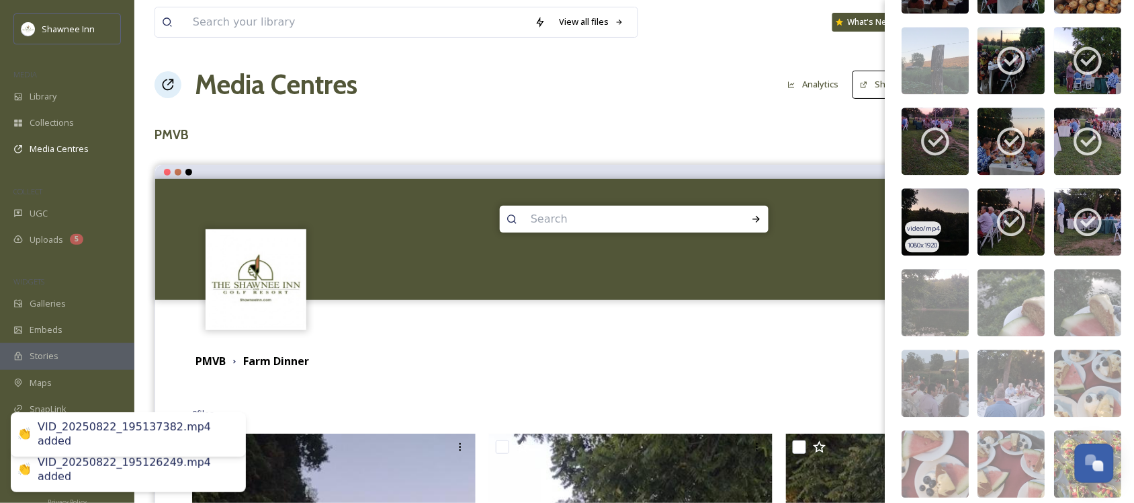
click at [914, 250] on span "1080 x 1920" at bounding box center [923, 245] width 30 height 9
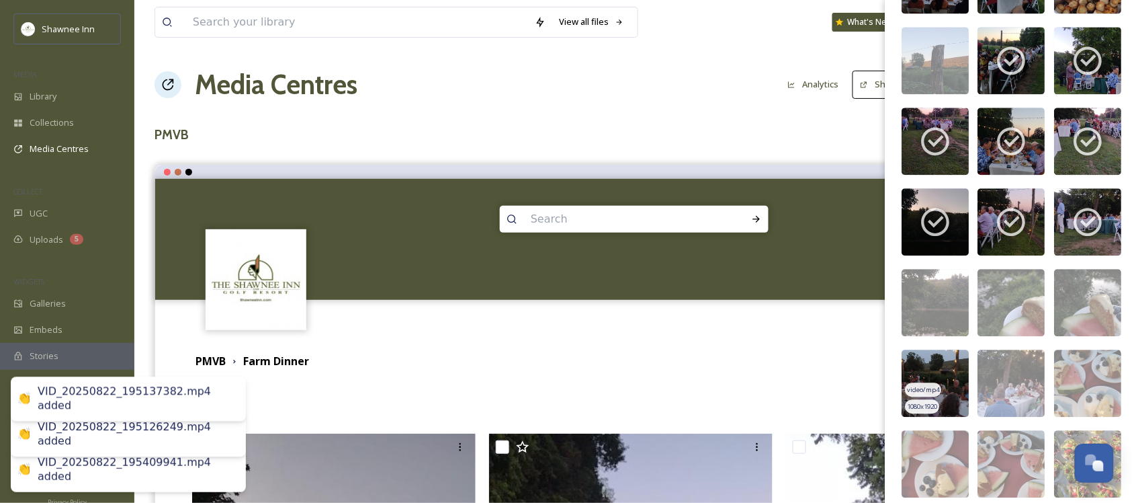
click at [922, 363] on img at bounding box center [935, 382] width 67 height 67
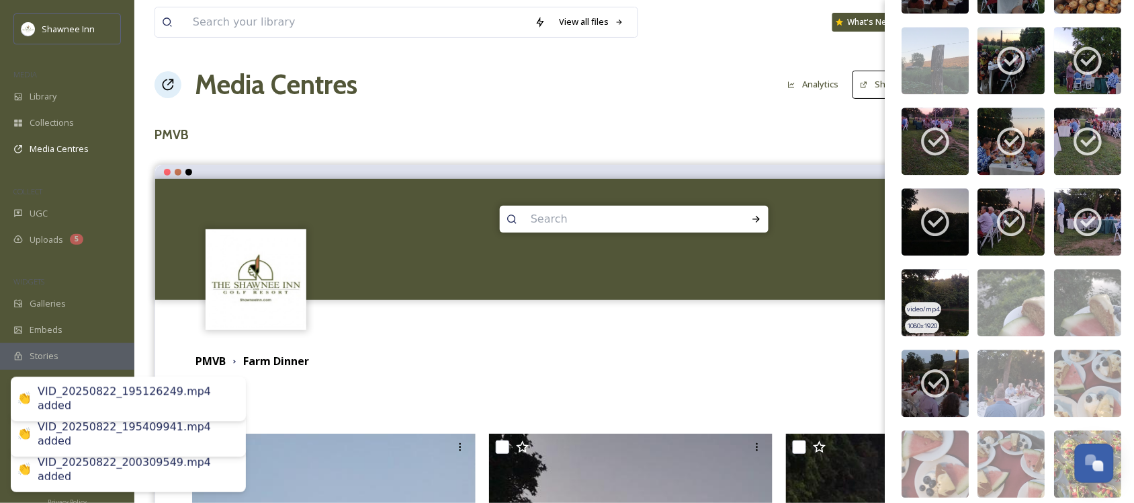
click at [934, 316] on div "video/mp4" at bounding box center [924, 309] width 36 height 14
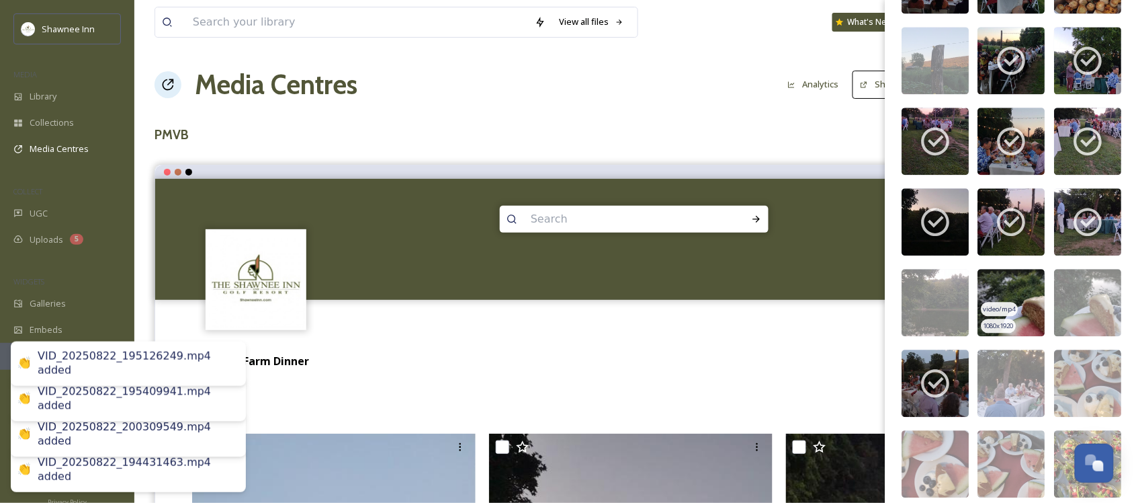
click at [1036, 310] on img at bounding box center [1011, 302] width 67 height 67
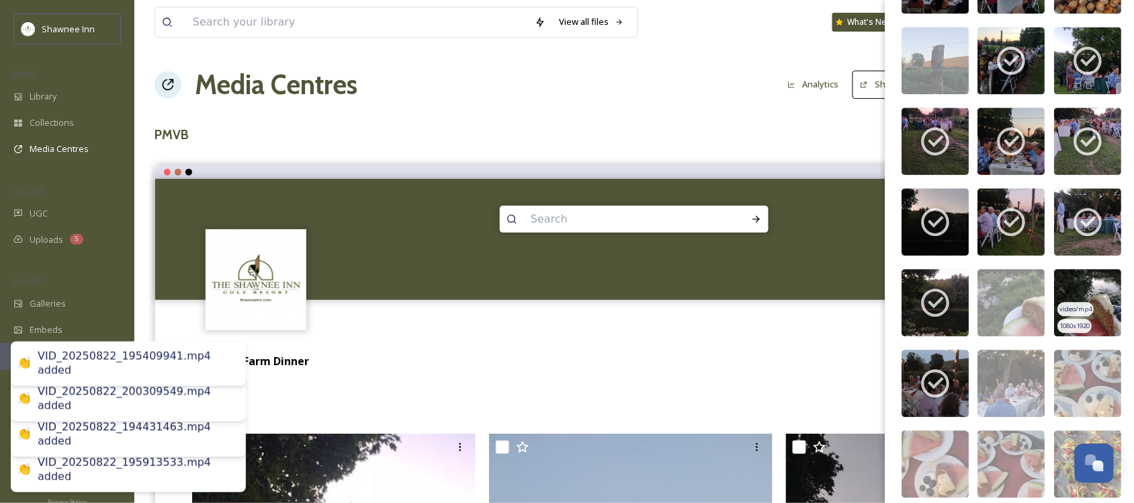
click at [1080, 306] on img at bounding box center [1088, 302] width 67 height 67
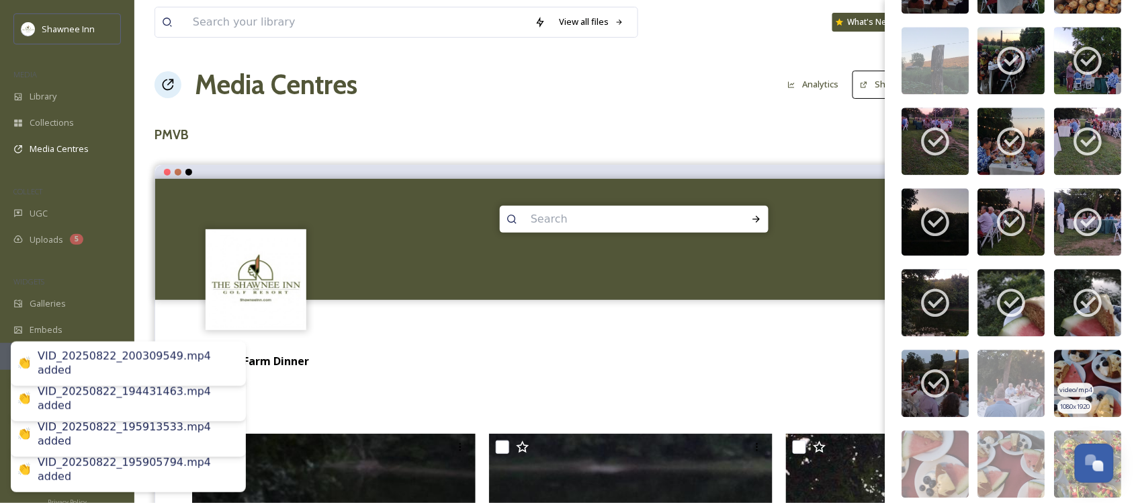
click at [1068, 394] on span "video/mp4" at bounding box center [1076, 389] width 32 height 9
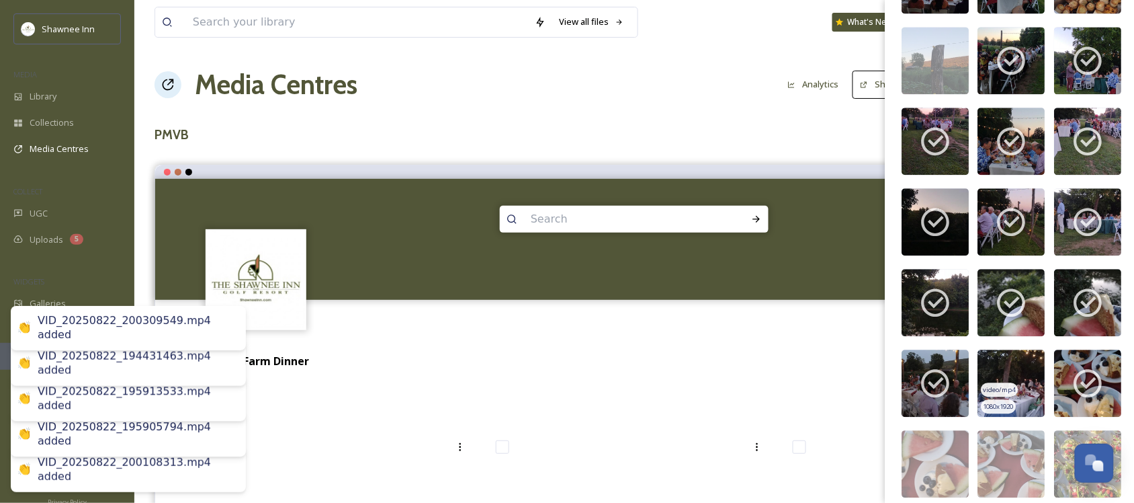
click at [1012, 394] on img at bounding box center [1011, 382] width 67 height 67
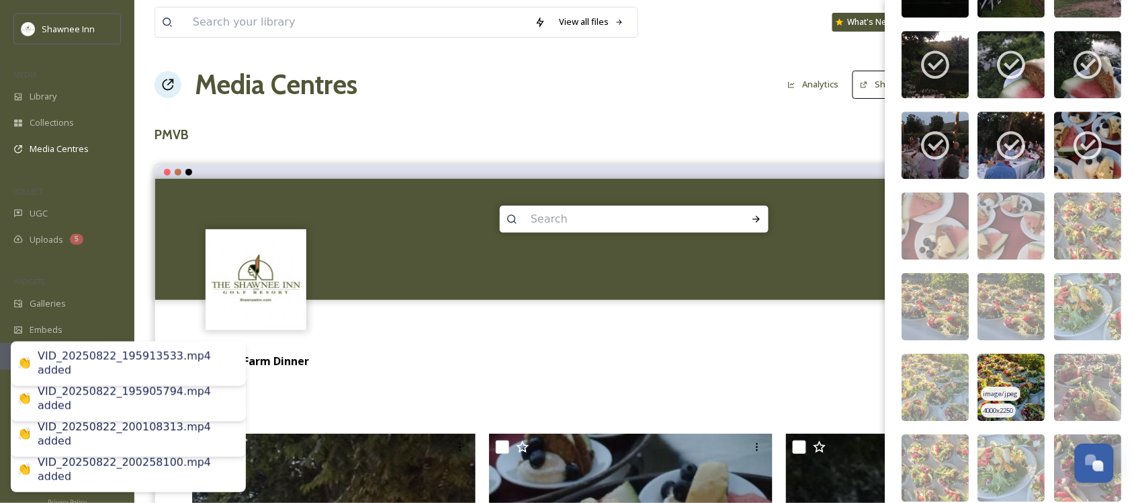
scroll to position [5665, 0]
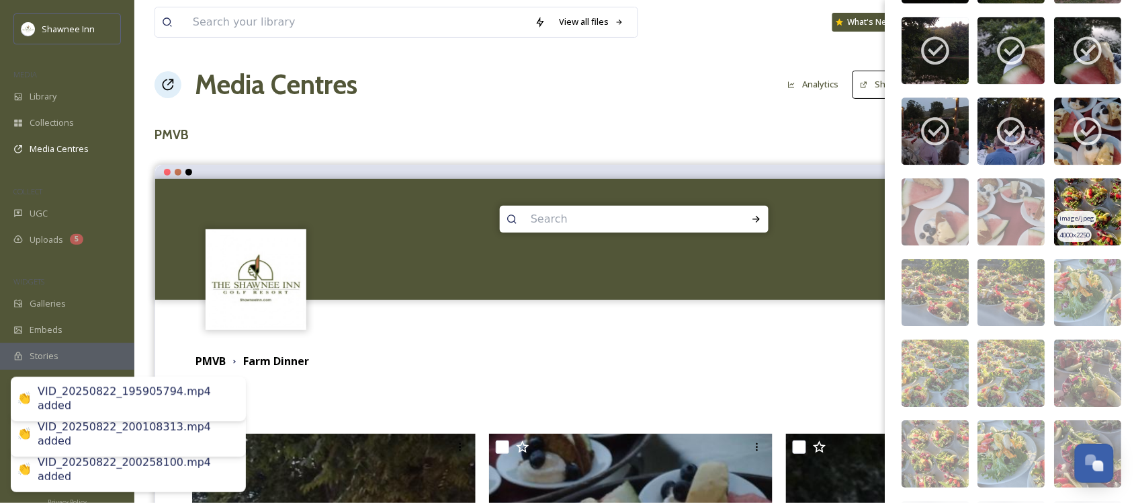
click at [1076, 217] on img at bounding box center [1088, 211] width 67 height 67
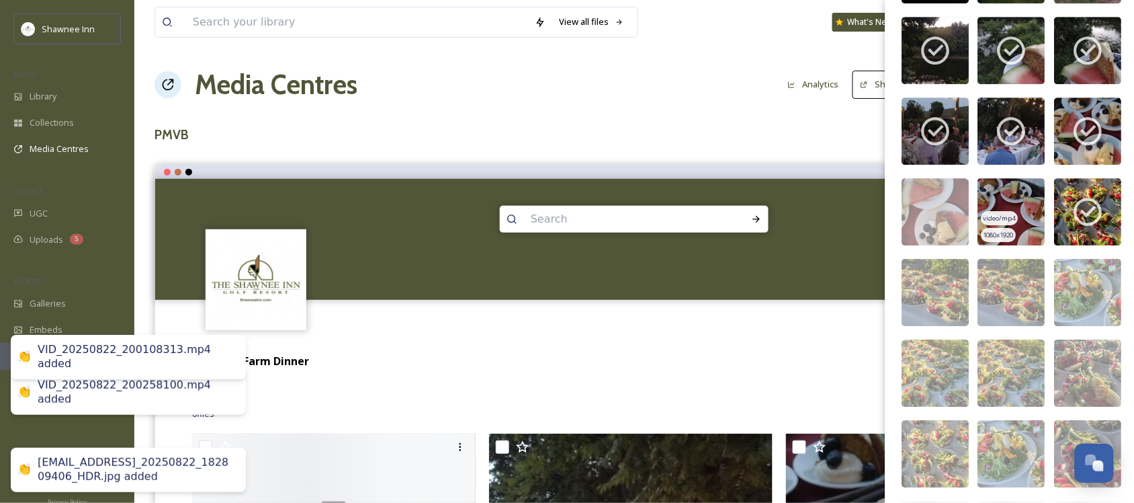
click at [1011, 223] on span "video/mp4" at bounding box center [1000, 218] width 32 height 9
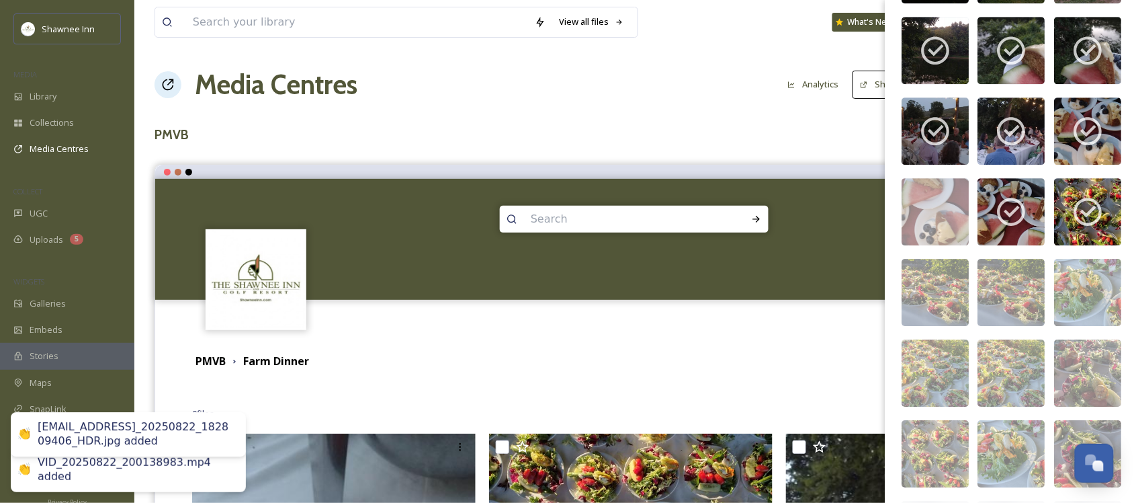
click at [919, 257] on div "image/jpeg 4032 x 3024 image/jpeg 4032 x 3024 image/jpeg 2771 x 2136 image/jpeg…" at bounding box center [933, 91] width 69 height 11280
click at [939, 320] on div "4000 x 2250" at bounding box center [923, 315] width 34 height 14
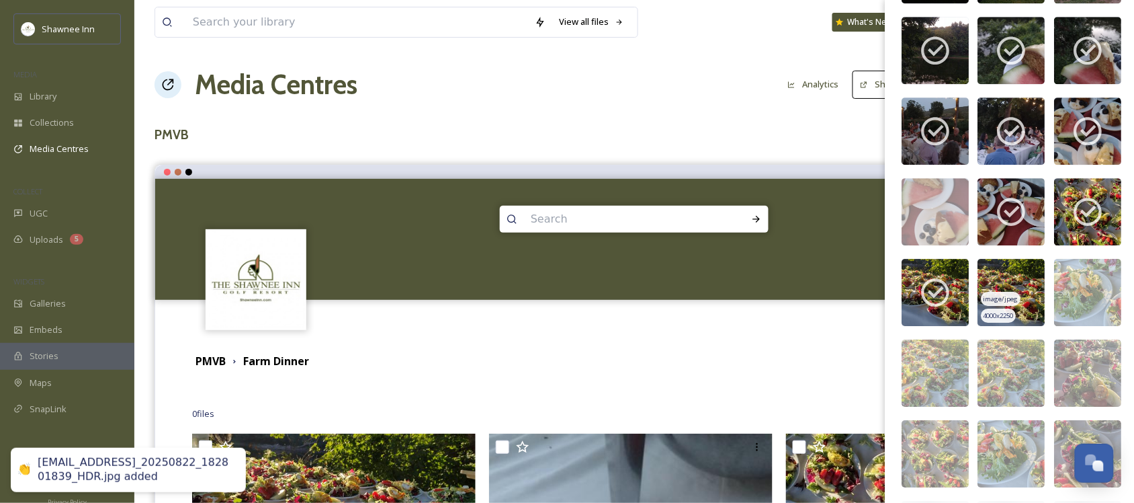
click at [1038, 288] on img at bounding box center [1011, 292] width 67 height 67
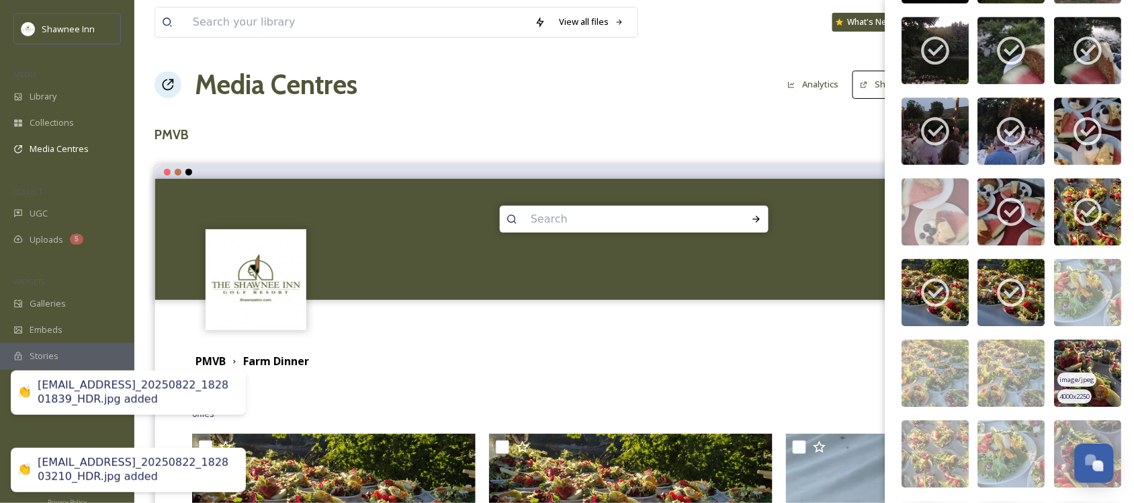
click at [1075, 401] on span "4000 x 2250" at bounding box center [1075, 396] width 30 height 9
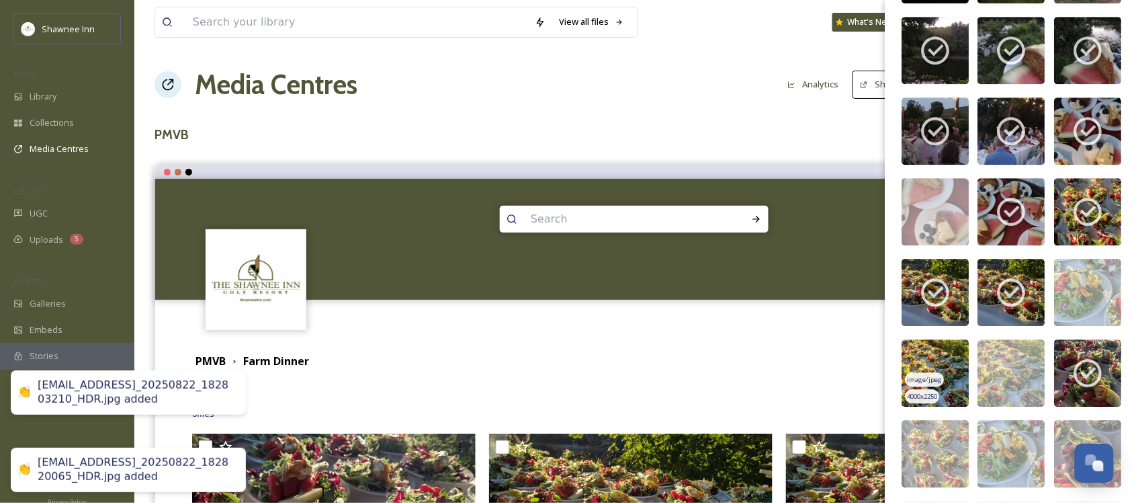
click at [954, 404] on img at bounding box center [935, 372] width 67 height 67
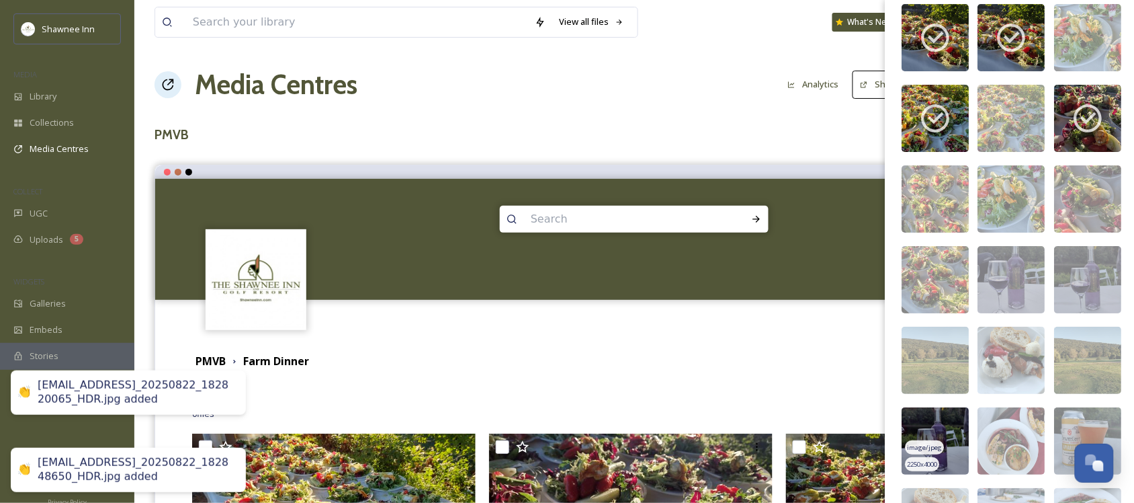
scroll to position [6001, 0]
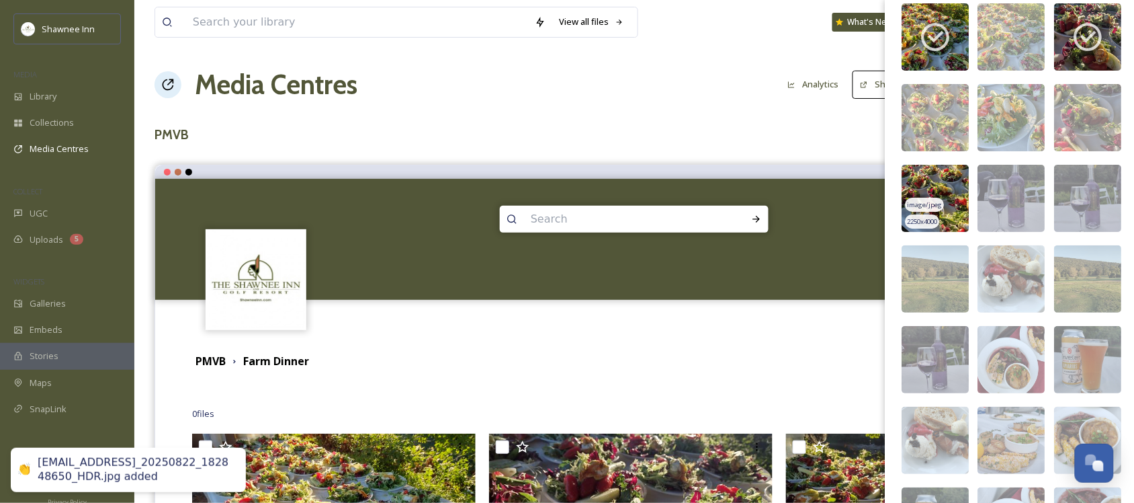
click at [927, 226] on div "2250 x 4000" at bounding box center [923, 221] width 34 height 14
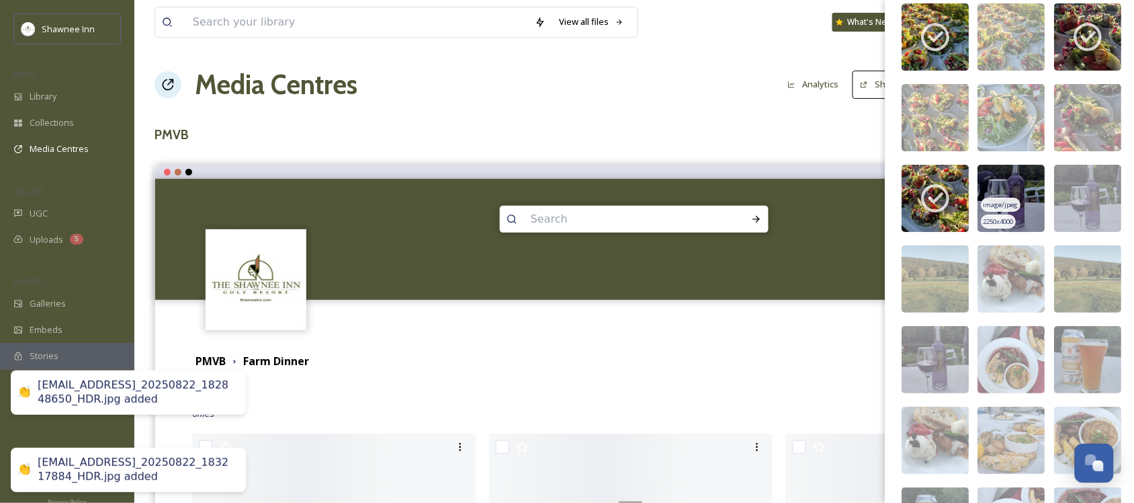
click at [1006, 209] on img at bounding box center [1011, 198] width 67 height 67
click at [1012, 290] on span "image/jpeg" at bounding box center [1001, 285] width 35 height 9
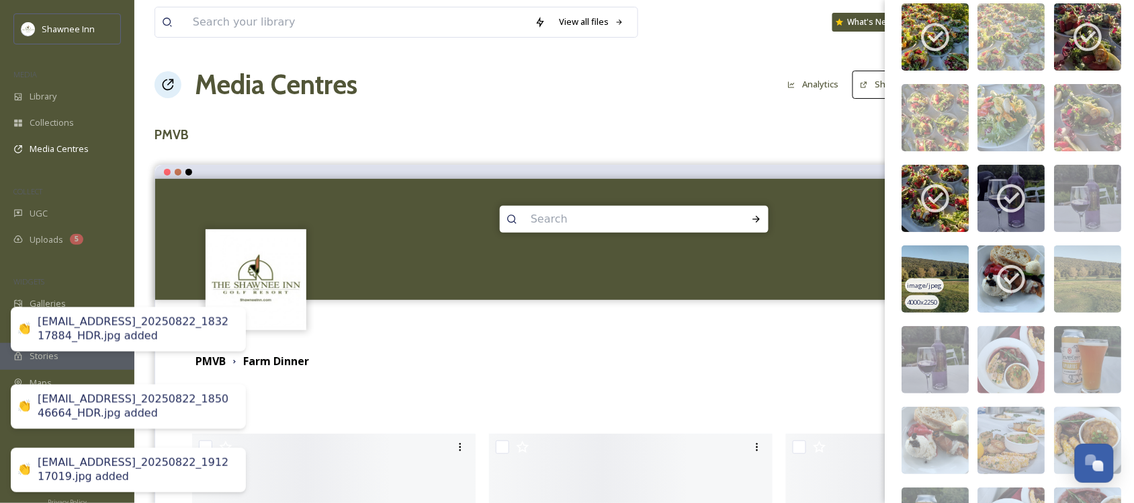
click at [932, 283] on img at bounding box center [935, 278] width 67 height 67
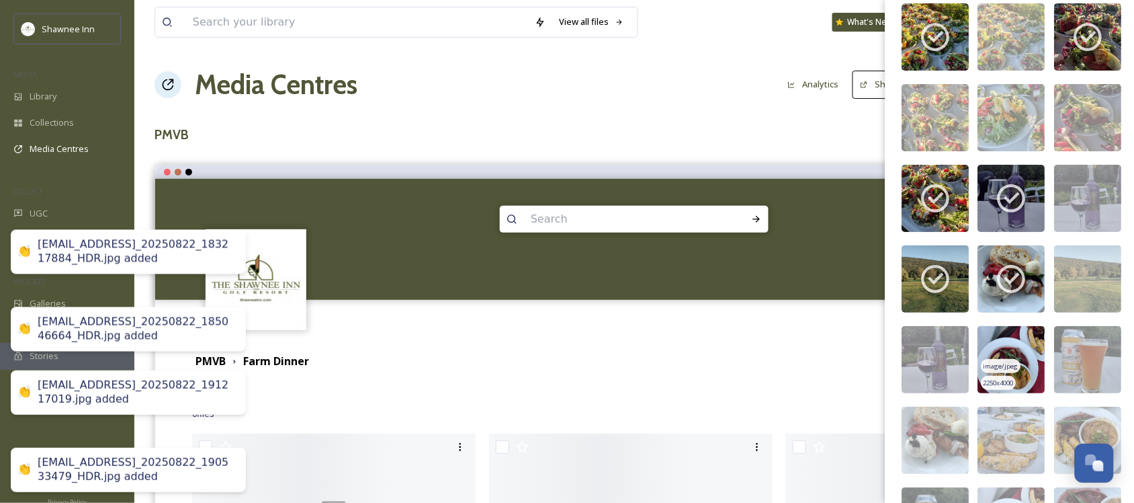
drag, startPoint x: 938, startPoint y: 366, endPoint x: 989, endPoint y: 351, distance: 53.2
click at [939, 366] on img at bounding box center [935, 359] width 67 height 67
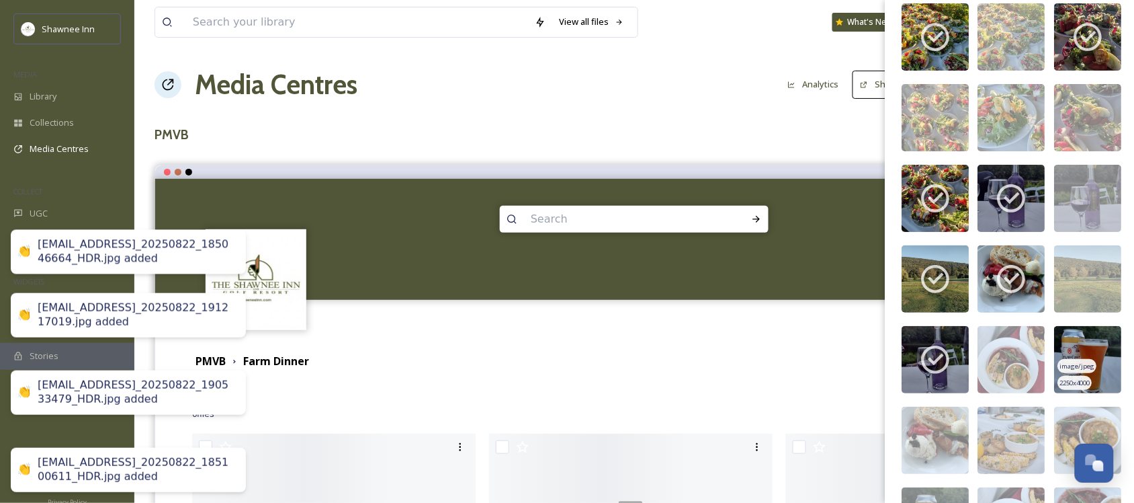
click at [1072, 357] on img at bounding box center [1088, 359] width 67 height 67
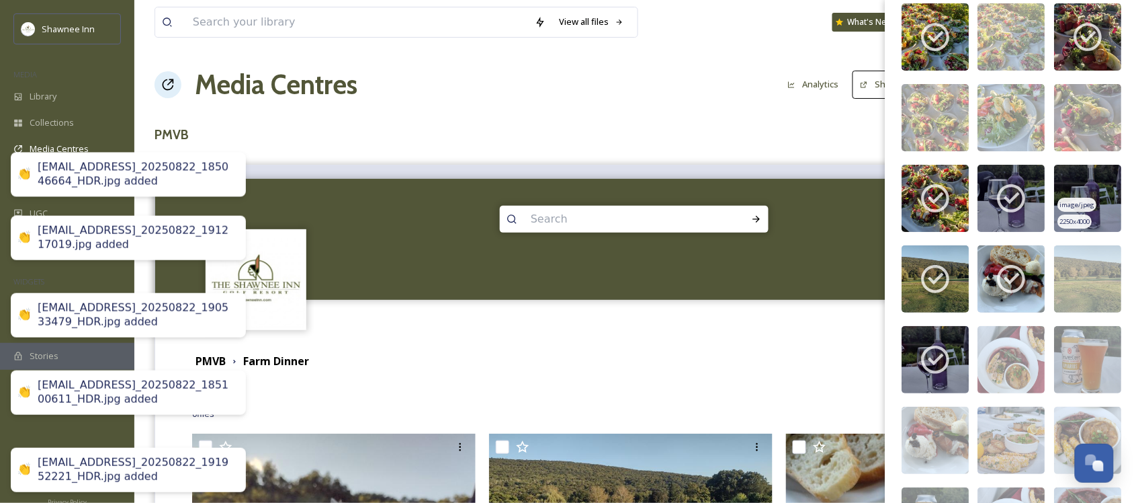
click at [1070, 202] on img at bounding box center [1088, 198] width 67 height 67
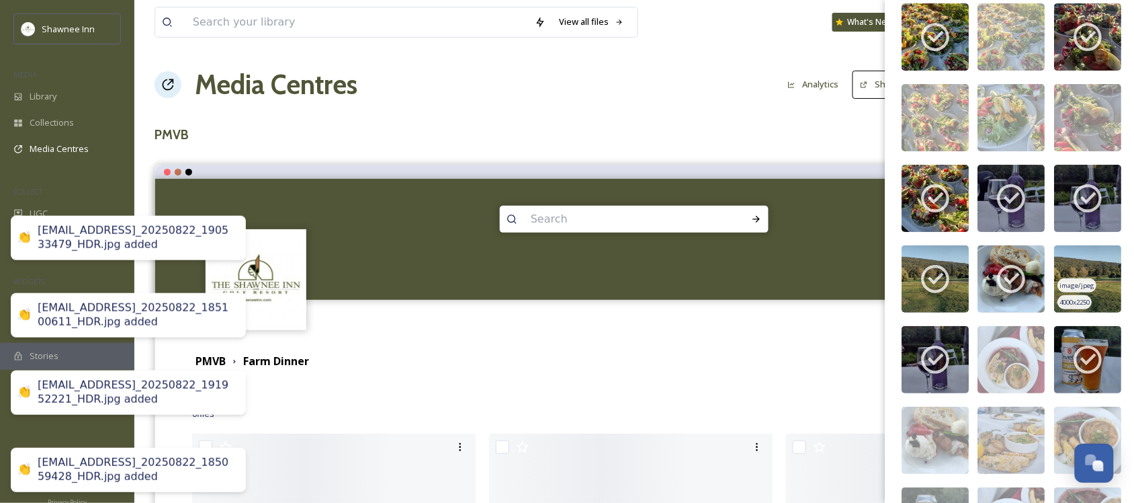
scroll to position [6337, 0]
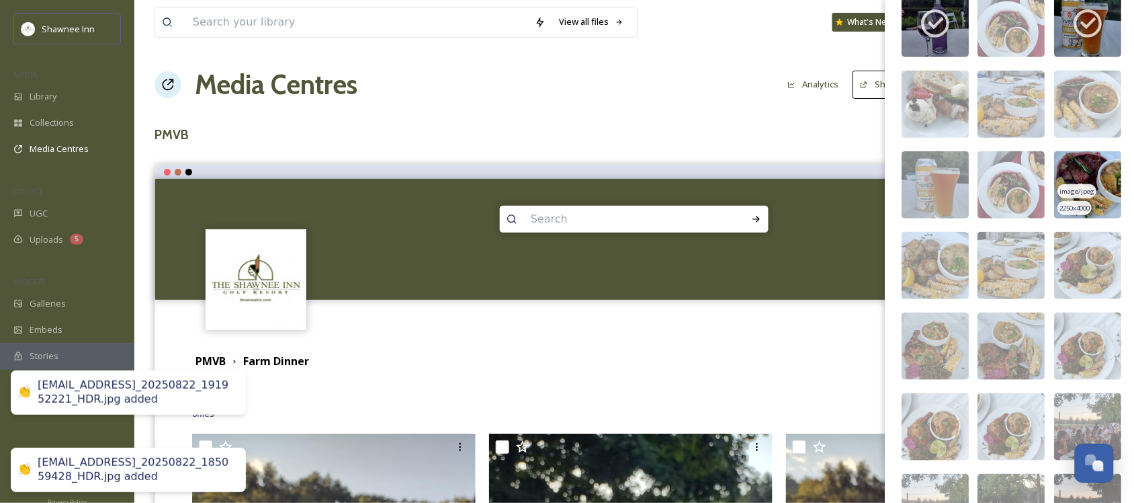
click at [1072, 197] on div "image/jpeg" at bounding box center [1077, 191] width 39 height 14
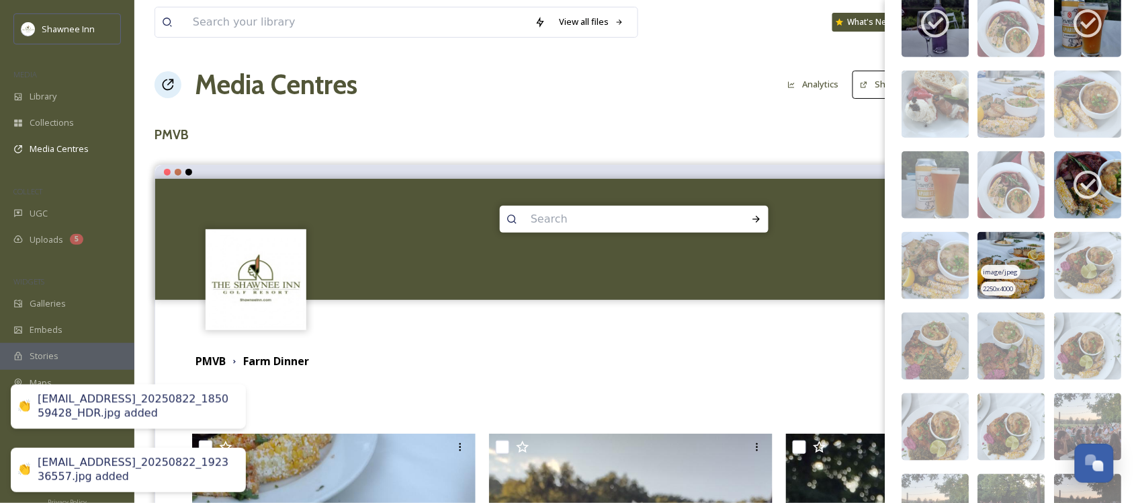
click at [978, 279] on img at bounding box center [1011, 265] width 67 height 67
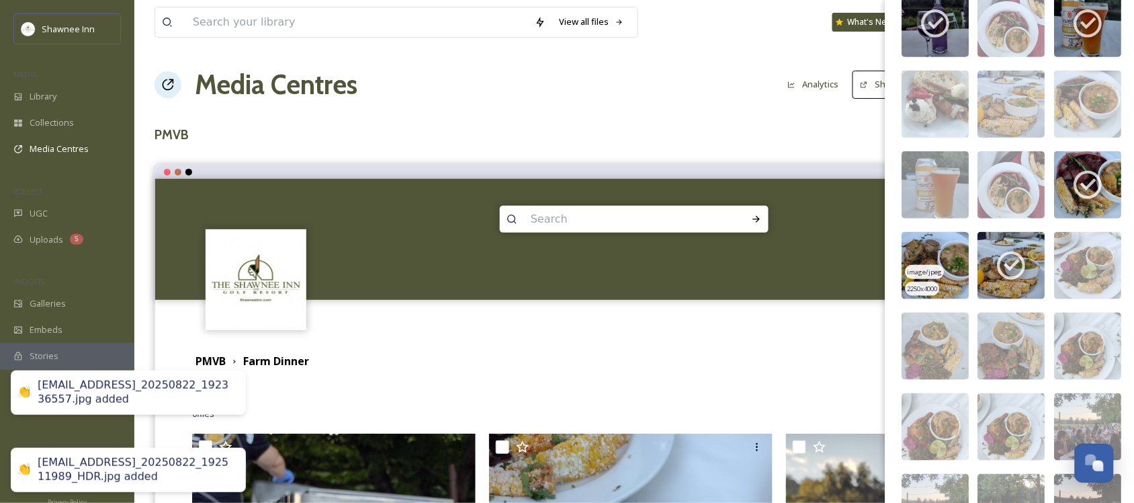
click at [920, 273] on img at bounding box center [935, 265] width 67 height 67
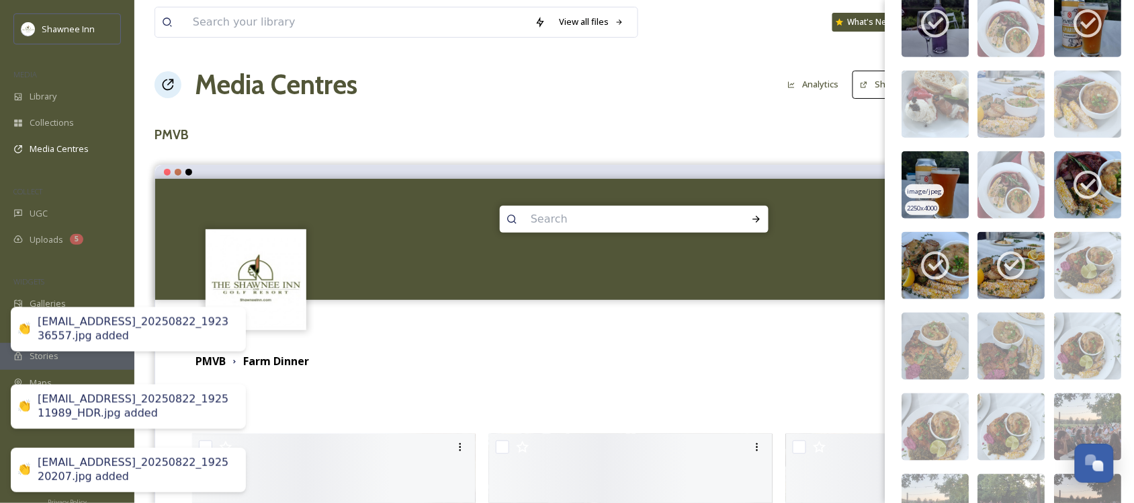
click at [927, 196] on span "image/jpeg" at bounding box center [925, 191] width 35 height 9
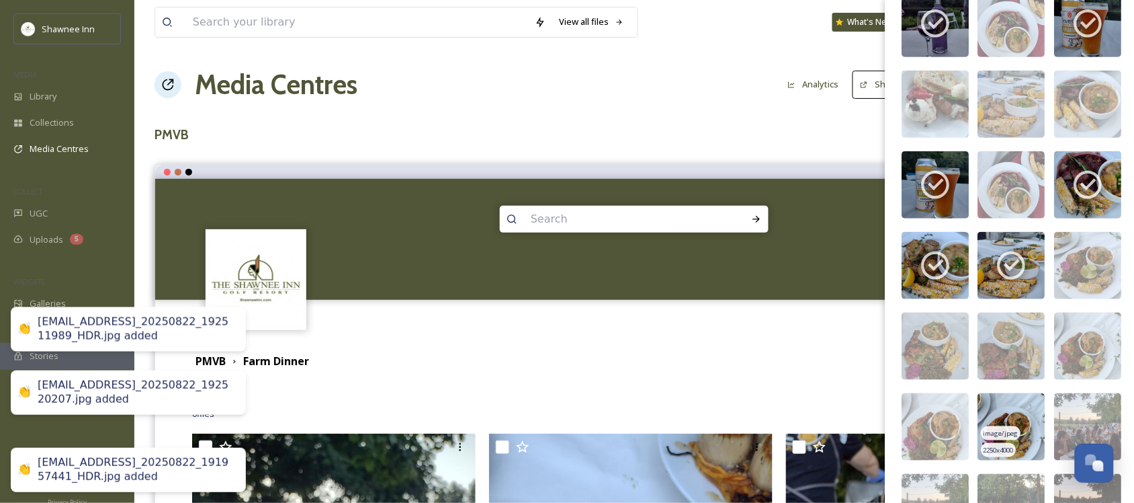
click at [1008, 455] on span "2250 x 4000" at bounding box center [999, 449] width 30 height 9
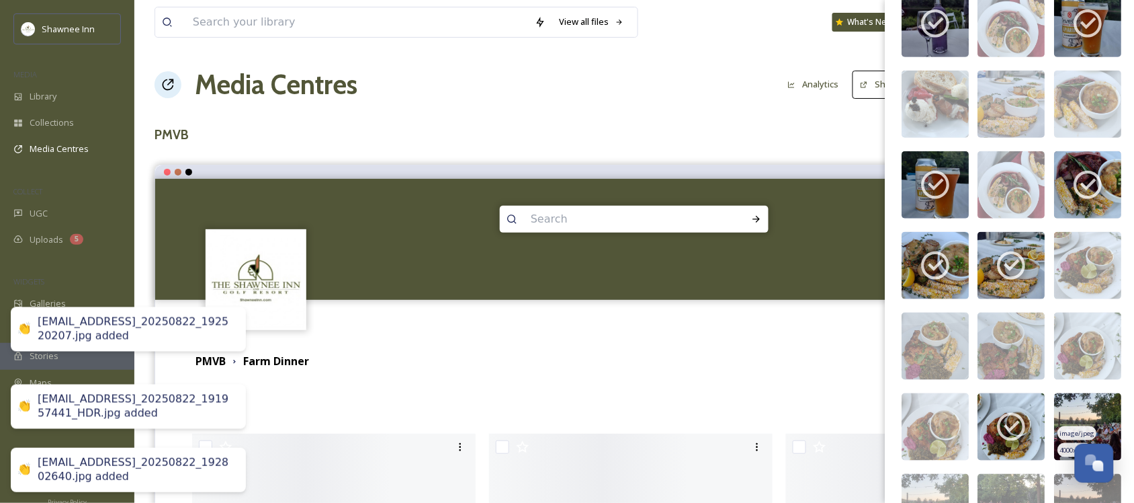
click at [1077, 417] on img at bounding box center [1088, 426] width 67 height 67
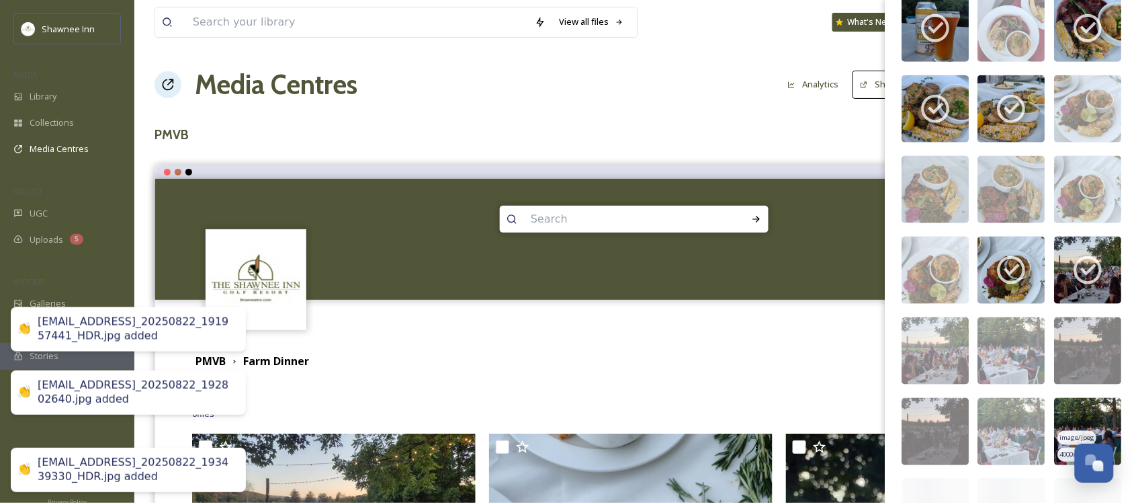
scroll to position [6589, 0]
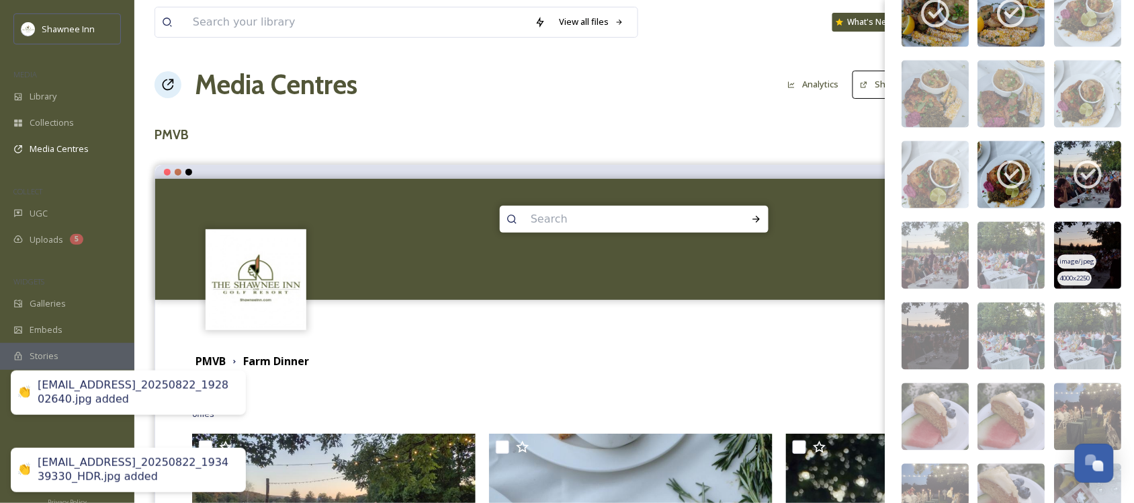
click at [1065, 256] on img at bounding box center [1088, 255] width 67 height 67
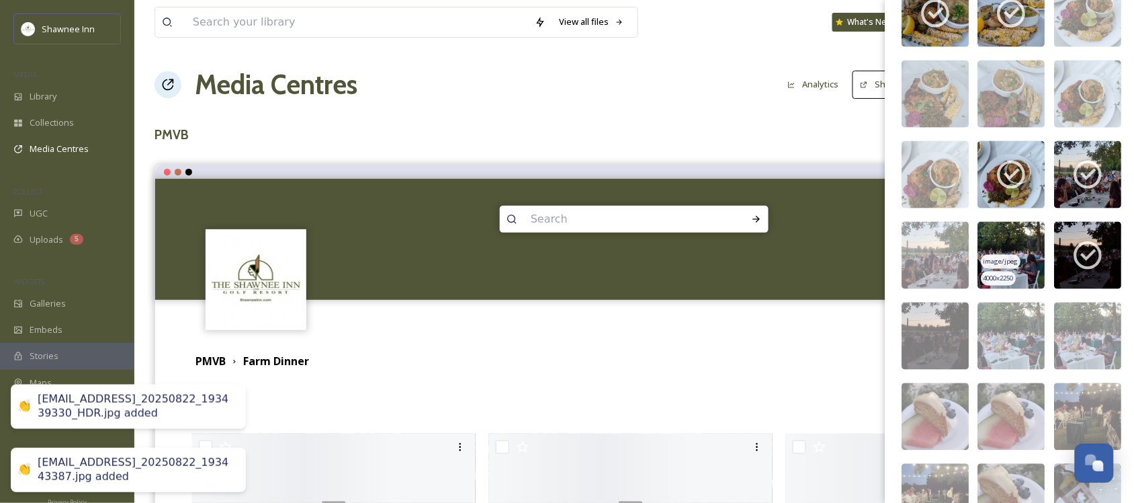
click at [1016, 255] on img at bounding box center [1011, 255] width 67 height 67
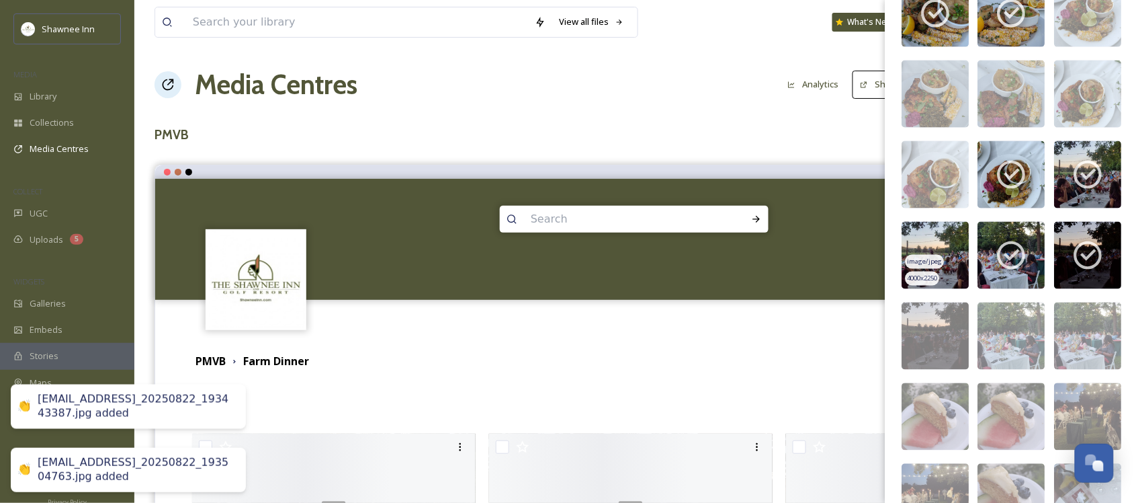
click at [945, 272] on img at bounding box center [935, 255] width 67 height 67
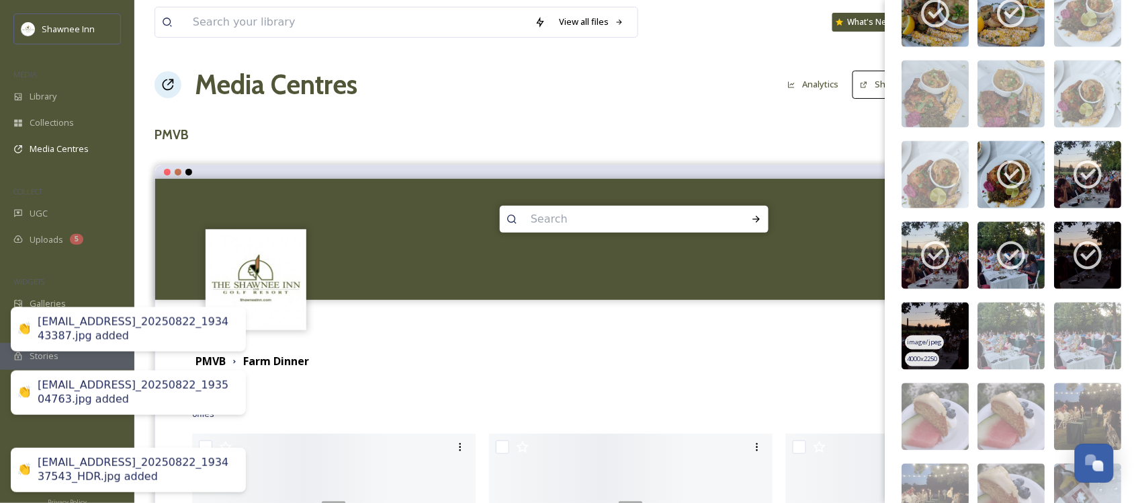
click at [953, 347] on img at bounding box center [935, 335] width 67 height 67
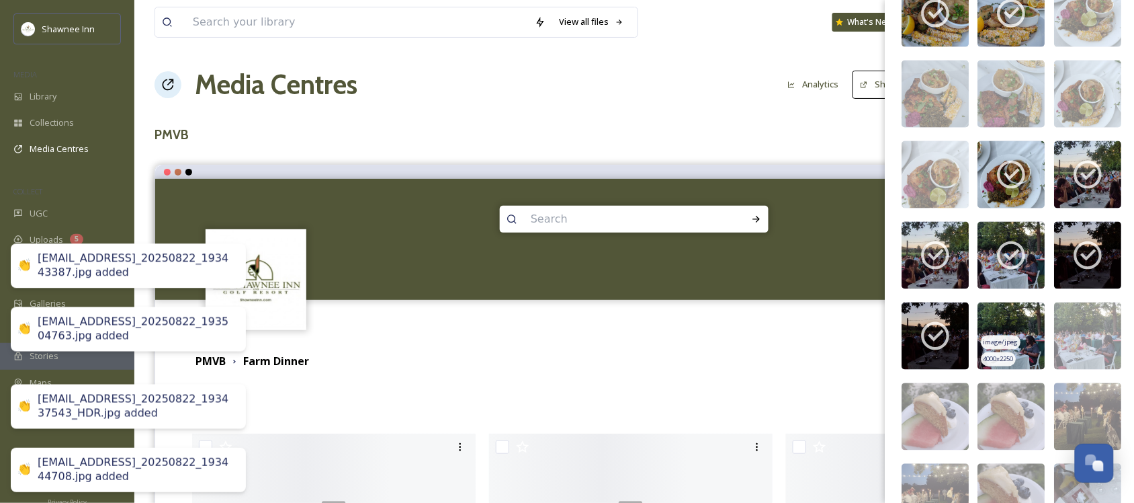
click at [1025, 341] on img at bounding box center [1011, 335] width 67 height 67
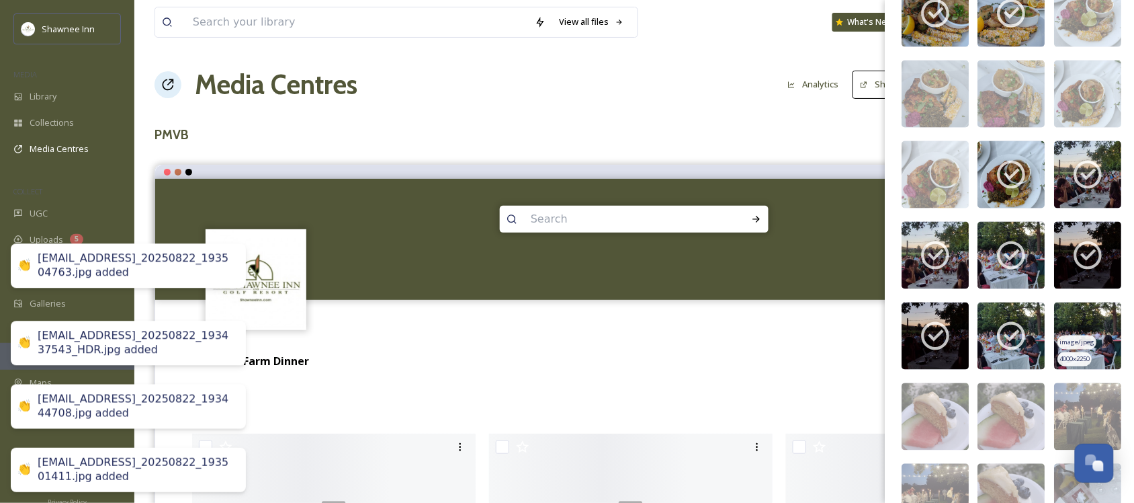
click at [1069, 337] on img at bounding box center [1088, 335] width 67 height 67
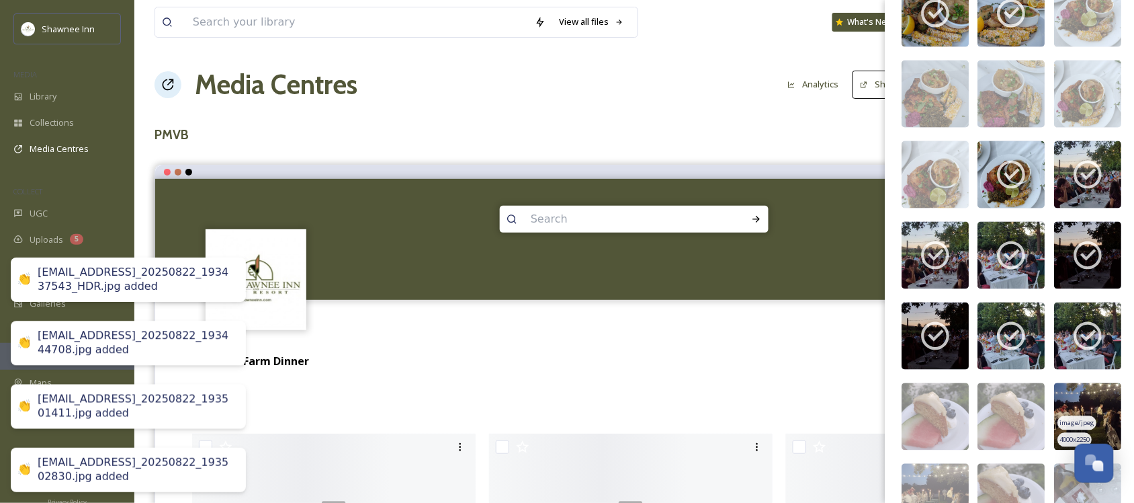
click at [1068, 428] on span "image/jpeg" at bounding box center [1077, 423] width 35 height 9
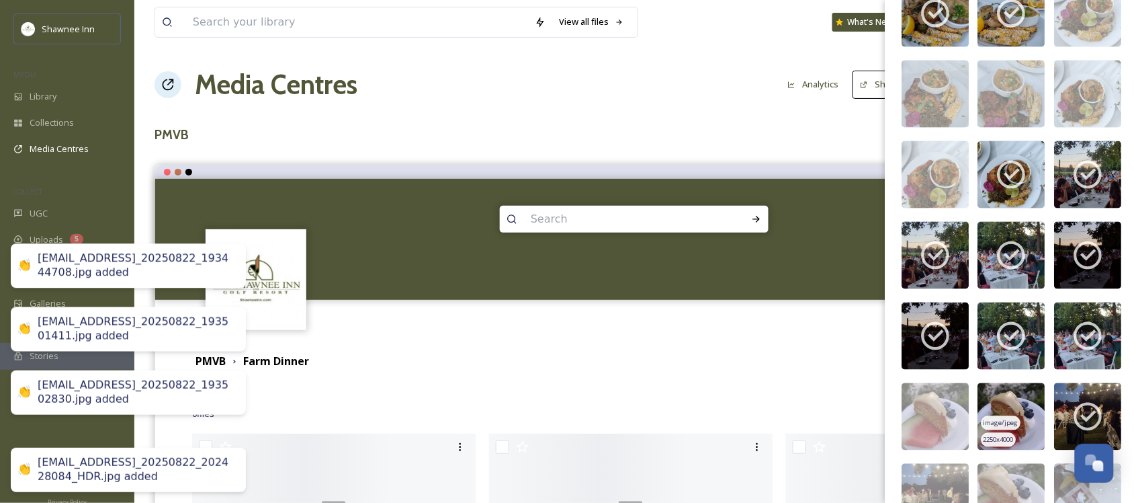
click at [1001, 428] on span "image/jpeg" at bounding box center [1001, 423] width 35 height 9
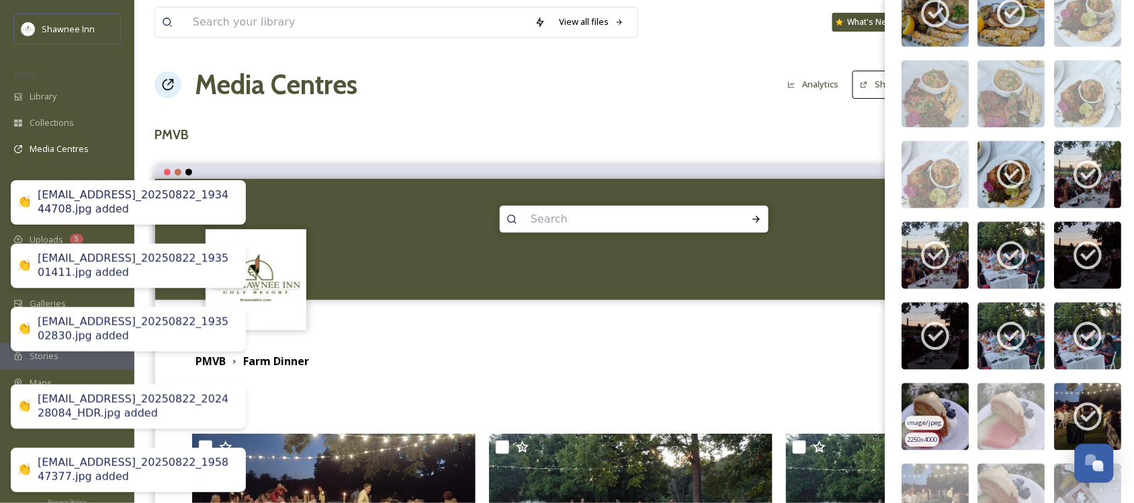
click at [934, 428] on div "image/jpeg" at bounding box center [925, 423] width 39 height 14
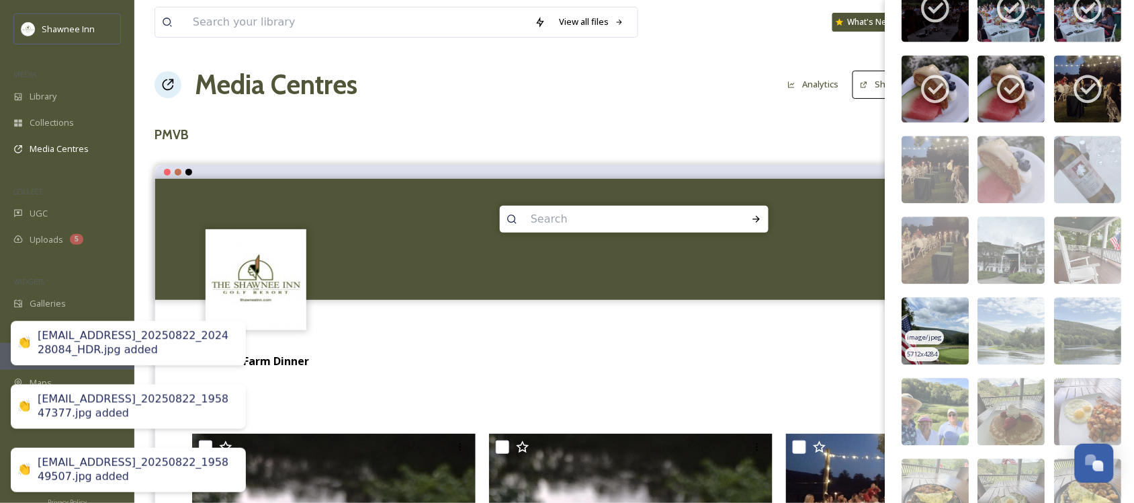
scroll to position [6925, 0]
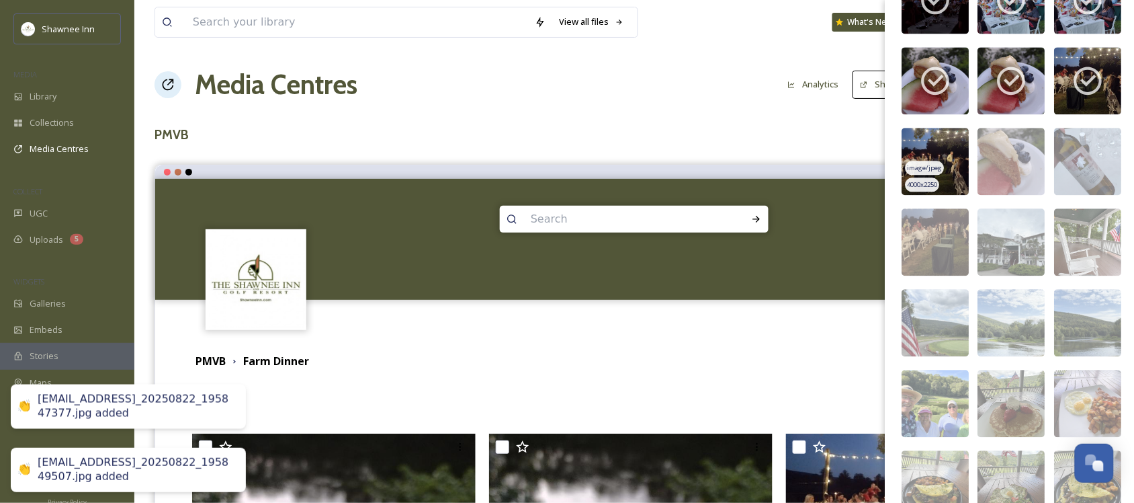
click at [947, 193] on img at bounding box center [935, 161] width 67 height 67
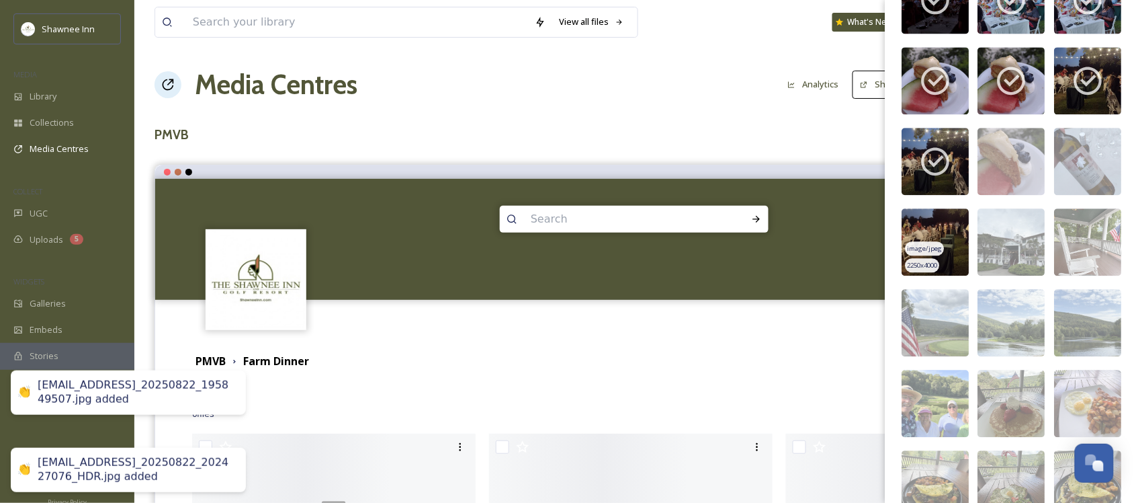
click at [949, 247] on img at bounding box center [935, 241] width 67 height 67
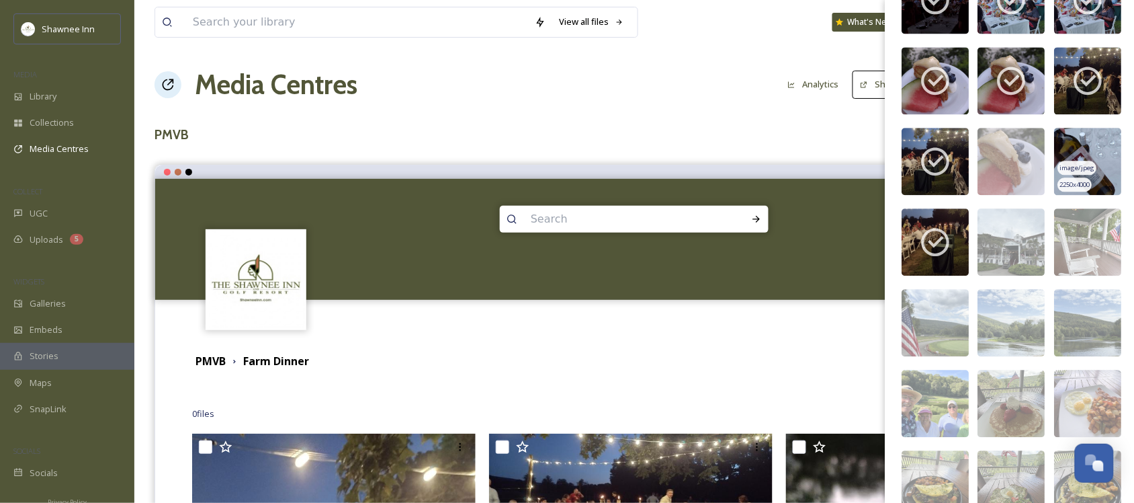
click at [1089, 180] on img at bounding box center [1088, 161] width 67 height 67
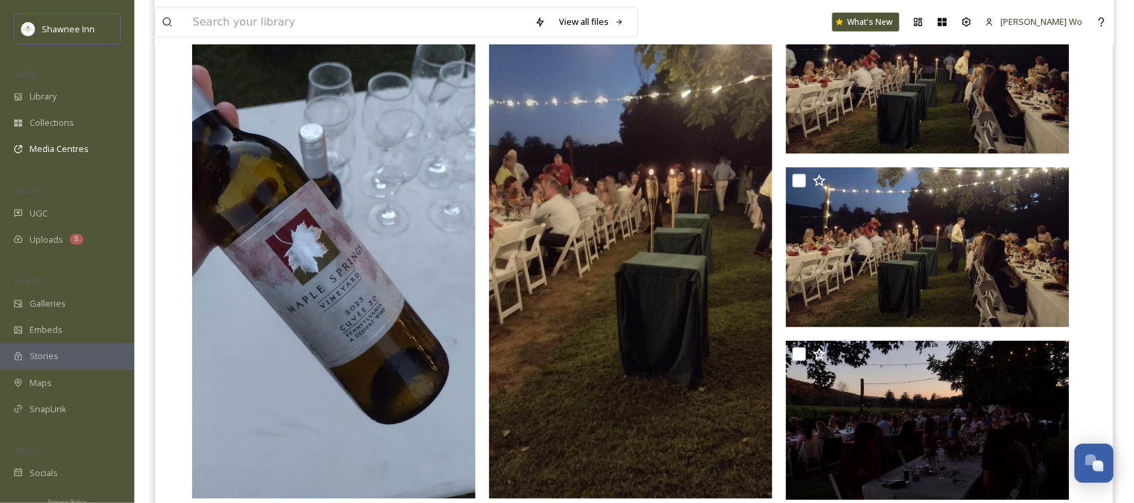
scroll to position [0, 0]
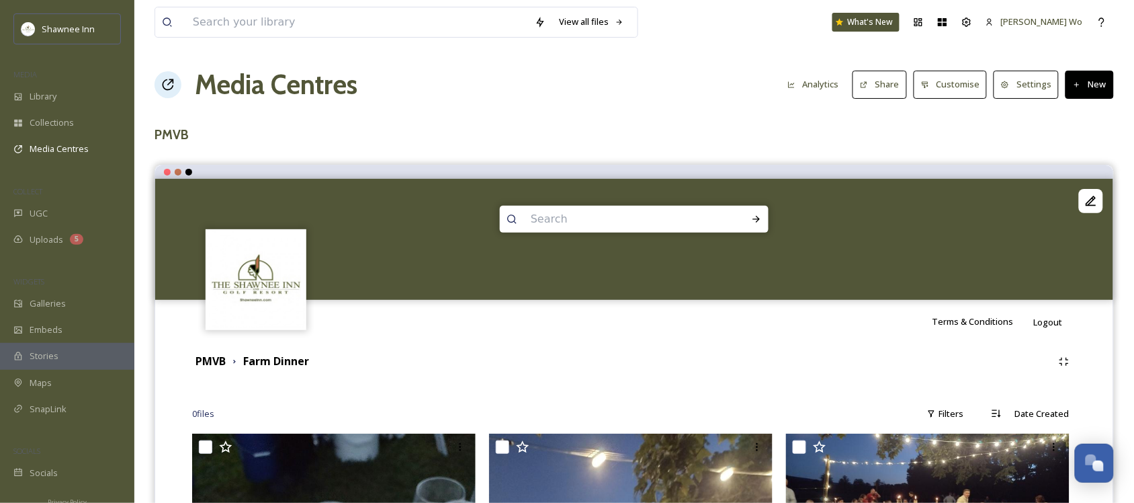
click at [877, 81] on button "Share" at bounding box center [880, 85] width 54 height 28
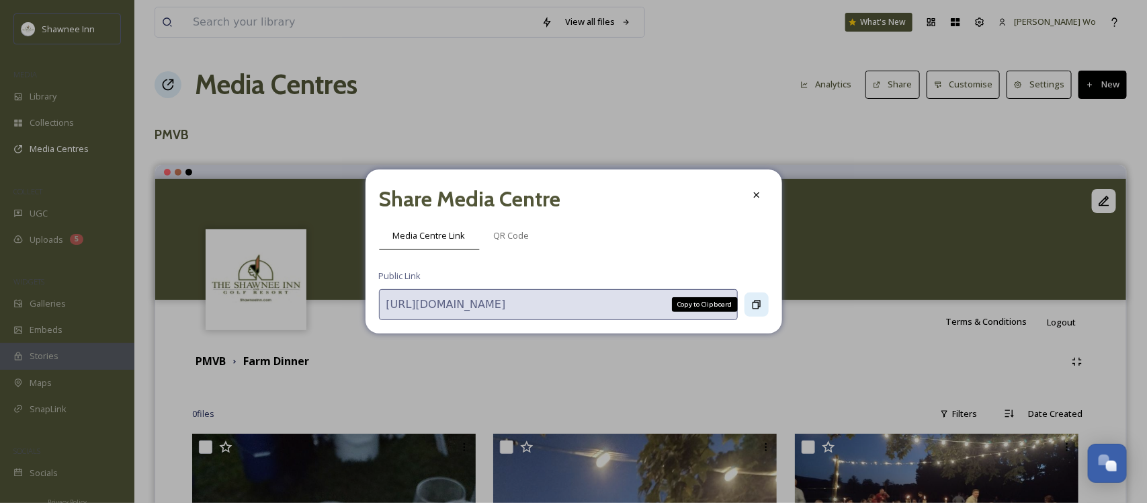
click at [753, 304] on icon at bounding box center [756, 304] width 11 height 11
click at [754, 196] on icon at bounding box center [755, 194] width 5 height 5
